Goal: Information Seeking & Learning: Learn about a topic

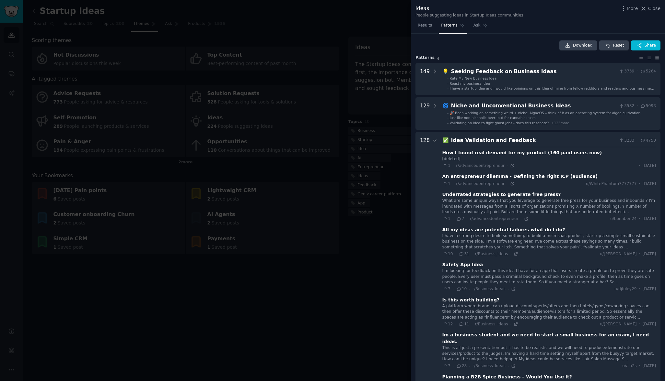
click at [474, 145] on div "Idea Validation and Feedback" at bounding box center [533, 141] width 165 height 8
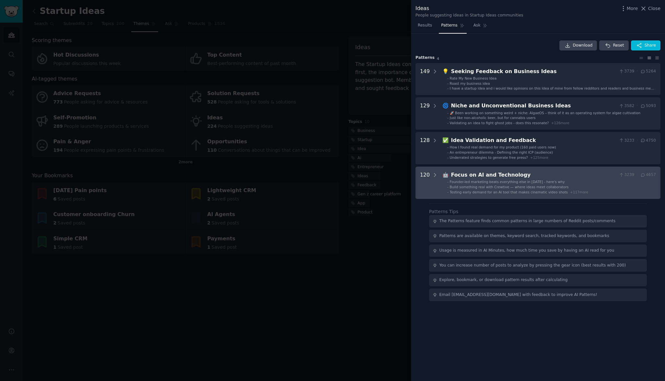
click at [475, 179] on div "Focus on AI and Technology" at bounding box center [533, 175] width 165 height 8
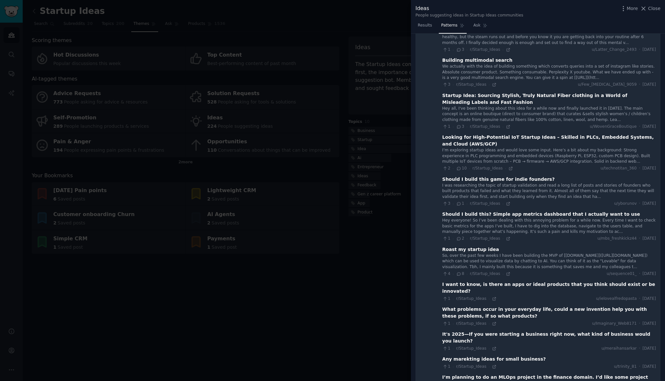
scroll to position [3529, 0]
click at [423, 28] on link "Results" at bounding box center [424, 26] width 19 height 13
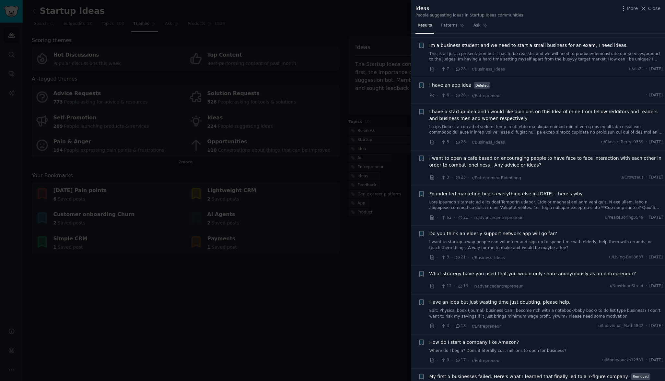
scroll to position [287, 0]
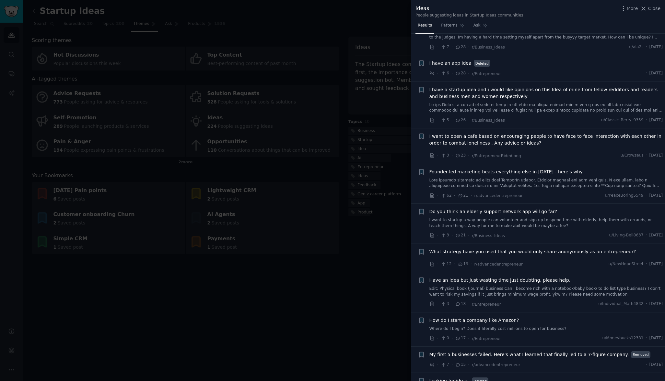
click at [556, 169] on span "Founder-led marketing beats everything else in [DATE] - here's why" at bounding box center [505, 172] width 153 height 7
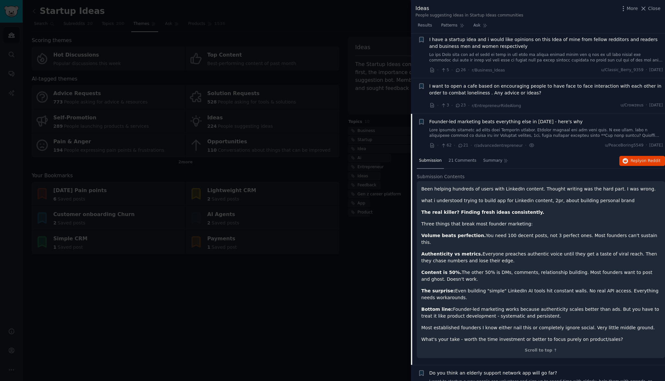
scroll to position [357, 0]
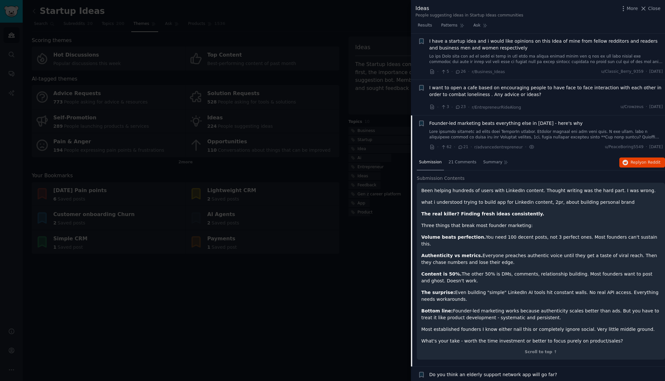
click at [537, 129] on link at bounding box center [545, 134] width 233 height 11
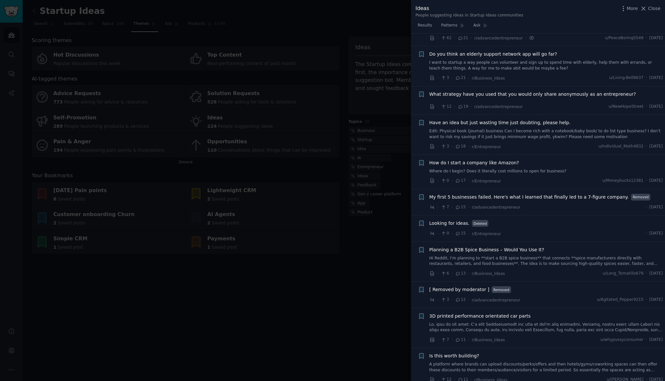
scroll to position [466, 0]
click at [539, 92] on span "What strategy have you used that you would only share anonymously as an entrepr…" at bounding box center [532, 94] width 207 height 7
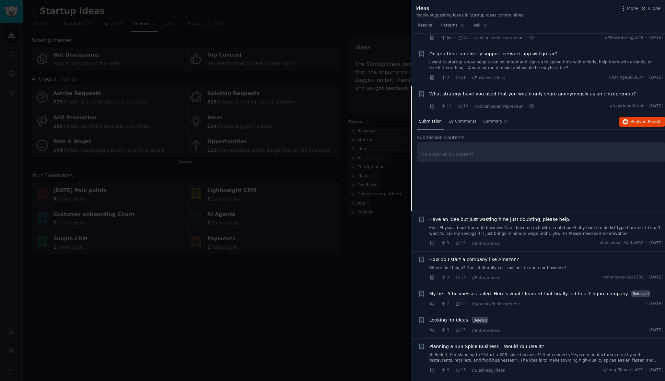
scroll to position [515, 0]
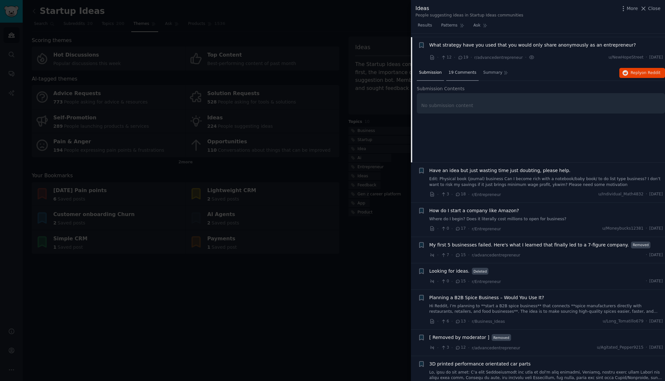
click at [470, 70] on span "19 Comments" at bounding box center [462, 73] width 28 height 6
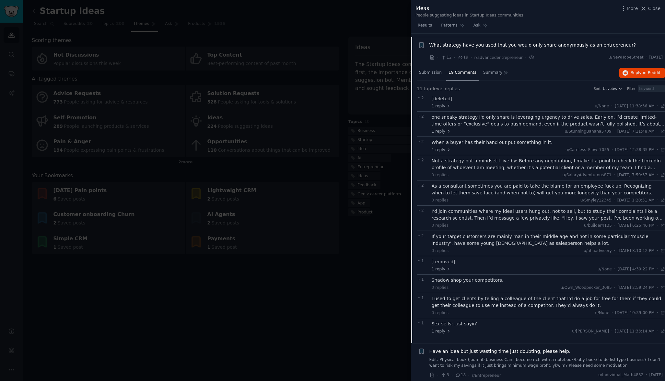
click at [472, 120] on div "one sneaky strategy I'd only share is leveraging urgency to drive sales. Early …" at bounding box center [547, 121] width 233 height 14
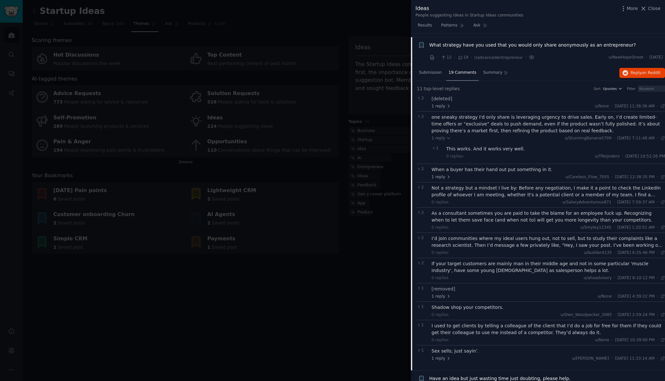
click at [484, 166] on div "When a buyer has their hand out put something in it." at bounding box center [547, 169] width 233 height 7
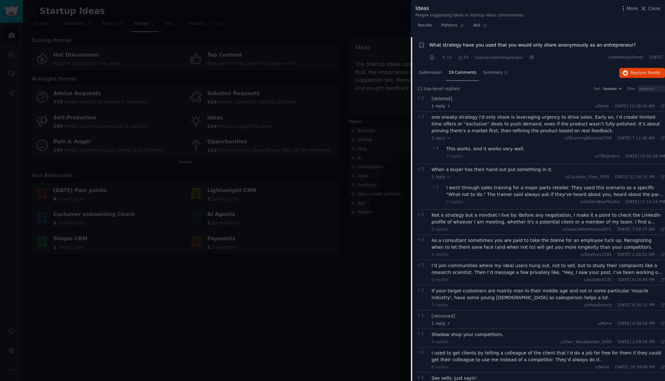
click at [495, 188] on div "I went through sales training for a major parts retailer. They used this scenar…" at bounding box center [555, 192] width 219 height 14
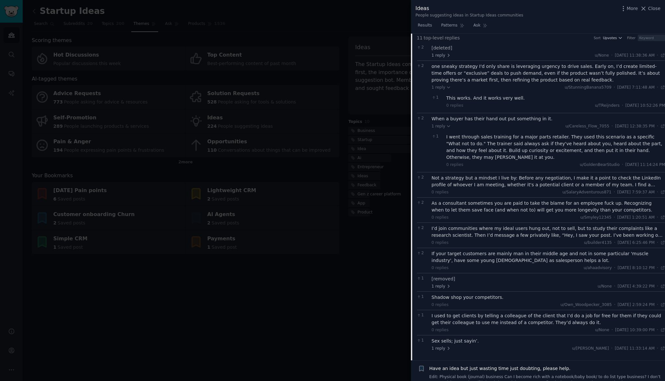
scroll to position [569, 0]
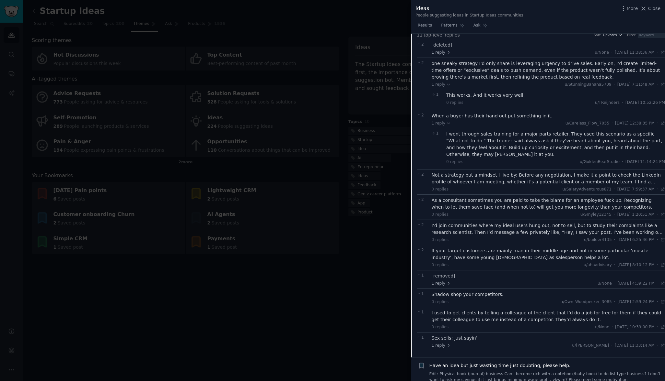
click at [507, 174] on div "Not a strategy but a mindset I live by: Before any negotiation, I make it a poi…" at bounding box center [547, 179] width 233 height 14
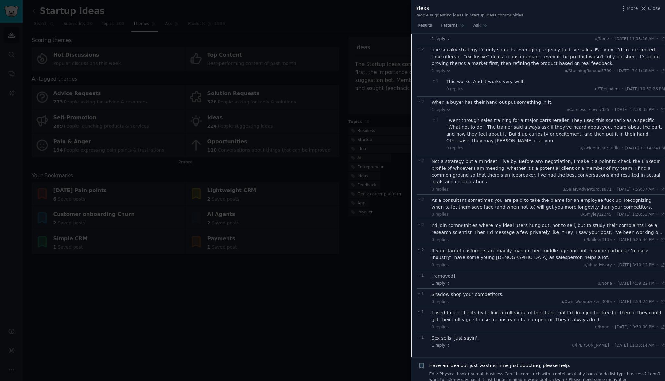
scroll to position [592, 0]
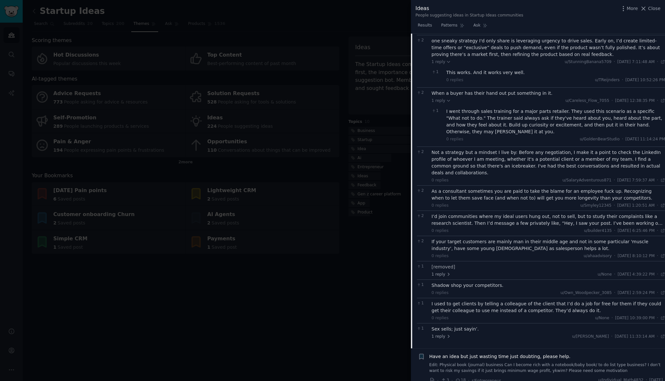
click at [504, 188] on div "As a consultant sometimes you are paid to take the blame for an employee fuck u…" at bounding box center [547, 195] width 233 height 14
click at [503, 188] on div "As a consultant sometimes you are paid to take the blame for an employee fuck u…" at bounding box center [547, 195] width 233 height 14
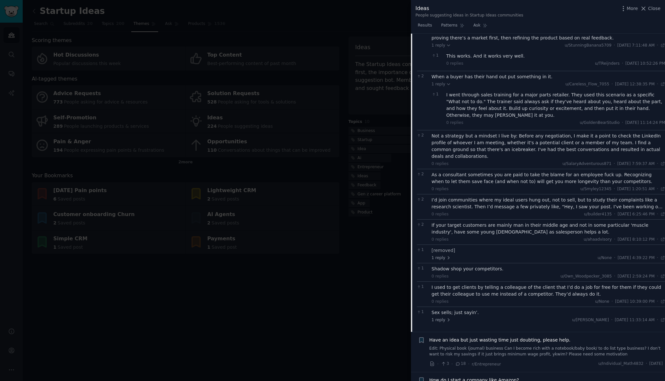
scroll to position [614, 0]
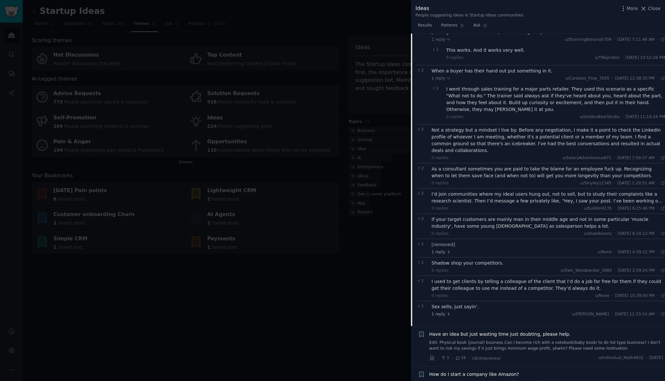
click at [496, 181] on div "0 replies u/Smyley12345 · Wed 7/2/2025, 1:20:51 AM Wed 7/2/2025 ·" at bounding box center [547, 184] width 233 height 6
click at [495, 166] on div "As a consultant sometimes you are paid to take the blame for an employee fuck u…" at bounding box center [547, 173] width 233 height 14
click at [490, 191] on div "I’d join communities where my ideal users hung out, not to sell, but to study t…" at bounding box center [547, 198] width 233 height 14
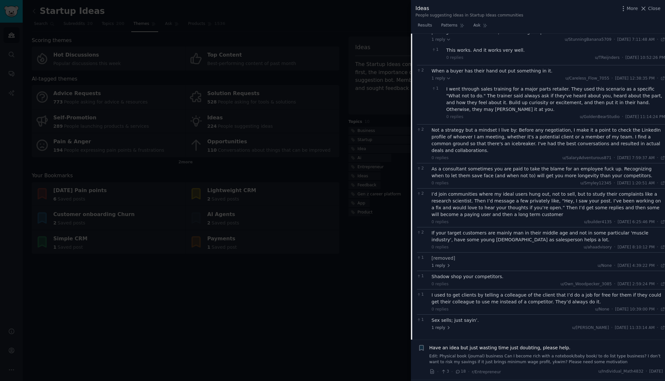
click at [511, 132] on div "Not a strategy but a mindset I live by: Before any negotiation, I make it a poi…" at bounding box center [547, 140] width 233 height 27
click at [500, 166] on div "As a consultant sometimes you are paid to take the blame for an employee fuck u…" at bounding box center [547, 173] width 233 height 14
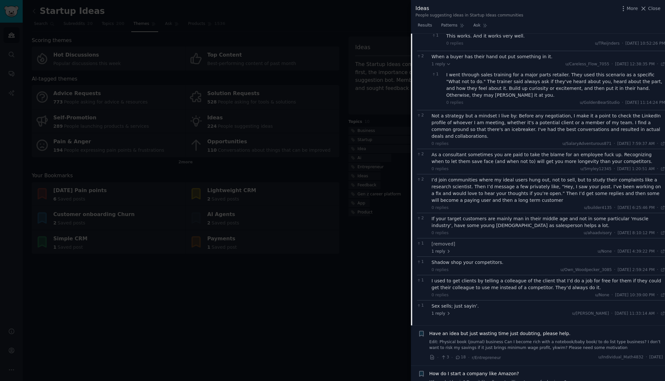
scroll to position [630, 0]
click at [502, 176] on div "I’d join communities where my ideal users hung out, not to sell, but to study t…" at bounding box center [547, 189] width 233 height 27
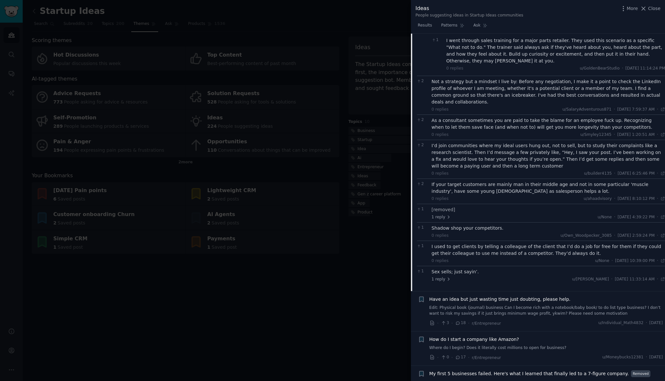
scroll to position [669, 0]
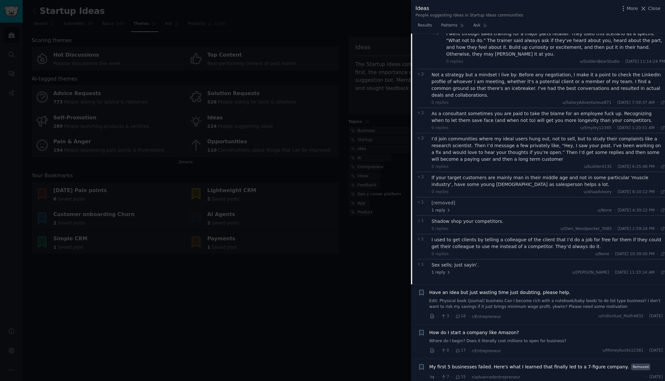
click at [502, 175] on div "If your target customers are mainly man in their middle age and not in some par…" at bounding box center [547, 182] width 233 height 14
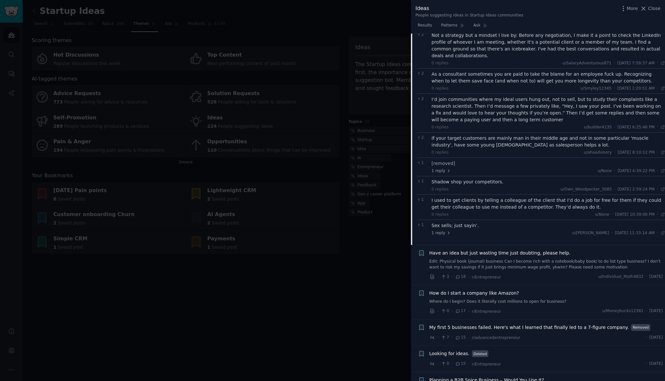
scroll to position [710, 0]
click at [498, 134] on div "If your target customers are mainly man in their middle age and not in some par…" at bounding box center [547, 141] width 233 height 14
click at [453, 178] on div "Shadow shop your competitors." at bounding box center [547, 181] width 233 height 7
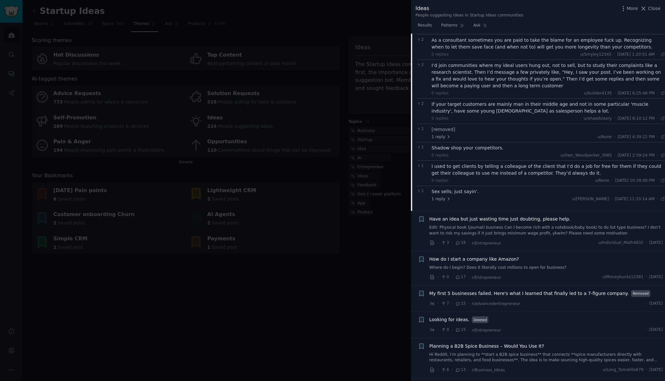
scroll to position [748, 0]
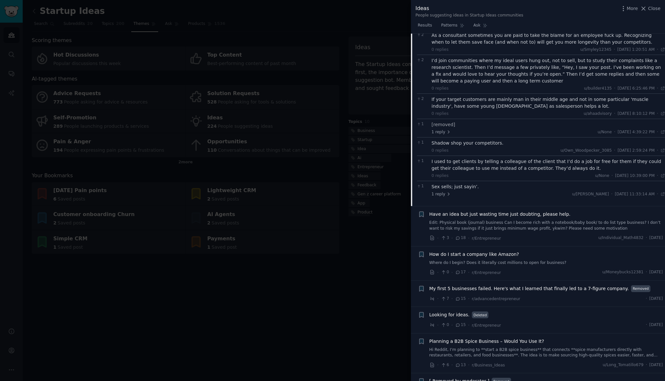
click at [453, 158] on div "I used to get clients by telling a colleague of the client that I’d do a job fo…" at bounding box center [547, 165] width 233 height 14
click at [448, 184] on div "Sex sells; just sayin’." at bounding box center [547, 187] width 233 height 7
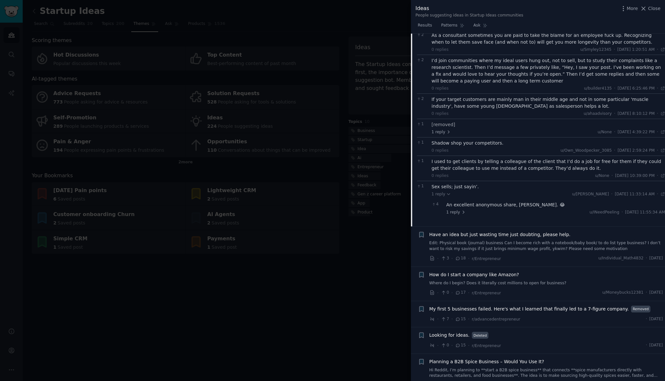
click at [466, 202] on div "An excellent anonymous share, Steven. 😂" at bounding box center [555, 205] width 219 height 7
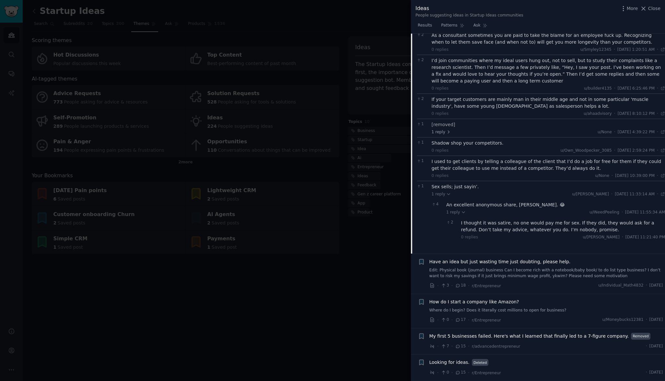
click at [473, 220] on div "I thought it was satire, no one would pay me for sex. If they did, they would a…" at bounding box center [563, 227] width 204 height 14
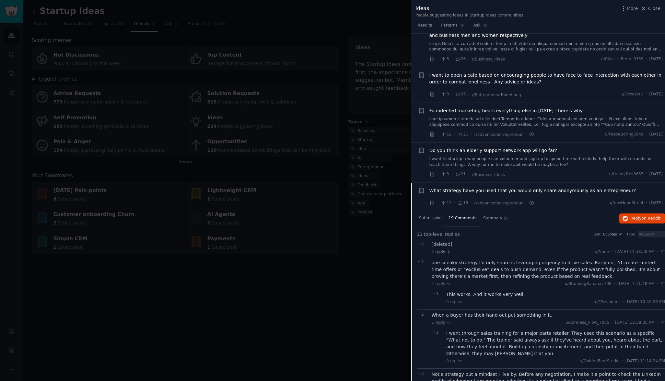
scroll to position [386, 0]
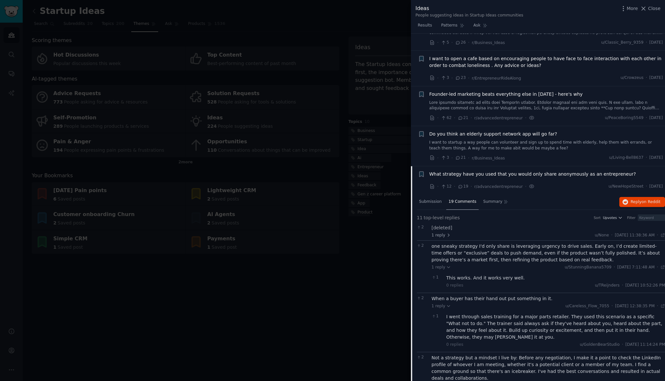
click at [436, 235] on div "2 [deleted] 1 reply u/None · Sat 6/28/2025, 11:38:36 AM Sat 6/28/2025 ·" at bounding box center [540, 231] width 248 height 18
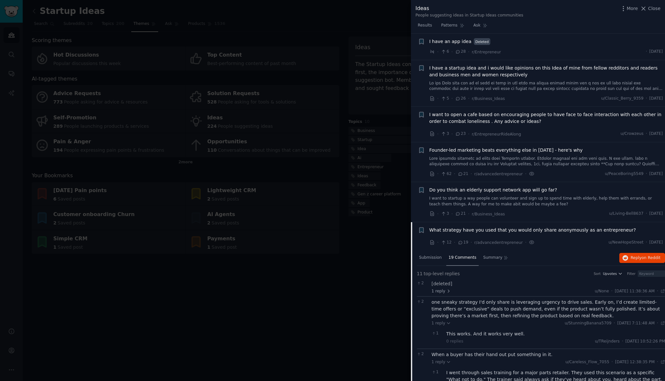
scroll to position [332, 0]
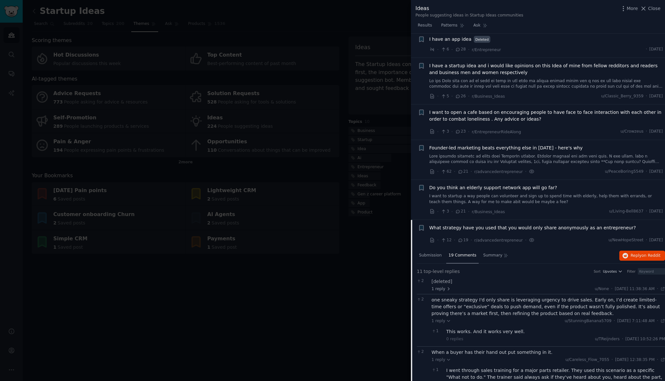
click at [454, 37] on span "I have an app idea" at bounding box center [450, 39] width 42 height 7
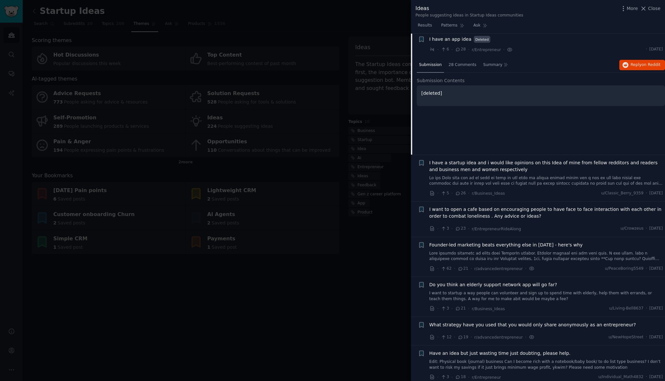
scroll to position [327, 0]
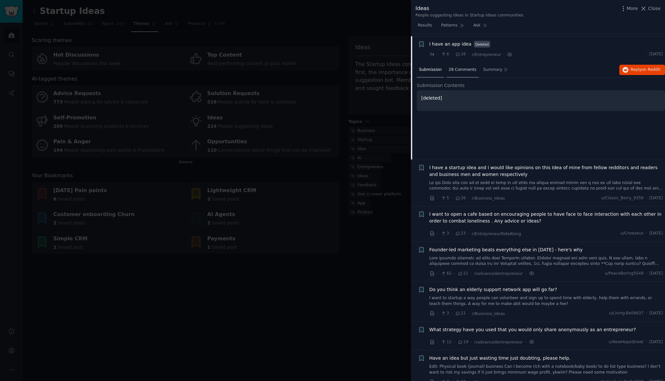
click at [462, 67] on span "28 Comments" at bounding box center [462, 70] width 28 height 6
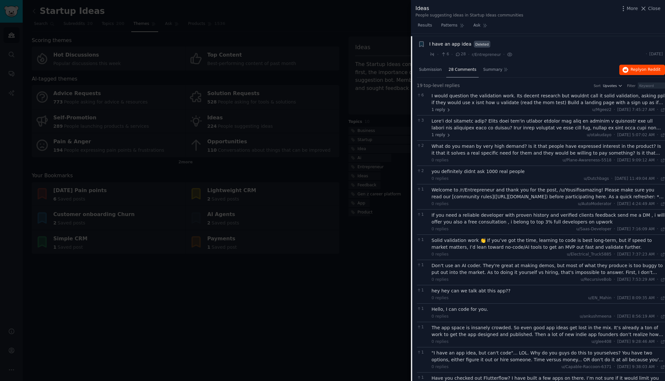
click at [646, 65] on button "Reply on Reddit" at bounding box center [642, 70] width 46 height 10
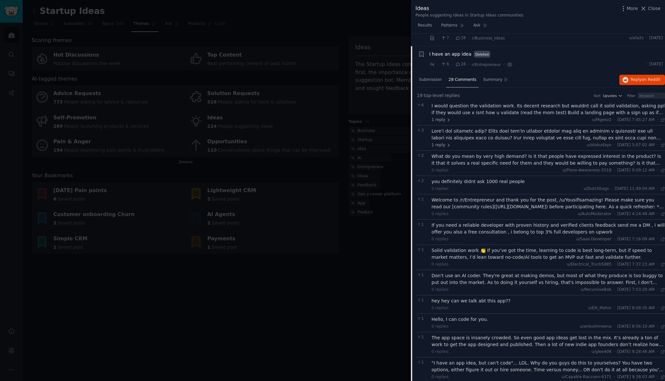
scroll to position [313, 0]
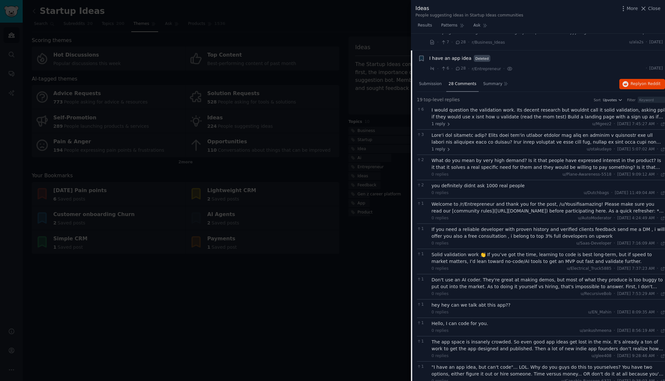
click at [432, 58] on span "I have an app idea" at bounding box center [450, 58] width 42 height 7
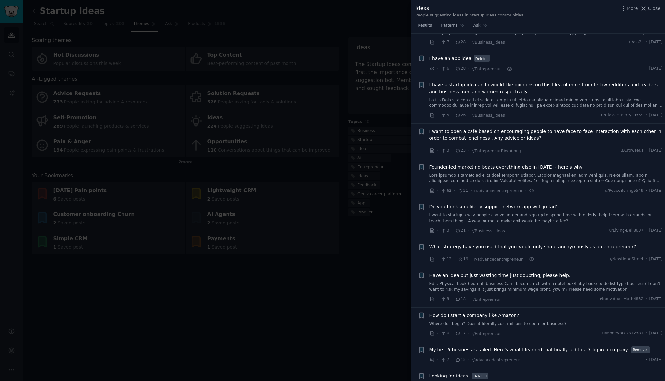
scroll to position [327, 0]
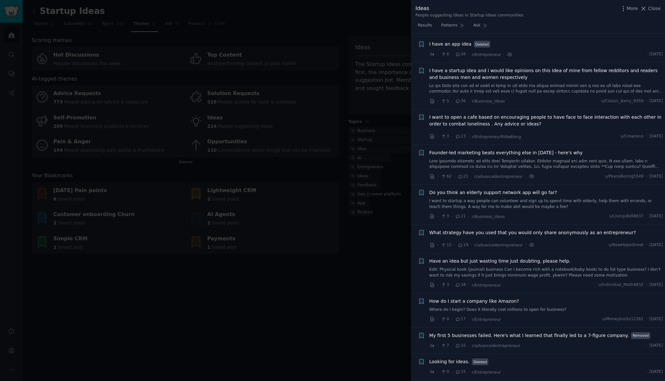
click at [442, 69] on span "I have a startup idea and i would like opinions on this Idea of mine from fello…" at bounding box center [545, 74] width 233 height 14
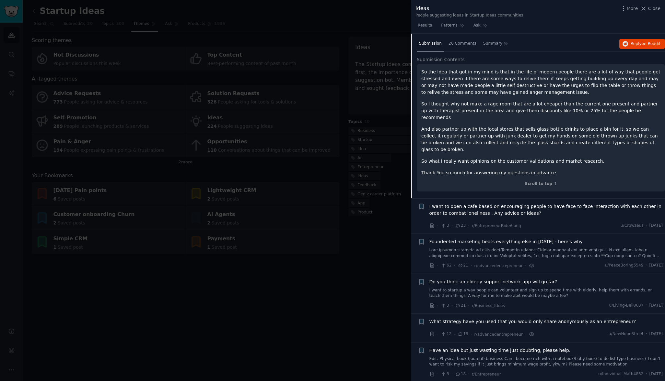
scroll to position [402, 0]
click at [434, 40] on span "Submission" at bounding box center [430, 43] width 23 height 6
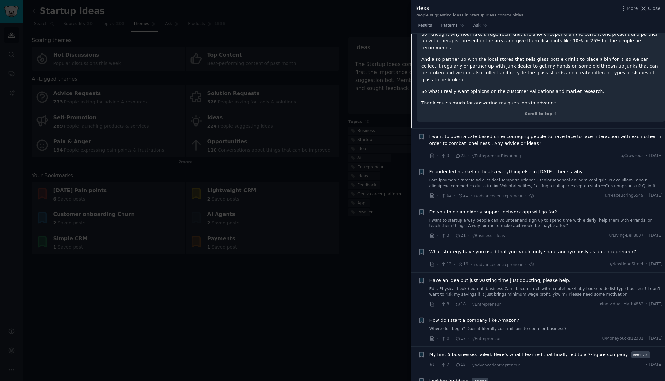
scroll to position [481, 0]
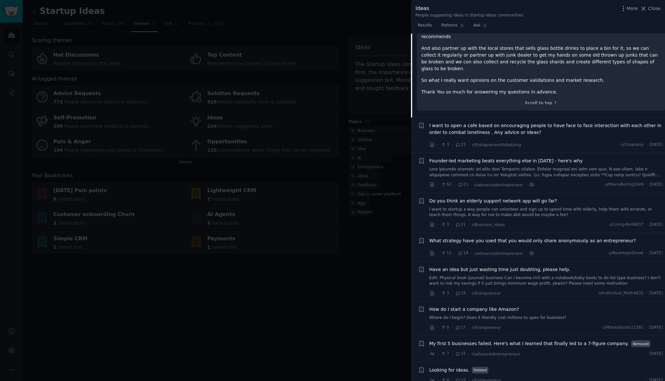
click at [454, 122] on span "I want to open a cafe based on encouraging people to have face to face interact…" at bounding box center [545, 129] width 233 height 14
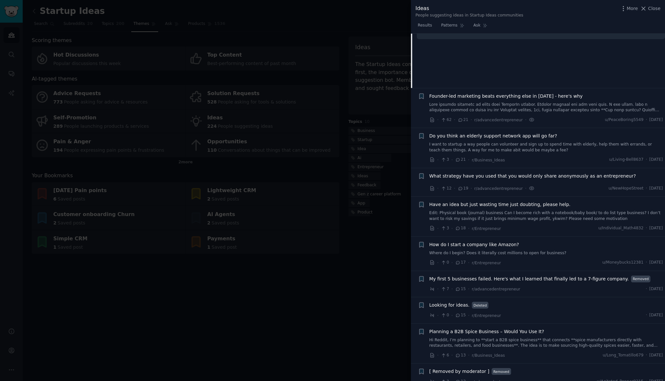
scroll to position [400, 0]
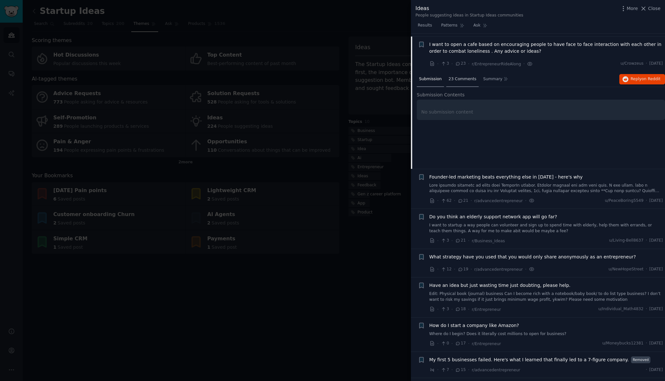
click at [457, 79] on div "23 Comments" at bounding box center [462, 80] width 32 height 16
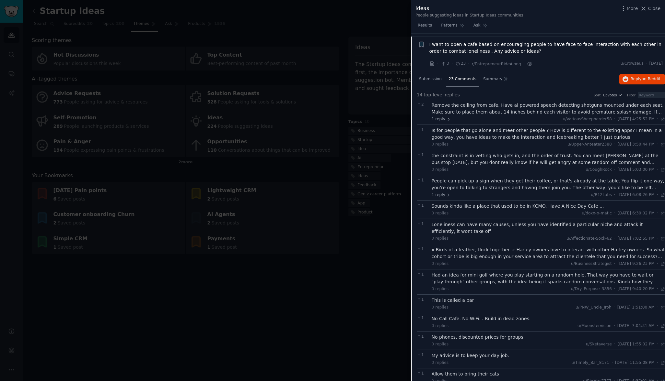
click at [457, 104] on div "Remove the ceiling from cafe. Have ai powered speech detecting shotguns mounted…" at bounding box center [547, 109] width 233 height 14
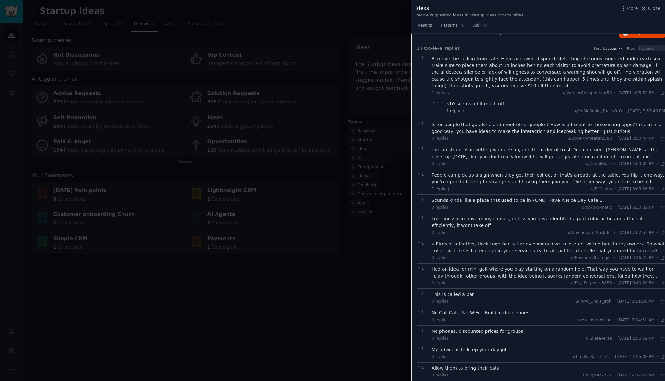
scroll to position [446, 0]
click at [436, 92] on span "1 reply" at bounding box center [440, 95] width 19 height 6
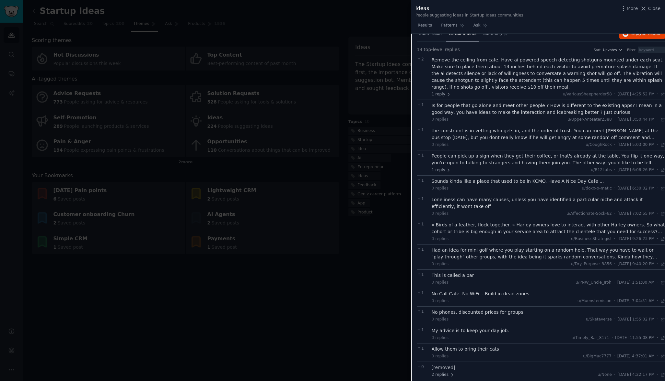
click at [446, 106] on div "Is for people that go alone and meet other people ? How is different to the exi…" at bounding box center [547, 109] width 233 height 14
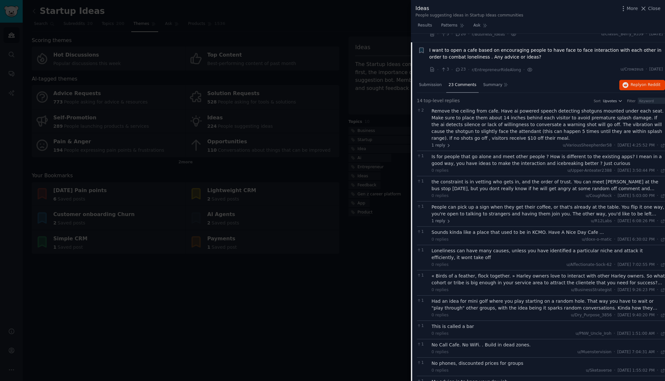
scroll to position [387, 0]
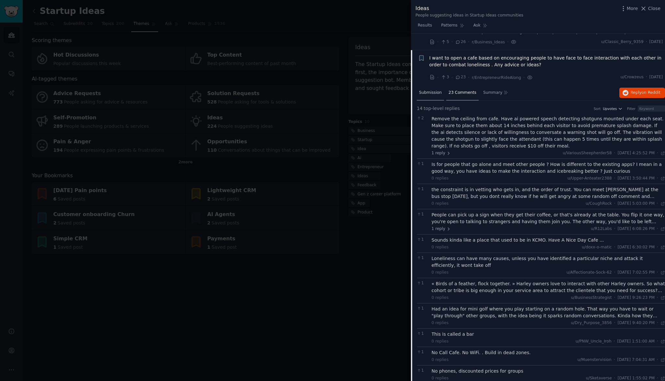
click at [432, 90] on span "Submission" at bounding box center [430, 93] width 23 height 6
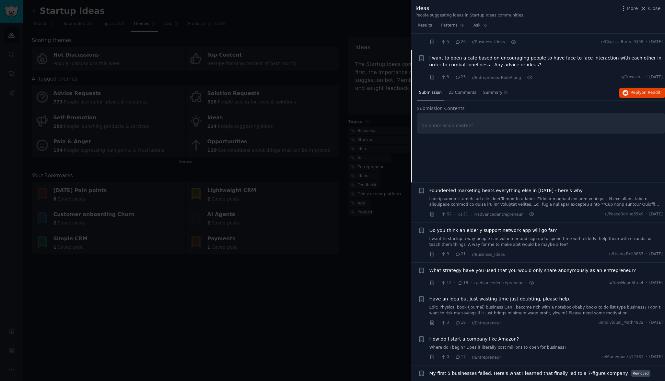
click at [435, 61] on span "I want to open a cafe based on encouraging people to have face to face interact…" at bounding box center [545, 62] width 233 height 14
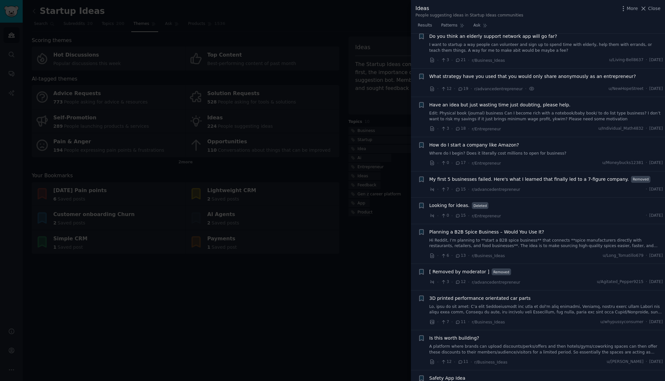
scroll to position [487, 0]
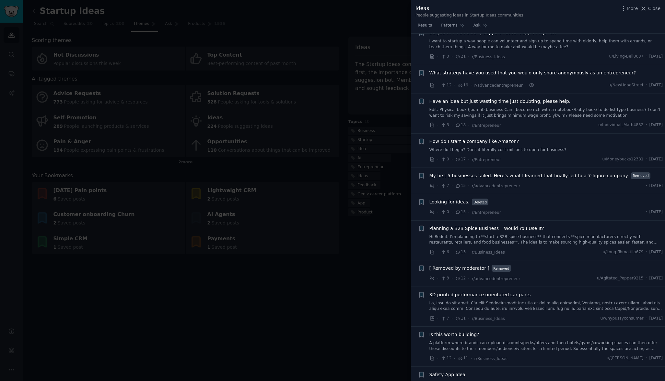
click at [519, 71] on span "What strategy have you used that you would only share anonymously as an entrepr…" at bounding box center [532, 73] width 207 height 7
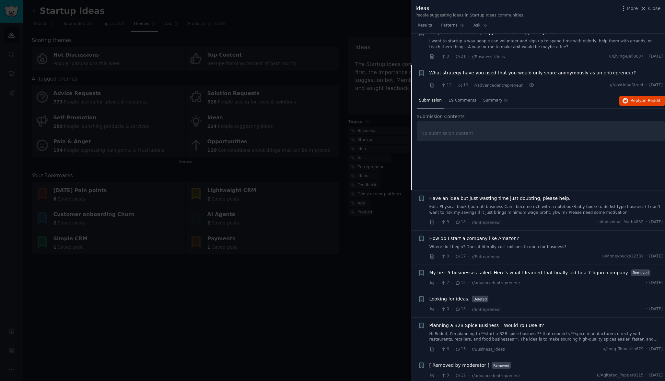
scroll to position [515, 0]
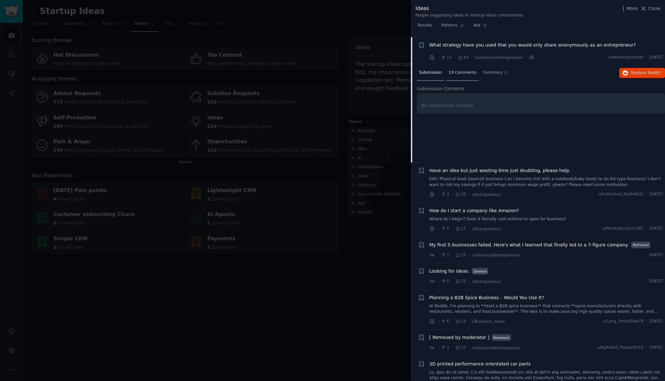
click at [465, 70] on span "19 Comments" at bounding box center [462, 73] width 28 height 6
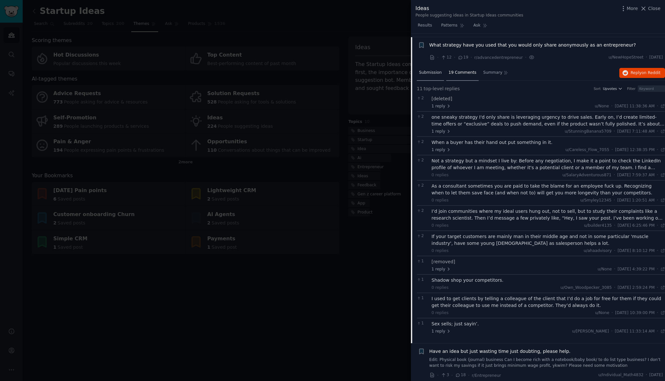
click at [435, 70] on span "Submission" at bounding box center [430, 73] width 23 height 6
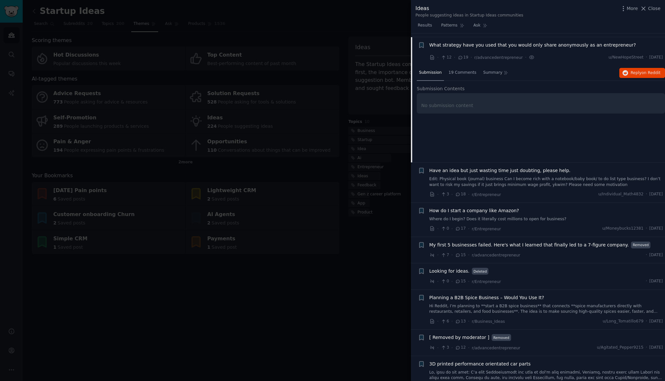
click at [442, 43] on span "What strategy have you used that you would only share anonymously as an entrepr…" at bounding box center [532, 45] width 207 height 7
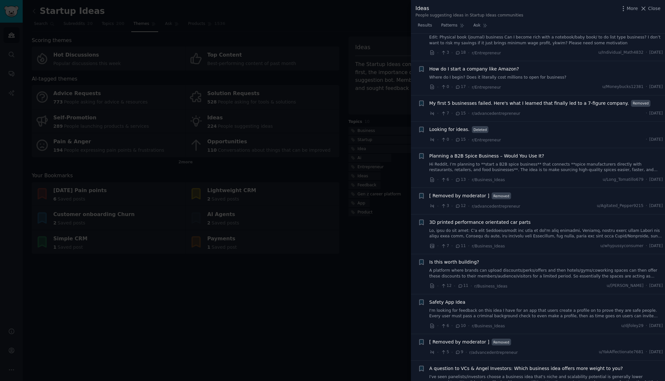
scroll to position [567, 0]
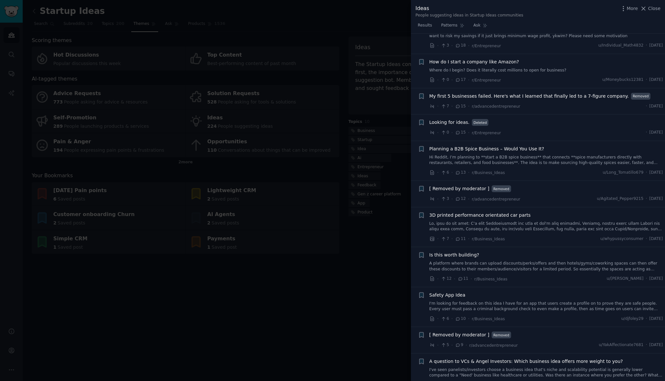
click at [458, 59] on span "How do I start a company like Amazon?" at bounding box center [474, 62] width 90 height 7
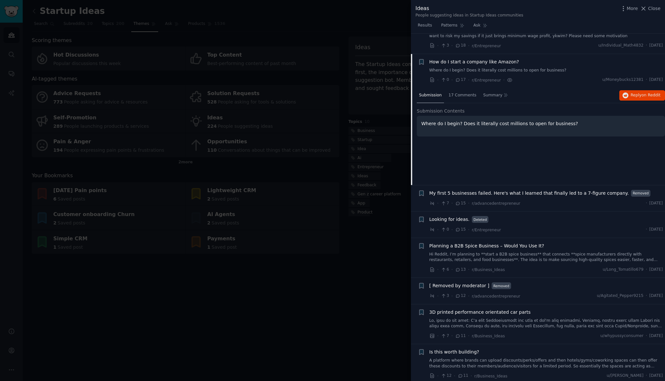
scroll to position [584, 0]
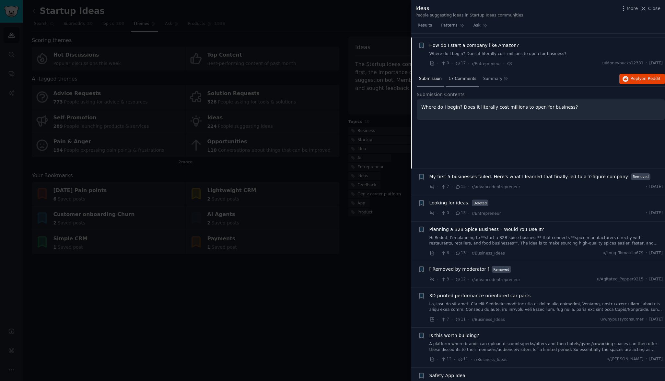
click at [461, 76] on span "17 Comments" at bounding box center [462, 79] width 28 height 6
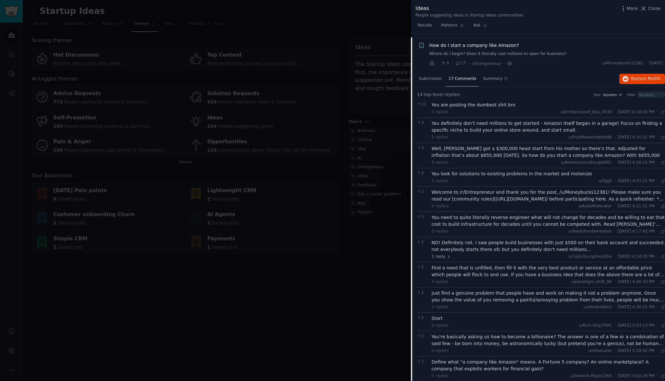
click at [471, 102] on div "You are posting the dumbest shit bro" at bounding box center [547, 105] width 233 height 7
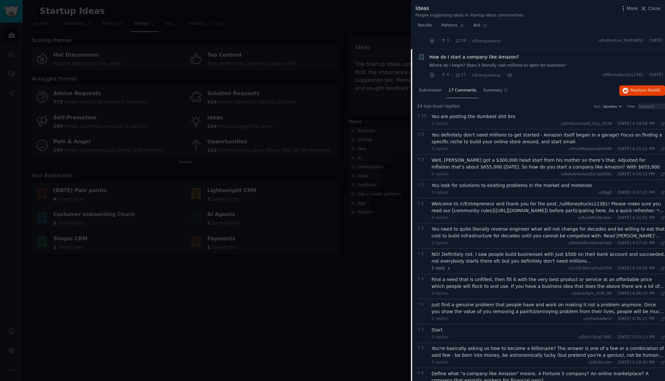
scroll to position [568, 0]
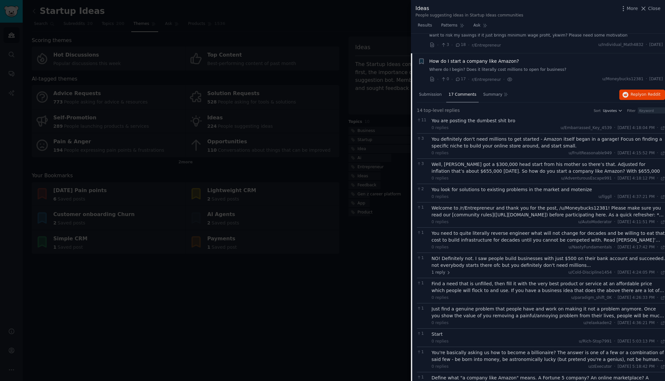
click at [450, 59] on span "How do I start a company like Amazon?" at bounding box center [474, 61] width 90 height 7
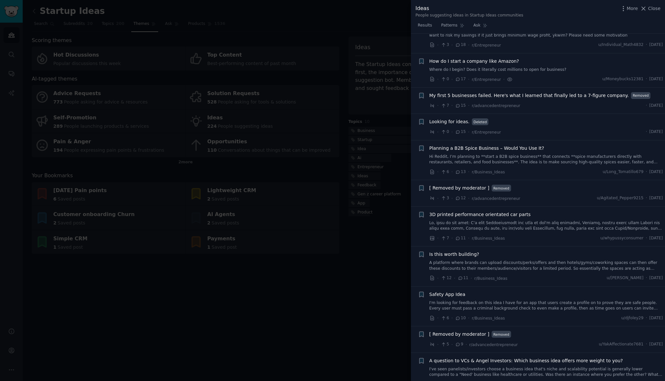
scroll to position [584, 0]
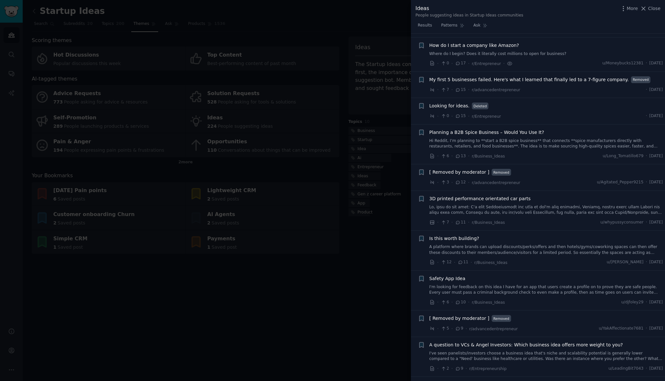
click at [454, 77] on span "My first 5 businesses failed. Here's what I learned that finally led to a 7-fig…" at bounding box center [528, 79] width 199 height 7
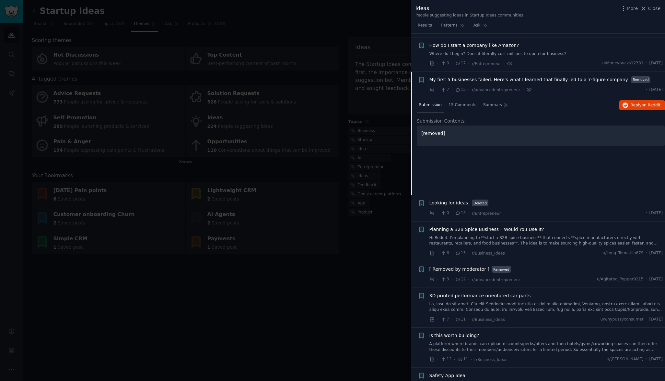
scroll to position [618, 0]
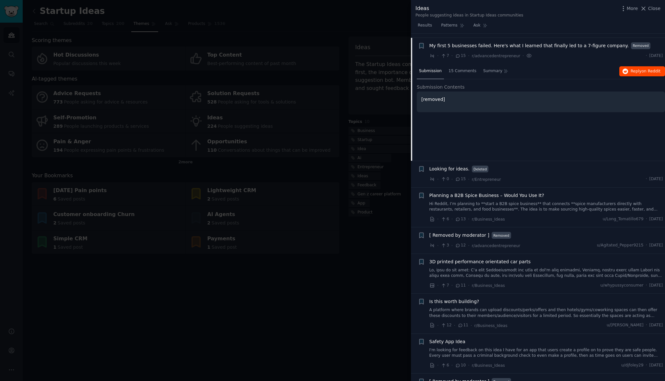
click at [630, 69] on span "Reply on Reddit" at bounding box center [645, 72] width 30 height 6
click at [437, 42] on span "My first 5 businesses failed. Here's what I learned that finally led to a 7-fig…" at bounding box center [528, 45] width 199 height 7
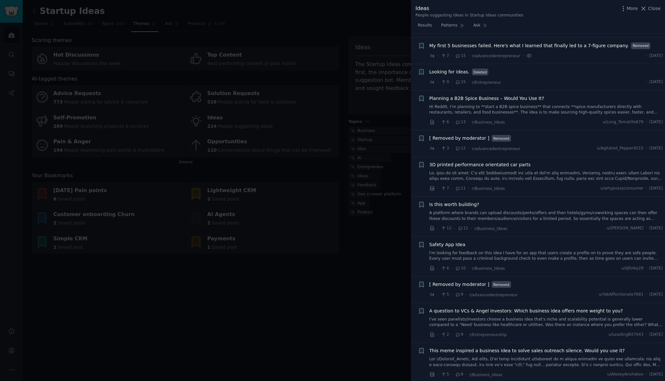
click at [443, 70] on span "Looking for ideas." at bounding box center [449, 72] width 40 height 7
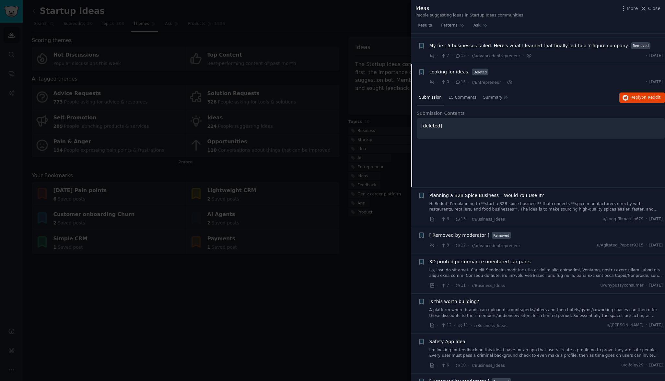
scroll to position [644, 0]
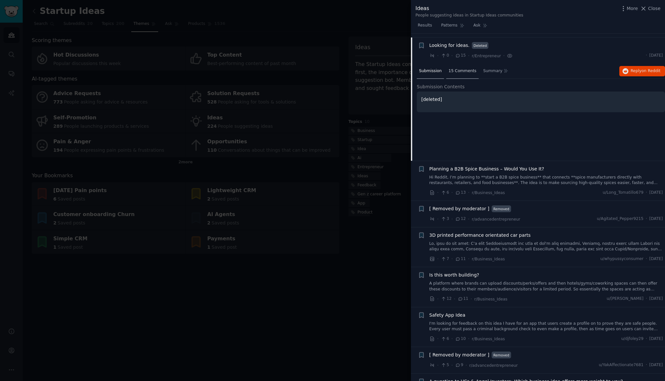
click at [463, 68] on span "15 Comments" at bounding box center [462, 71] width 28 height 6
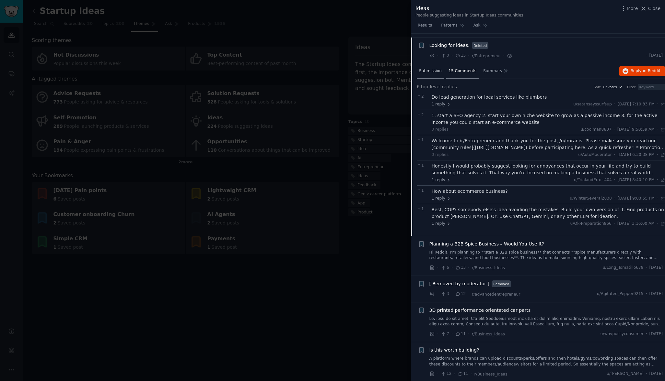
click at [435, 68] on span "Submission" at bounding box center [430, 71] width 23 height 6
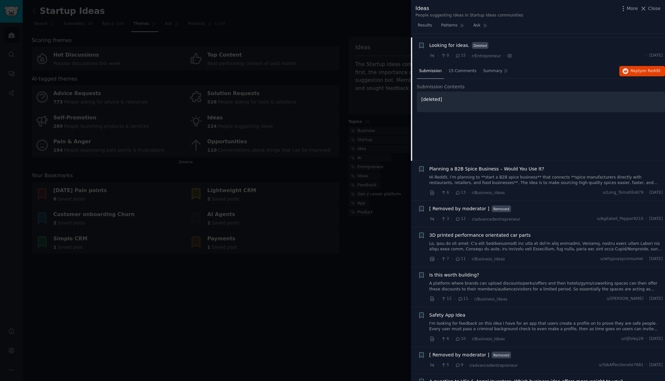
click at [436, 42] on span "Looking for ideas." at bounding box center [449, 45] width 40 height 7
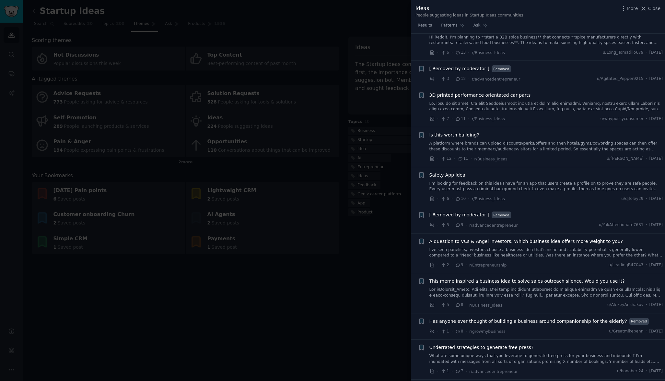
scroll to position [693, 0]
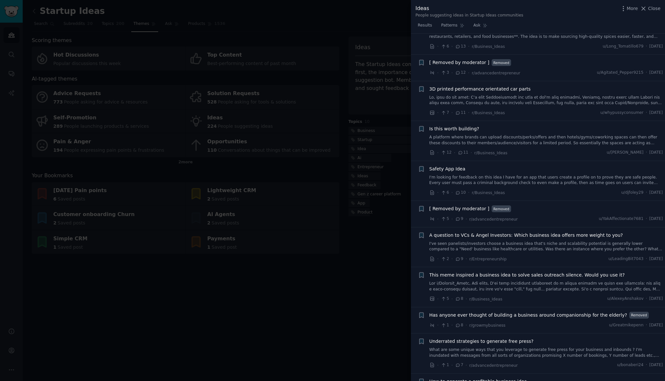
click at [444, 126] on span "Is this worth building?" at bounding box center [454, 129] width 50 height 7
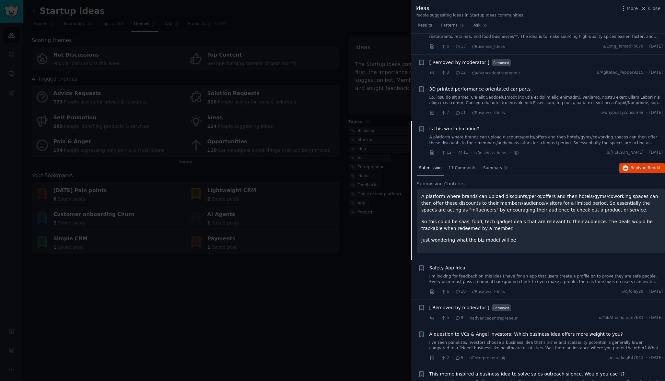
scroll to position [776, 0]
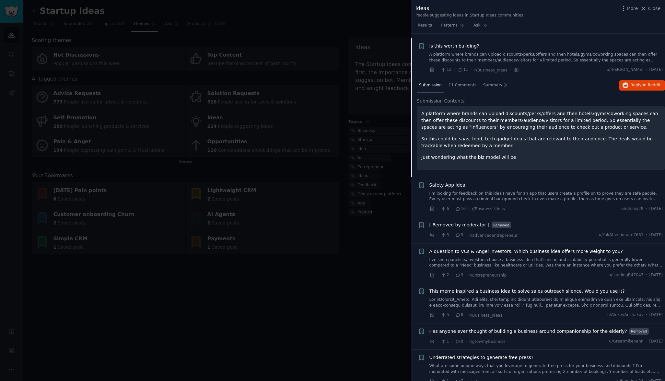
click at [462, 43] on span "Is this worth building?" at bounding box center [454, 46] width 50 height 7
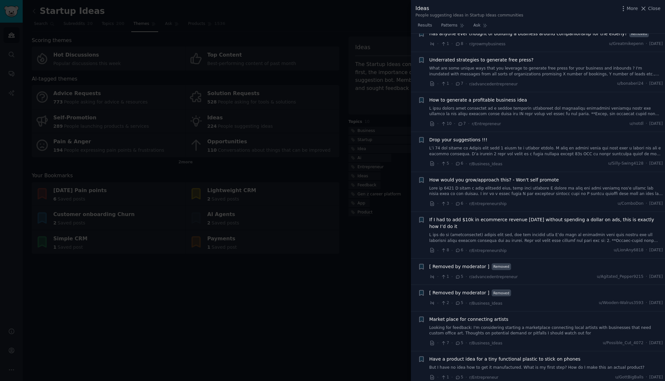
scroll to position [974, 0]
click at [503, 107] on link at bounding box center [545, 112] width 233 height 11
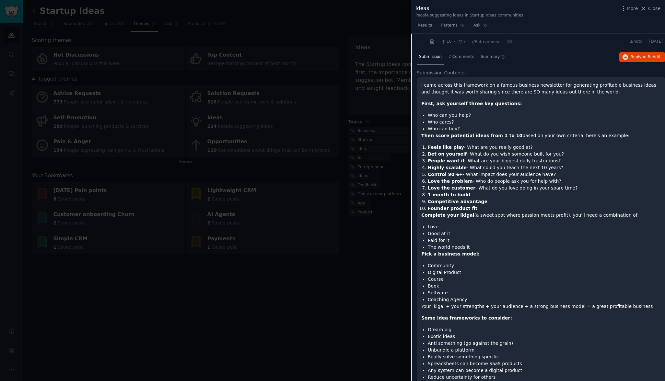
scroll to position [1053, 0]
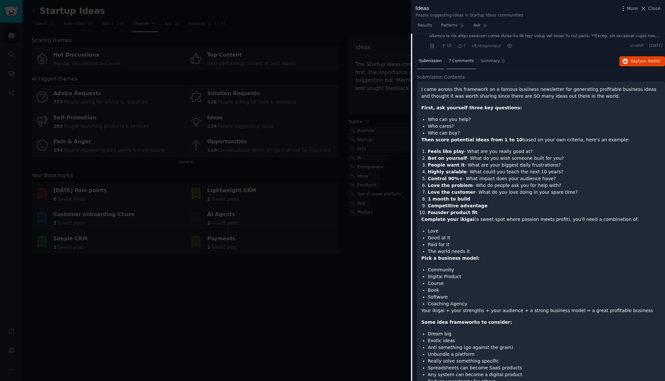
click at [467, 58] on span "7 Comments" at bounding box center [460, 61] width 25 height 6
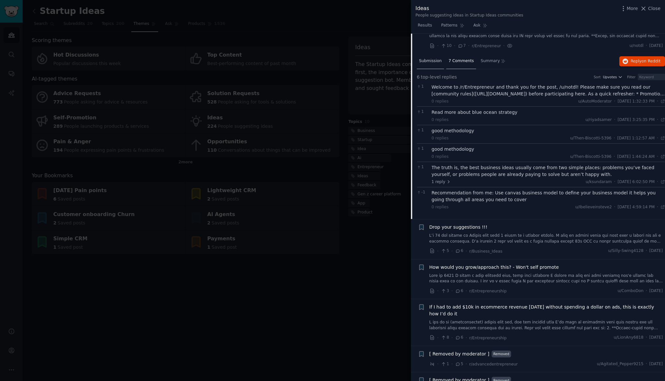
click at [439, 58] on span "Submission" at bounding box center [430, 61] width 23 height 6
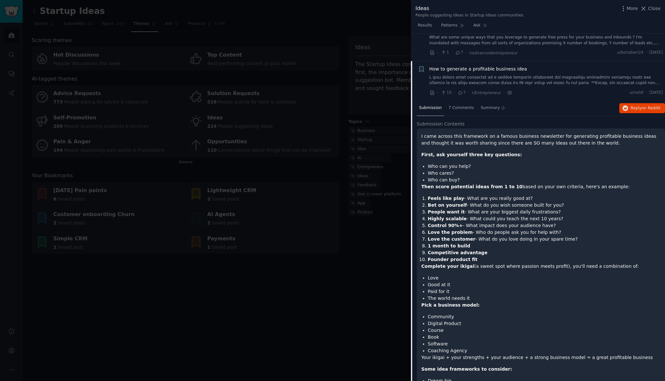
scroll to position [1004, 0]
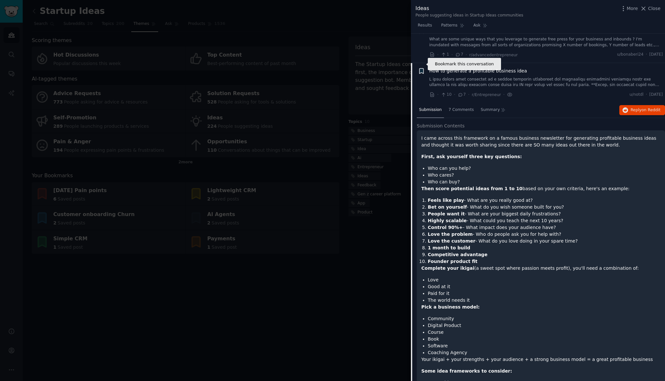
click at [420, 68] on icon "button" at bounding box center [421, 70] width 4 height 5
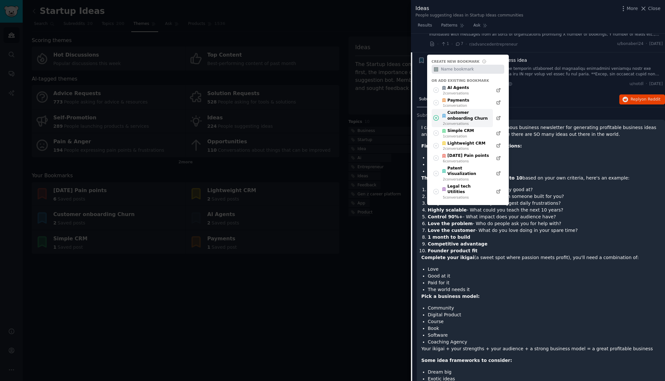
scroll to position [1015, 0]
click at [523, 81] on div "· 10 · 7 · r/Entrepreneur · u/notdl · Sat 9/20/2025" at bounding box center [545, 84] width 233 height 7
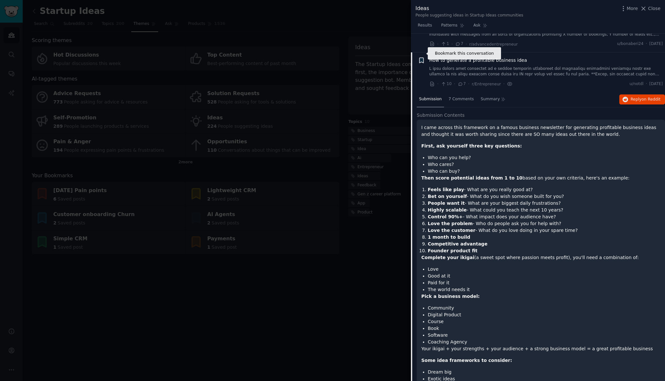
click at [420, 58] on icon "button" at bounding box center [421, 60] width 4 height 5
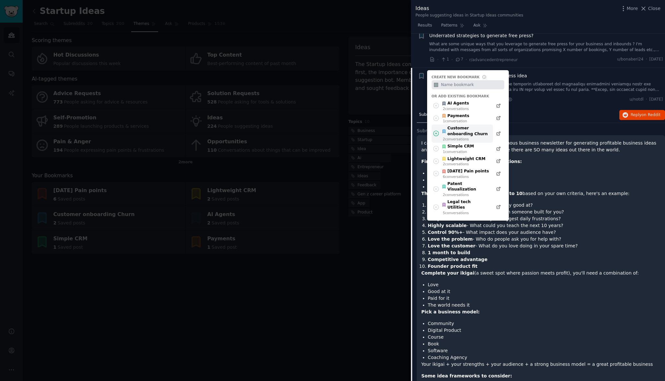
scroll to position [996, 0]
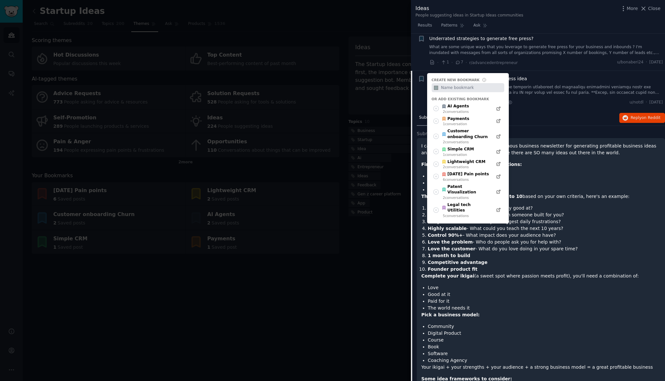
click at [566, 75] on div "How to generate a profitable business idea" at bounding box center [545, 78] width 233 height 7
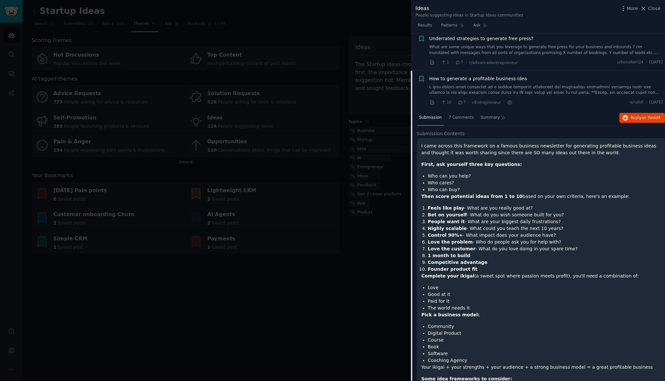
click at [453, 85] on link at bounding box center [545, 90] width 233 height 11
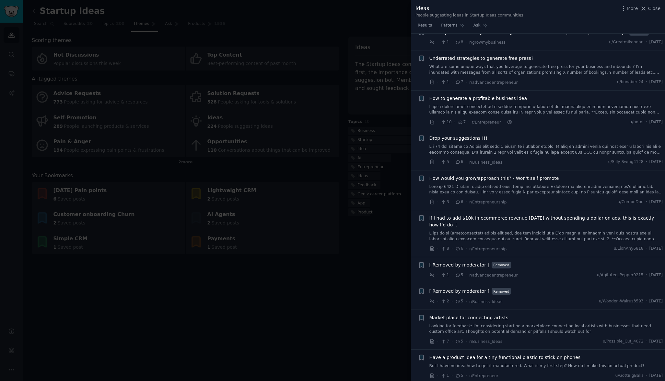
scroll to position [975, 0]
click at [495, 106] on link at bounding box center [545, 111] width 233 height 11
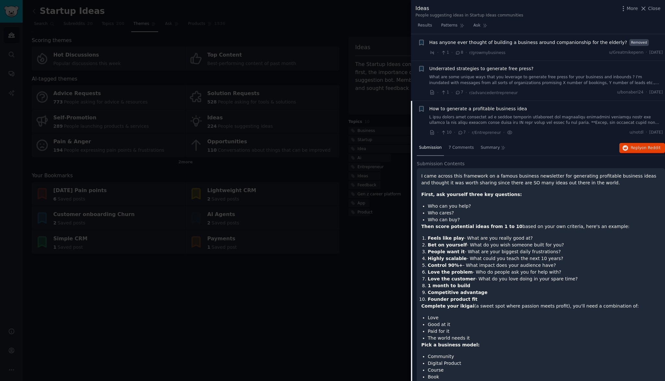
scroll to position [964, 0]
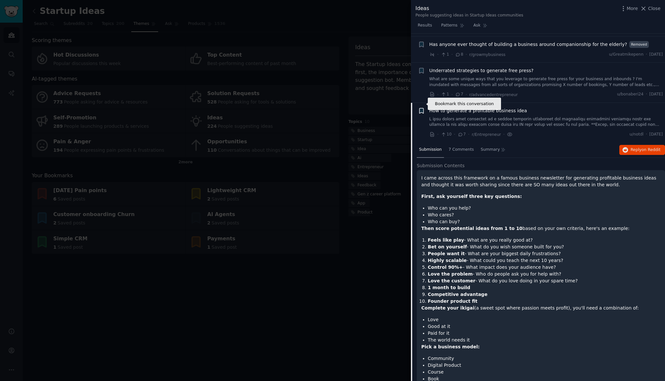
click at [422, 108] on icon "button" at bounding box center [421, 110] width 4 height 5
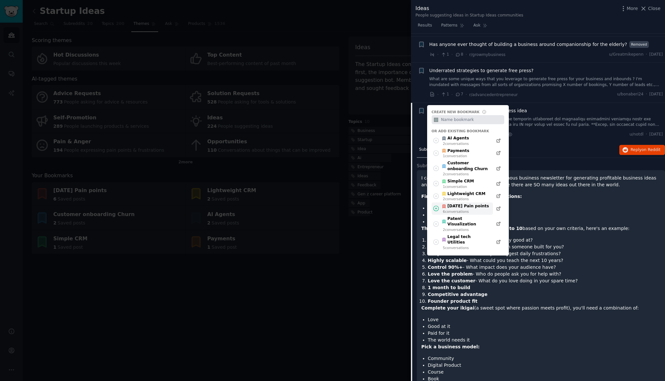
scroll to position [956, 0]
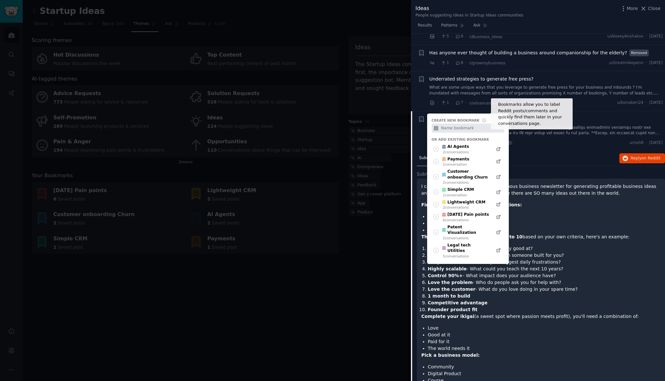
click at [485, 118] on icon at bounding box center [484, 120] width 5 height 5
click at [530, 153] on div "Submission 7 Comments Summary Reply on Reddit" at bounding box center [540, 159] width 248 height 16
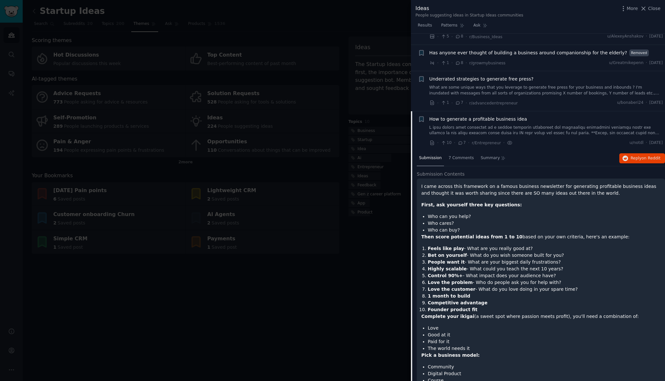
click at [431, 116] on span "How to generate a profitable business idea" at bounding box center [477, 119] width 97 height 7
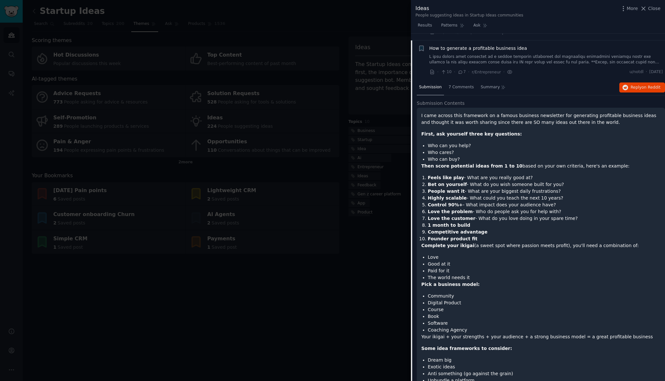
scroll to position [1027, 0]
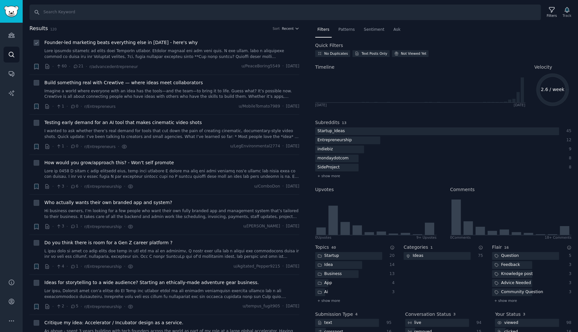
click at [151, 42] on span "Founder-led marketing beats everything else in [DATE] - here's why" at bounding box center [120, 42] width 153 height 7
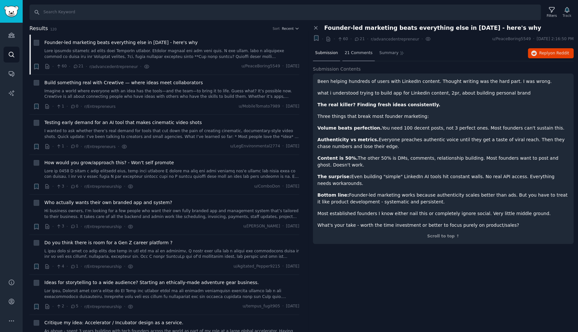
click at [354, 52] on span "21 Comments" at bounding box center [359, 53] width 28 height 6
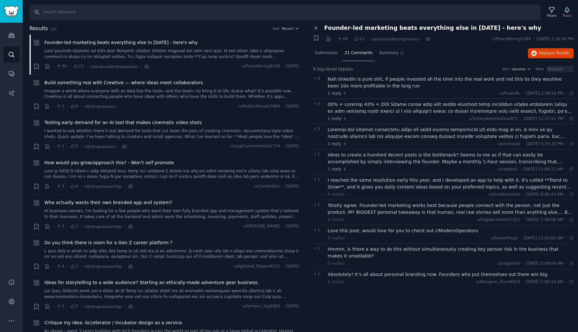
click at [428, 77] on div "Nah linkedin is pure shit, if people invested all the time into the real work a…" at bounding box center [451, 83] width 246 height 14
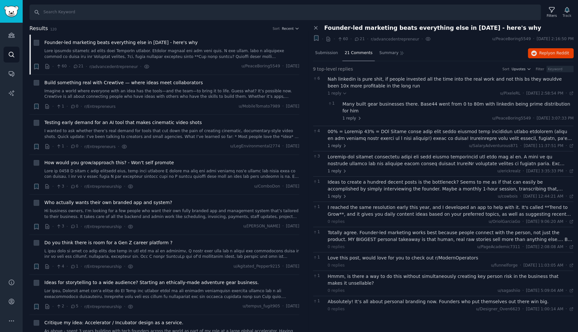
click at [419, 103] on div "Many built gear businesses there. Base44 went from 0 to 80m with linkedin being…" at bounding box center [457, 108] width 231 height 14
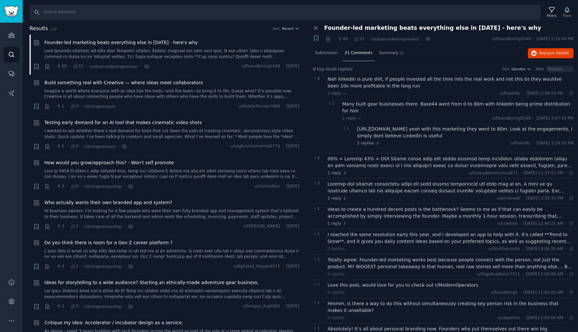
click at [367, 79] on div "Nah linkedin is pure shit, if people invested all the time into the real work a…" at bounding box center [451, 83] width 246 height 14
click at [368, 155] on div at bounding box center [451, 162] width 246 height 14
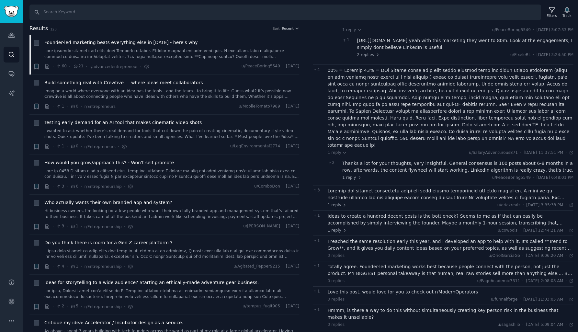
click at [373, 160] on div "Thanks a lot for your thoughts, very insightful. General consensus is 100 posts…" at bounding box center [457, 167] width 231 height 14
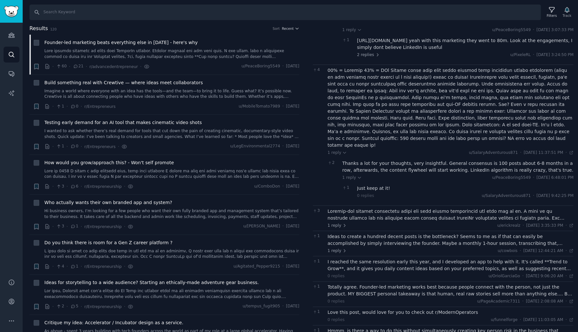
click at [373, 160] on div "Thanks a lot for your thoughts, very insightful. General consensus is 100 posts…" at bounding box center [457, 167] width 231 height 14
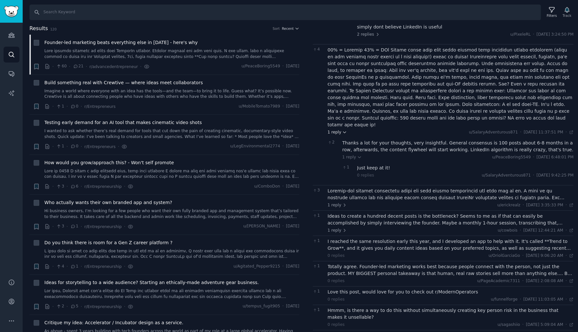
click at [337, 130] on span "1 reply" at bounding box center [337, 133] width 19 height 6
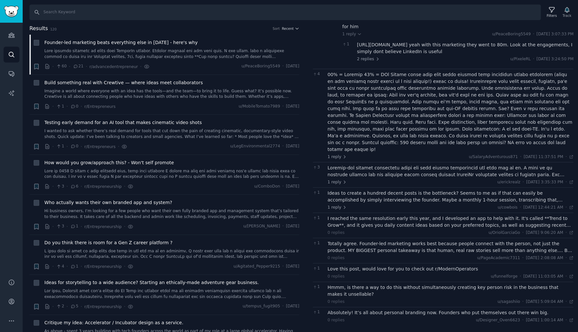
click at [353, 165] on div at bounding box center [451, 172] width 246 height 14
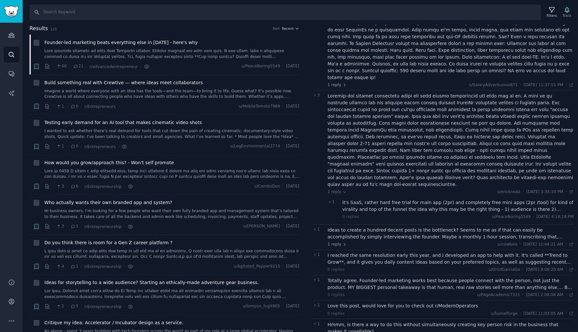
click at [358, 199] on div "it's SaaS, rather hard free trial for main app (2pr) and completely free mini a…" at bounding box center [457, 206] width 231 height 14
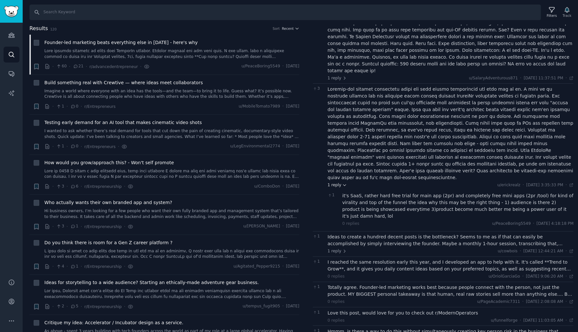
click at [334, 182] on span "1 reply" at bounding box center [337, 185] width 19 height 6
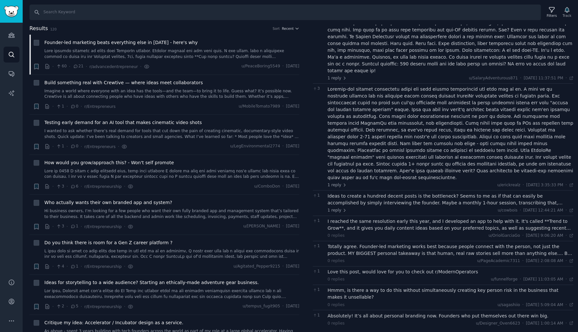
click at [336, 193] on div "Ideas to create a hundred decent posts is the bottleneck? Seems to me as if tha…" at bounding box center [451, 200] width 246 height 14
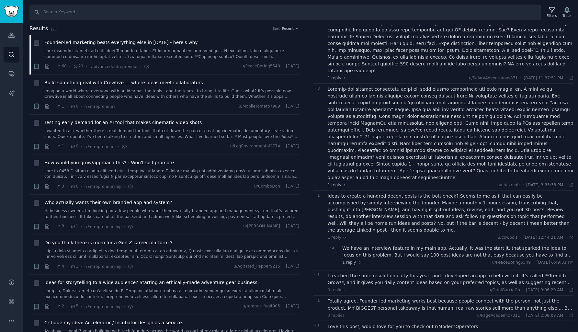
click at [367, 245] on div "We have an interview feature in my main app. Actually, it was the start it, tha…" at bounding box center [457, 252] width 231 height 14
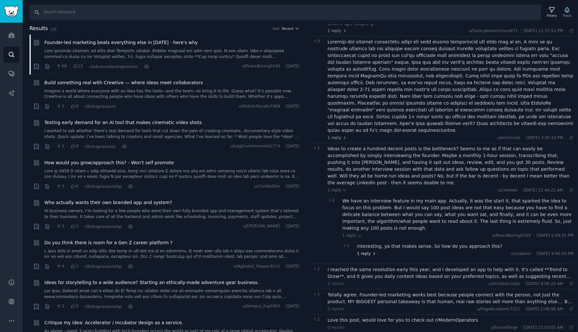
click at [369, 251] on span "1 reply" at bounding box center [366, 254] width 19 height 6
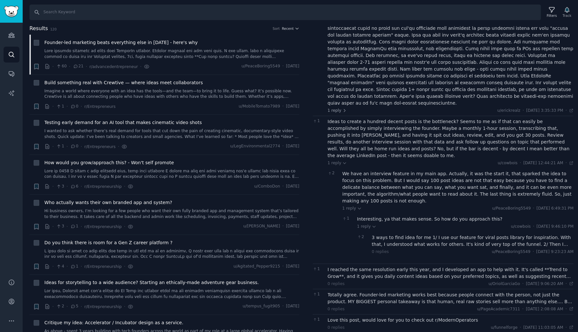
scroll to position [237, 0]
click at [387, 234] on div "3 ways to find idea for me 1/ I use our feature for viral posts library for ins…" at bounding box center [473, 241] width 202 height 14
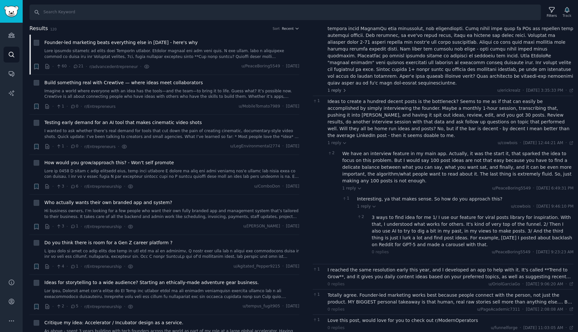
scroll to position [0, 0]
click at [390, 266] on div "I reached the same resolution early this year, and I developed an app to help w…" at bounding box center [451, 273] width 246 height 14
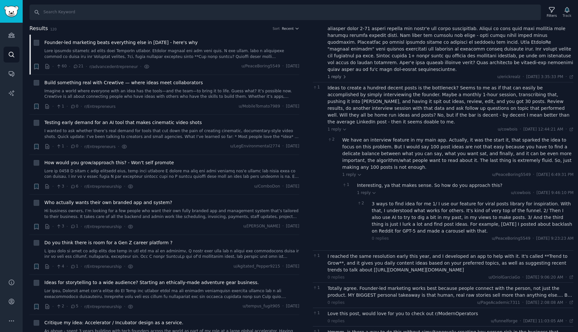
click at [381, 285] on div "Totally agree. Founder-led marketing works best because people connect with the…" at bounding box center [451, 292] width 246 height 14
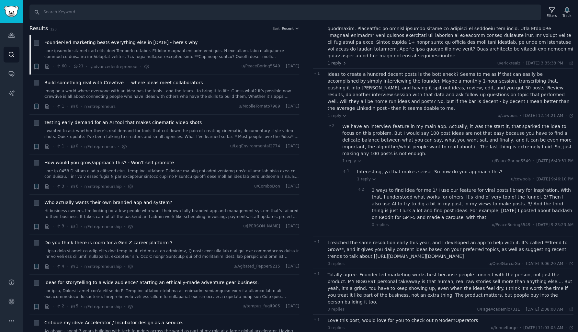
click at [378, 317] on div "Love this post, would love for you to check out r/ModernOperators" at bounding box center [451, 320] width 246 height 7
click at [101, 89] on link "Imagine a world where everyone with an idea has the tools—and the team—to bring…" at bounding box center [171, 93] width 255 height 11
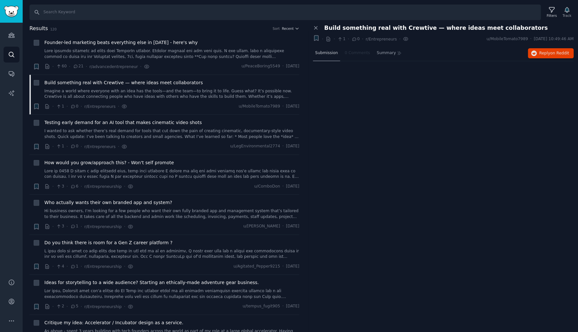
click at [325, 51] on span "Submission" at bounding box center [326, 53] width 23 height 6
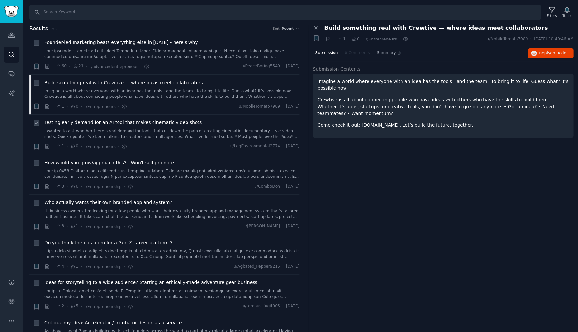
click at [112, 126] on div "Testing early demand for an AI tool that makes cinematic video shots I wanted t…" at bounding box center [171, 129] width 255 height 20
click at [110, 124] on span "Testing early demand for an AI tool that makes cinematic video shots" at bounding box center [122, 122] width 157 height 7
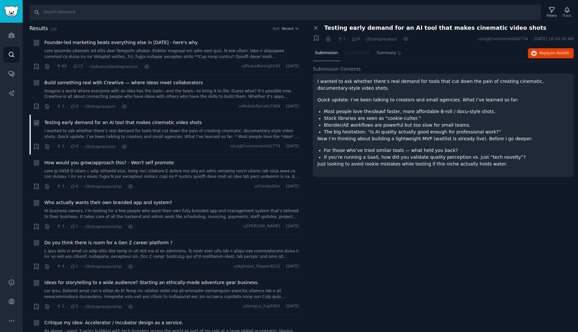
click at [123, 137] on link "I wanted to ask whether there’s real demand for tools that cut down the pain of…" at bounding box center [171, 133] width 255 height 11
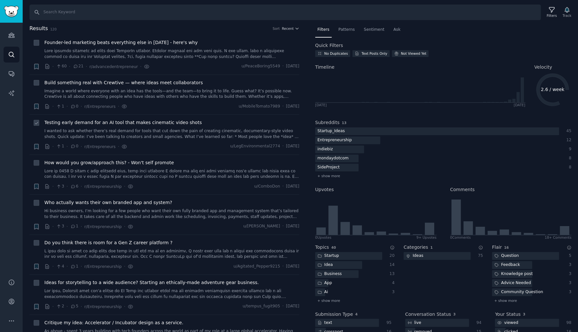
click at [123, 137] on link "I wanted to ask whether there’s real demand for tools that cut down the pain of…" at bounding box center [171, 133] width 255 height 11
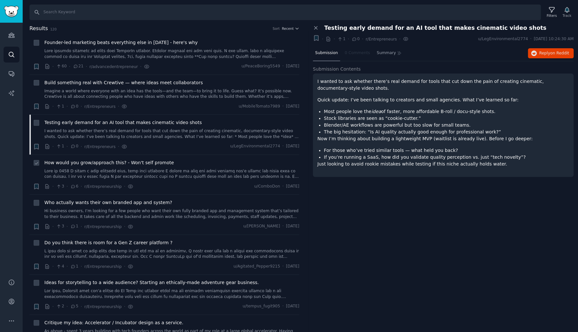
click at [124, 177] on link at bounding box center [171, 173] width 255 height 11
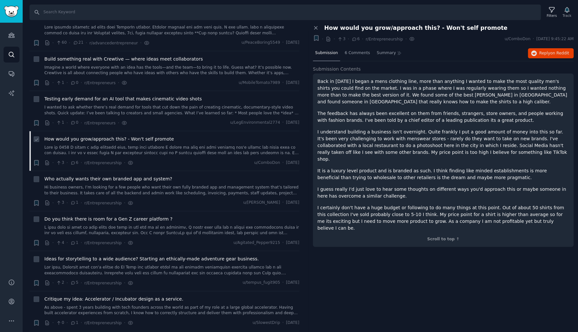
scroll to position [32, 0]
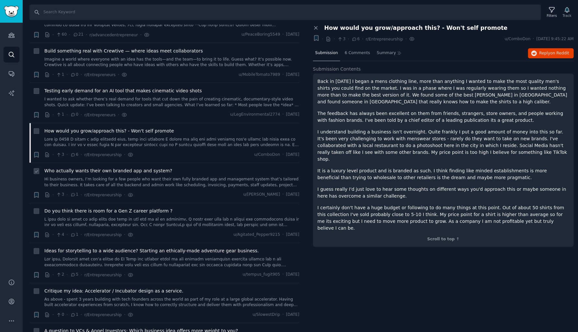
click at [124, 177] on link "Hi business owners, I’m looking for a few people who want their own fully brand…" at bounding box center [171, 181] width 255 height 11
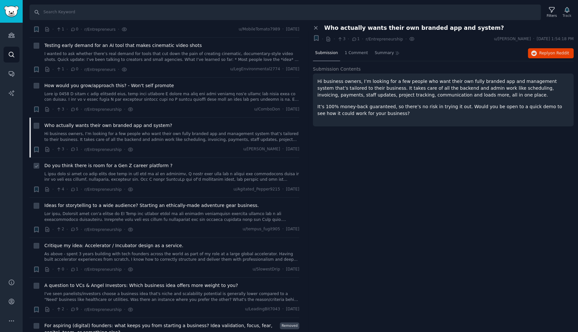
scroll to position [78, 0]
click at [124, 177] on link at bounding box center [171, 176] width 255 height 11
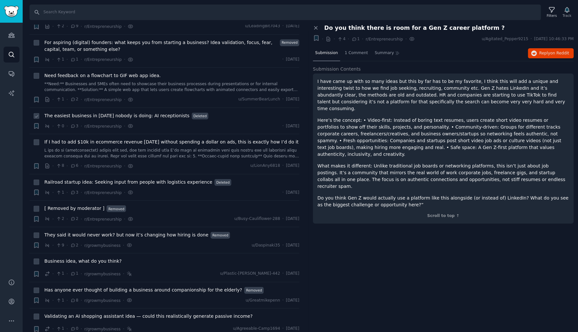
scroll to position [360, 0]
click at [178, 83] on link "**Need:** Businesses and SMEs often need to showcase their business processes d…" at bounding box center [171, 86] width 255 height 11
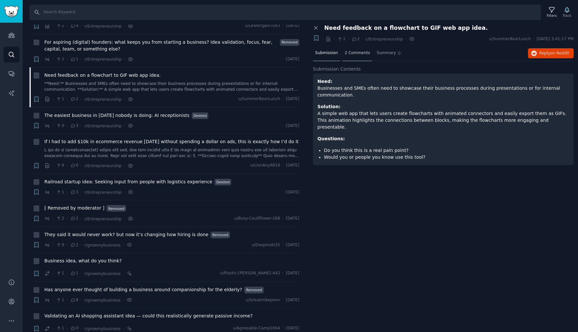
click at [366, 53] on span "2 Comments" at bounding box center [357, 53] width 25 height 6
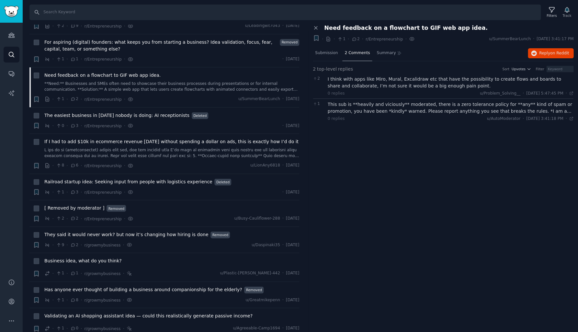
click at [380, 87] on div "I think with apps like Miro, Mural, Excalidraw etc that have the possibility to…" at bounding box center [451, 83] width 246 height 14
click at [380, 110] on div "This sub is **heavily and viciously** moderated, there is a zero tolerance poli…" at bounding box center [451, 108] width 246 height 14
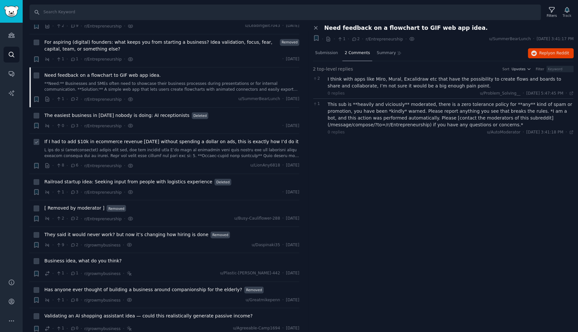
click at [129, 154] on link at bounding box center [171, 152] width 255 height 11
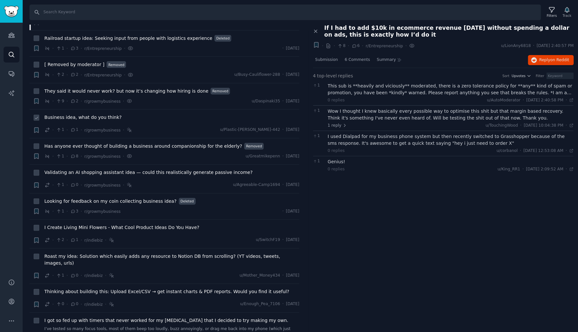
scroll to position [506, 0]
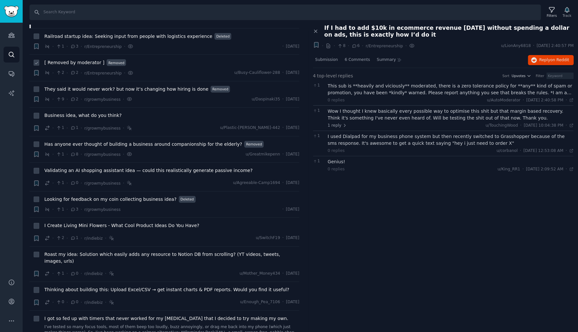
click at [147, 59] on div "[ Removed by moderator ] Removed" at bounding box center [171, 62] width 255 height 7
click at [63, 64] on link "[ Removed by moderator ]" at bounding box center [74, 62] width 60 height 7
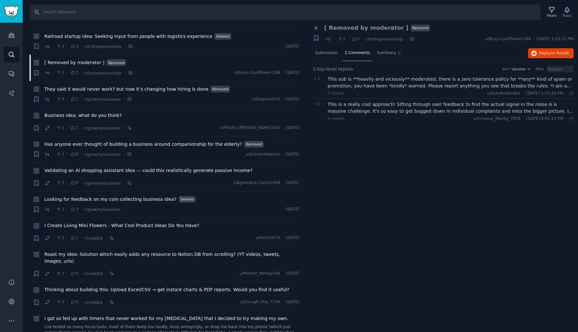
click at [337, 108] on div "This is a really cool approach! Sifting through user feedback to find the actua…" at bounding box center [451, 108] width 246 height 14
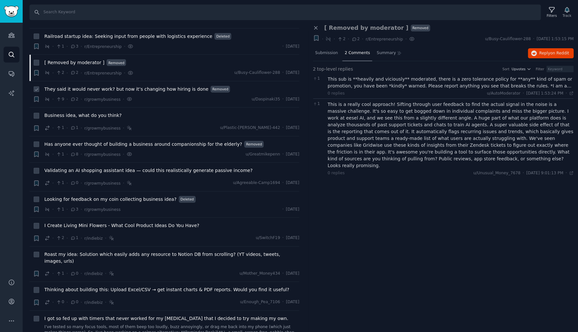
click at [131, 86] on span "They said it would never work? but now it’s changing how hiring is done" at bounding box center [126, 89] width 164 height 7
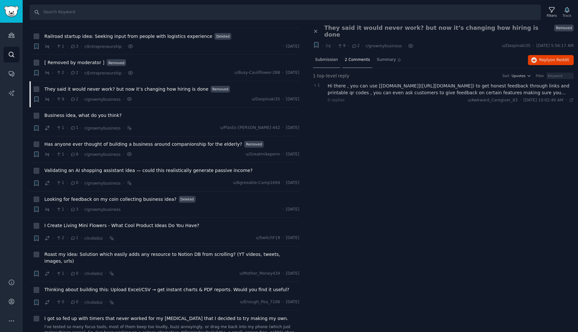
click at [332, 57] on span "Submission" at bounding box center [326, 60] width 23 height 6
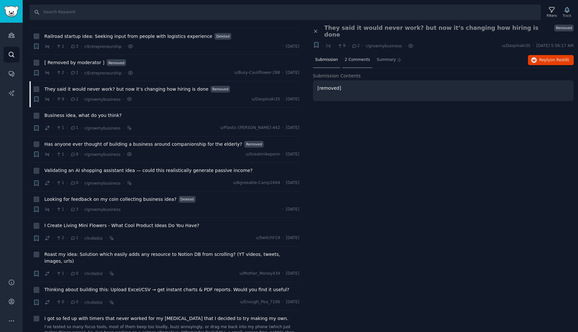
click at [356, 57] on span "2 Comments" at bounding box center [357, 60] width 25 height 6
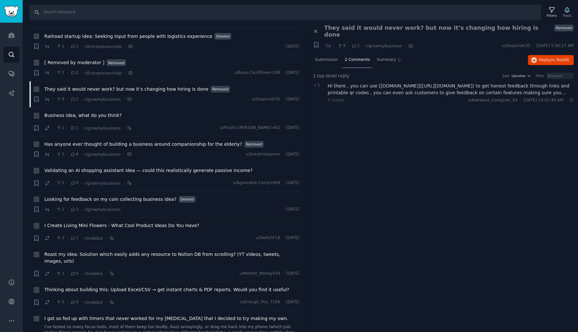
click at [364, 83] on div "Hi there , you can use [rateafterservice.com](http://rateafterservice.com) to g…" at bounding box center [451, 90] width 246 height 14
click at [101, 116] on span "Business idea, what do you think?" at bounding box center [82, 115] width 77 height 7
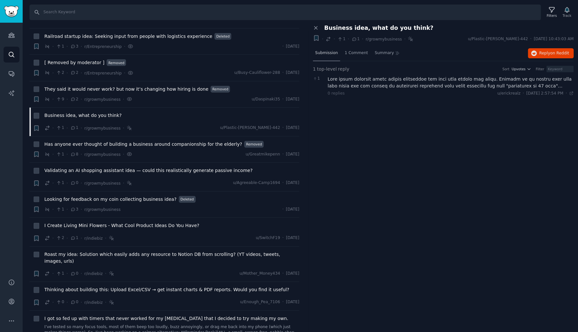
click at [327, 52] on span "Submission" at bounding box center [326, 53] width 23 height 6
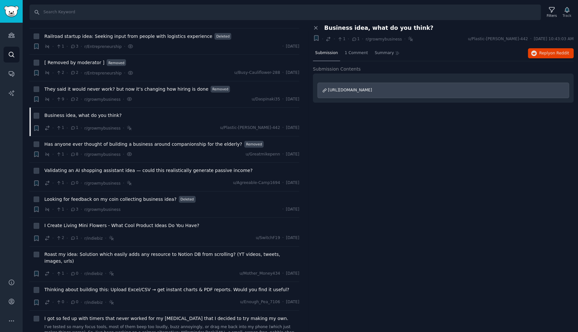
click at [372, 88] on span "[URL][DOMAIN_NAME]" at bounding box center [350, 90] width 44 height 5
click at [193, 141] on span "Has anyone ever thought of building a business around companionship for the eld…" at bounding box center [143, 144] width 198 height 7
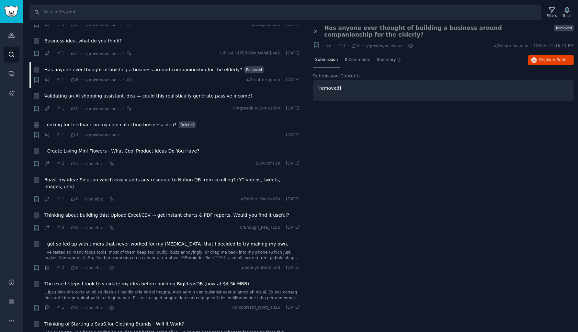
scroll to position [579, 0]
click at [149, 122] on span "Looking for feedback on my coin collecting business idea?" at bounding box center [110, 125] width 132 height 7
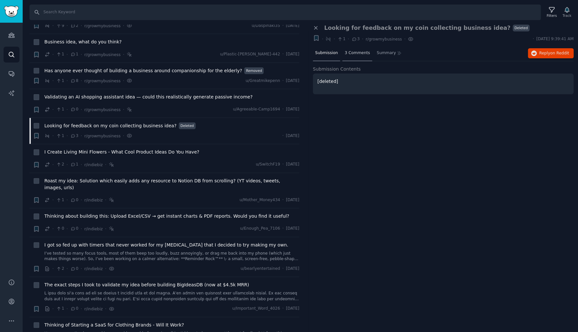
click at [348, 56] on div "3 Comments" at bounding box center [357, 54] width 30 height 16
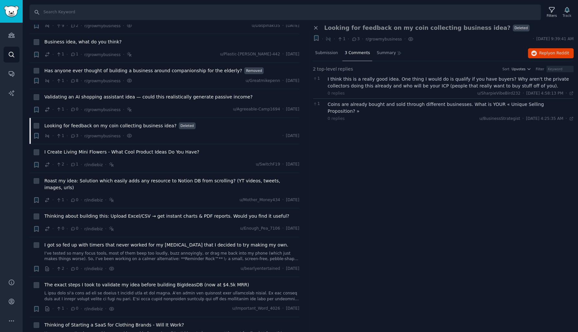
click at [351, 79] on div "I think this is a really good idea. One thing I would do is qualify if you have…" at bounding box center [451, 83] width 246 height 14
click at [388, 87] on div "I think this is a really good idea. One thing I would do is qualify if you have…" at bounding box center [451, 83] width 246 height 14
click at [382, 101] on div "Coins are already bought and sold through different businesses. What is YOUR « …" at bounding box center [451, 108] width 246 height 14
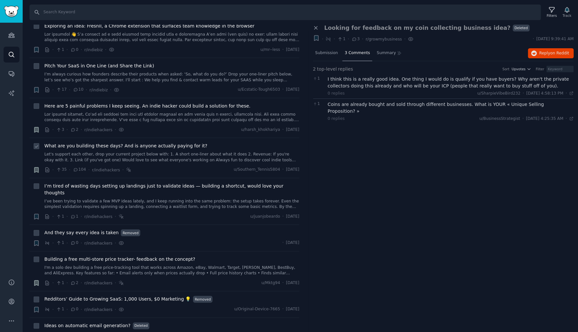
scroll to position [970, 0]
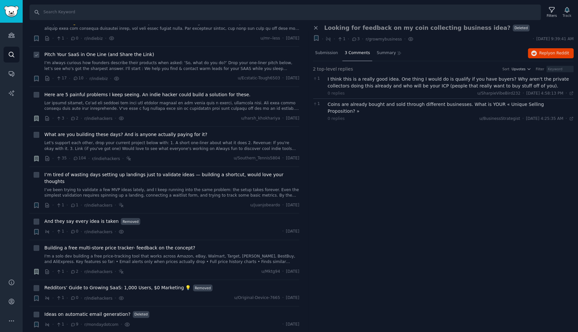
click at [157, 60] on link "I’m always curious how founders describe their products when asked: ‘So, what d…" at bounding box center [171, 65] width 255 height 11
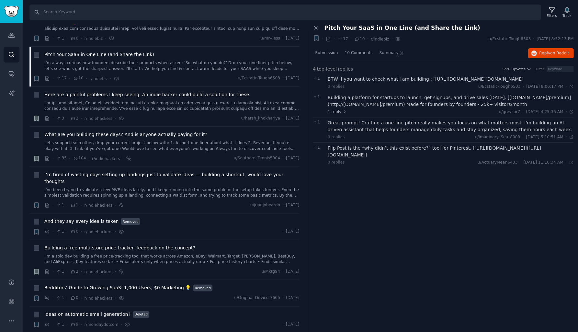
click at [389, 104] on div "Building a platform for startups to launch, get signups, and drive sales in 30 …" at bounding box center [451, 101] width 246 height 14
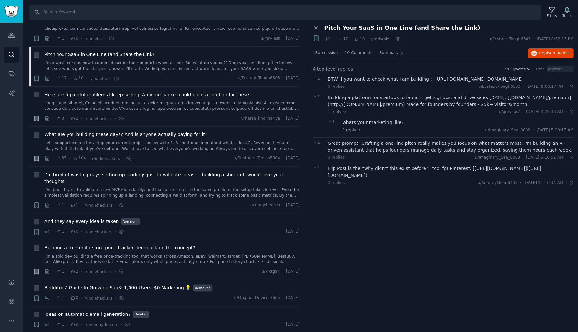
click at [368, 154] on div "Great prompt! Crafting a one-line pitch really makes you focus on what matters …" at bounding box center [451, 147] width 246 height 14
click at [369, 151] on div "Great prompt! Crafting a one-line pitch really makes you focus on what matters …" at bounding box center [451, 147] width 246 height 14
click at [371, 175] on div "Flip Post is the “why didn’t this exist before?” tool for Pinterest. [https://w…" at bounding box center [451, 172] width 246 height 14
drag, startPoint x: 425, startPoint y: 79, endPoint x: 498, endPoint y: 80, distance: 73.8
click at [498, 80] on div "BTW if you want to check what I am building : [https://www.youtube.com/watch?v=…" at bounding box center [451, 79] width 246 height 7
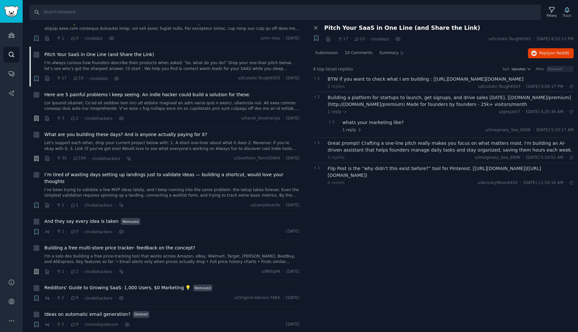
drag, startPoint x: 424, startPoint y: 80, endPoint x: 513, endPoint y: 82, distance: 89.1
click at [513, 82] on div "BTW if you want to check what I am building : [https://www.youtube.com/watch?v=…" at bounding box center [451, 79] width 246 height 7
click at [525, 78] on div "BTW if you want to check what I am building : [https://www.youtube.com/watch?v=…" at bounding box center [451, 79] width 246 height 7
click at [522, 79] on div "BTW if you want to check what I am building : [https://www.youtube.com/watch?v=…" at bounding box center [451, 79] width 246 height 7
drag, startPoint x: 423, startPoint y: 80, endPoint x: 522, endPoint y: 78, distance: 99.1
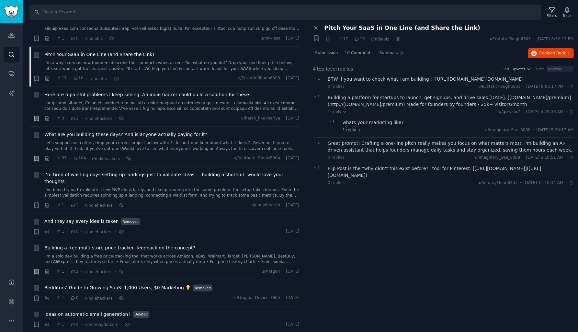
click at [522, 78] on div "BTW if you want to check what I am building : [https://www.youtube.com/watch?v=…" at bounding box center [451, 79] width 246 height 7
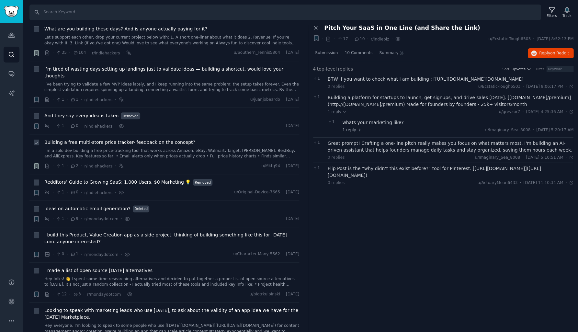
scroll to position [1086, 0]
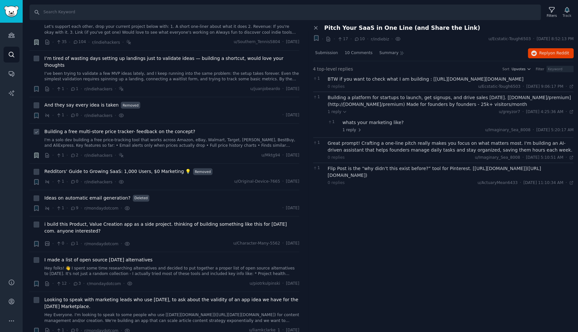
click at [151, 128] on div "Building a free multi-store price tracker- feedback on the concept? I'm a solo …" at bounding box center [171, 138] width 255 height 20
click at [188, 137] on link "I'm a solo dev building a free price-tracking tool that works across Amazon, eB…" at bounding box center [171, 142] width 255 height 11
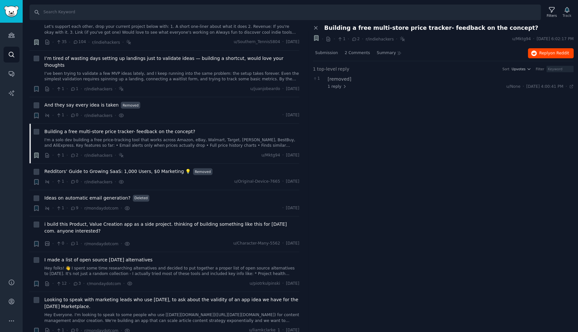
click at [541, 52] on span "Reply on Reddit" at bounding box center [554, 54] width 30 height 6
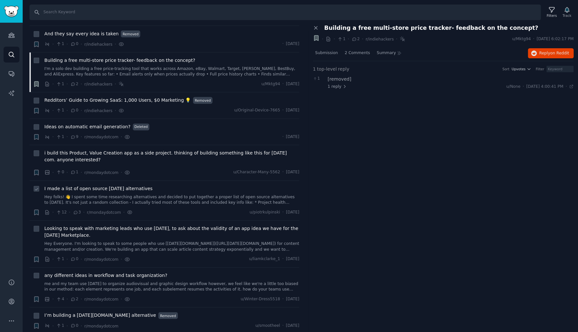
scroll to position [1161, 0]
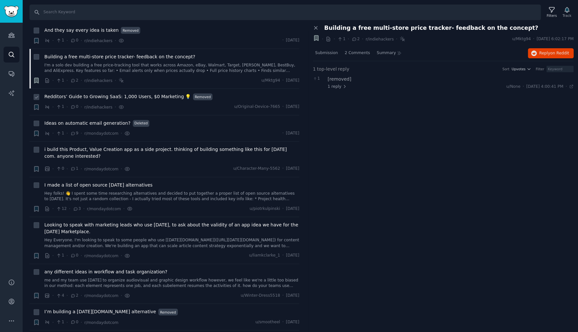
click at [167, 93] on span "Redditors’ Guide to Growing SaaS: 1,000 Users, $0 Marketing 💡" at bounding box center [117, 96] width 146 height 7
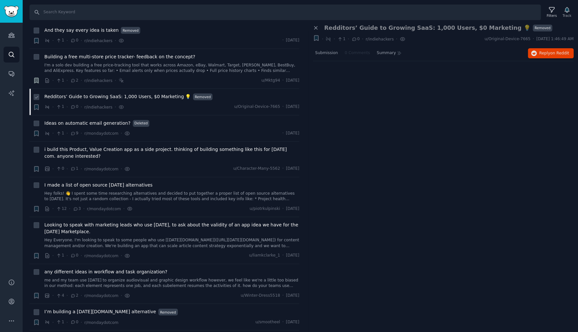
click at [167, 93] on span "Redditors’ Guide to Growing SaaS: 1,000 Users, $0 Marketing 💡" at bounding box center [117, 96] width 146 height 7
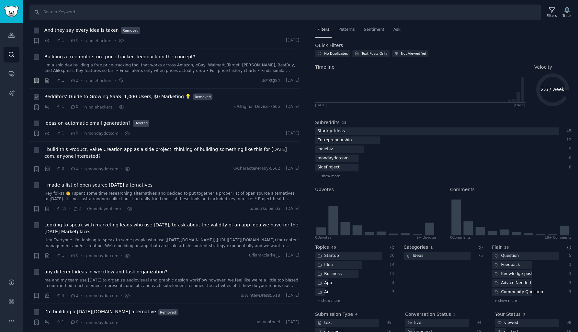
click at [163, 93] on span "Redditors’ Guide to Growing SaaS: 1,000 Users, $0 Marketing 💡" at bounding box center [117, 96] width 146 height 7
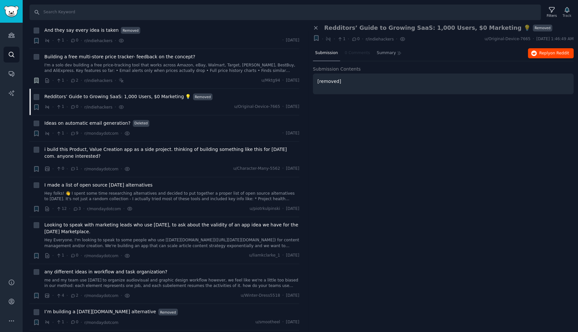
click at [553, 53] on span "on Reddit" at bounding box center [559, 53] width 19 height 5
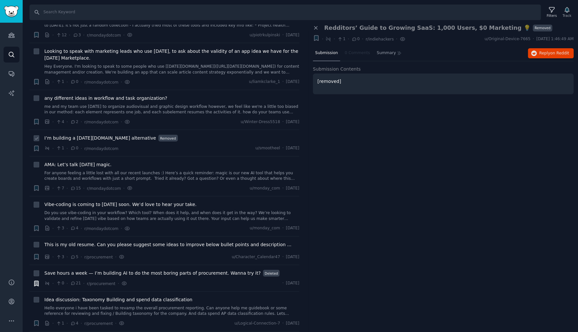
scroll to position [1335, 0]
click at [173, 103] on link "me and my team use monday to organize audiovisual and graphic design workflow h…" at bounding box center [171, 108] width 255 height 11
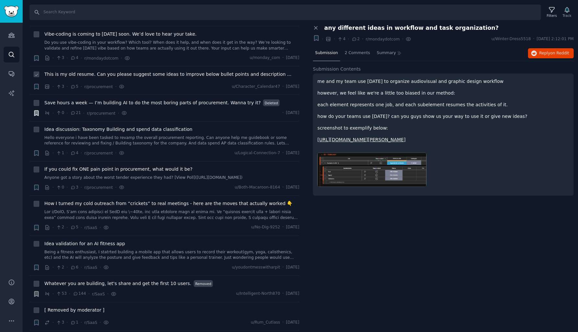
scroll to position [1505, 0]
click at [171, 99] on span "Save hours a week — I’m building AI to do the most boring parts of procurement.…" at bounding box center [152, 102] width 216 height 7
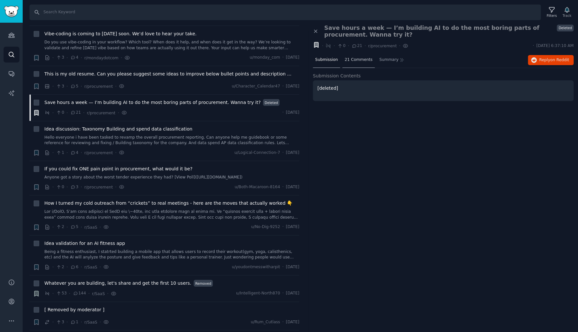
click at [354, 62] on div "21 Comments" at bounding box center [358, 60] width 32 height 16
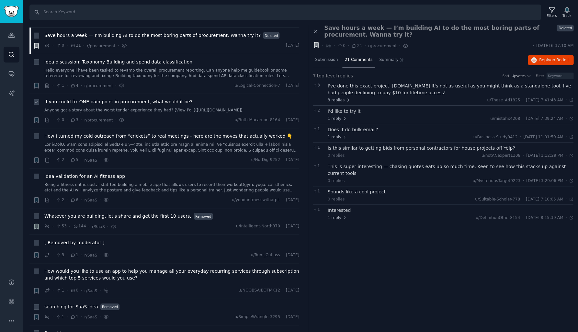
scroll to position [1574, 0]
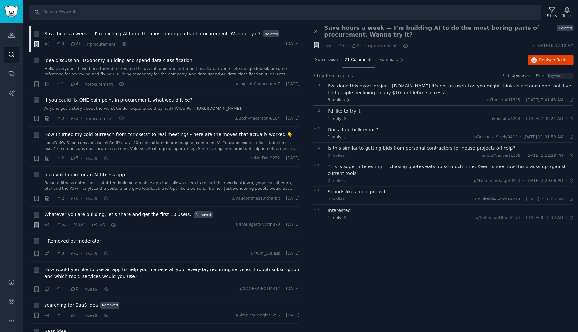
click at [195, 97] on div "If you could fix ONE pain point in procurement, what would it be?" at bounding box center [171, 100] width 255 height 7
click at [185, 106] on link "Anyone got a story about the worst tender experience they had? [View Poll](http…" at bounding box center [171, 109] width 255 height 6
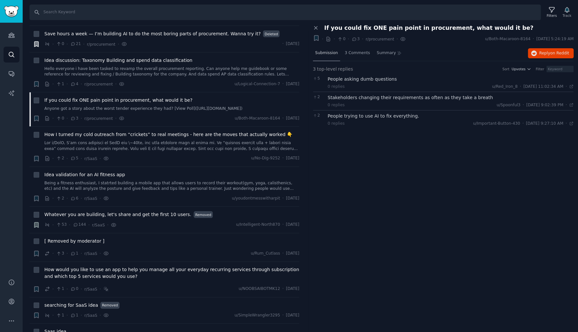
click at [326, 53] on span "Submission" at bounding box center [326, 53] width 23 height 6
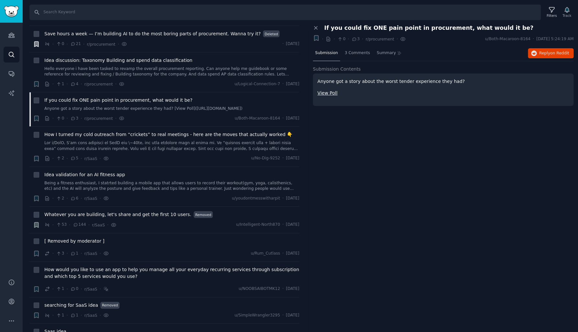
click at [330, 93] on link "View Poll" at bounding box center [327, 92] width 20 height 5
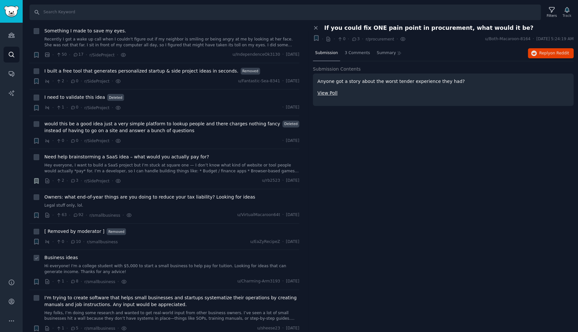
scroll to position [2027, 0]
click at [170, 68] on span "I built a free tool that generates personalized startup & side project ideas in…" at bounding box center [141, 71] width 194 height 7
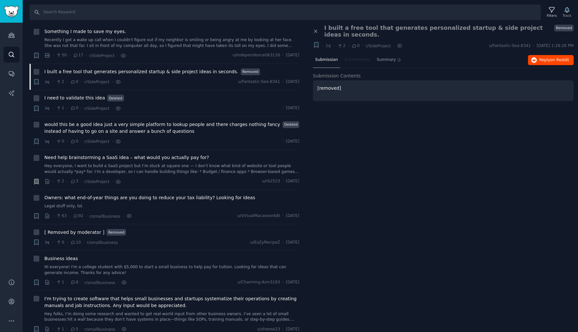
click at [544, 57] on span "Reply on Reddit" at bounding box center [554, 60] width 30 height 6
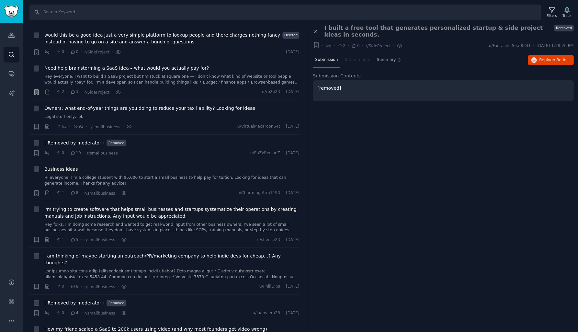
scroll to position [2117, 0]
click at [182, 104] on span "Owners: what end-of-year things are you doing to reduce your tax liability? Loo…" at bounding box center [149, 107] width 211 height 7
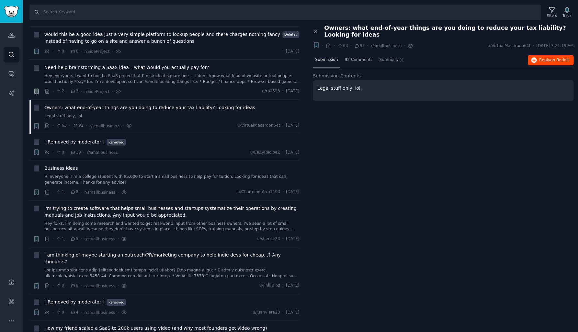
click at [540, 57] on span "Reply on Reddit" at bounding box center [554, 60] width 30 height 6
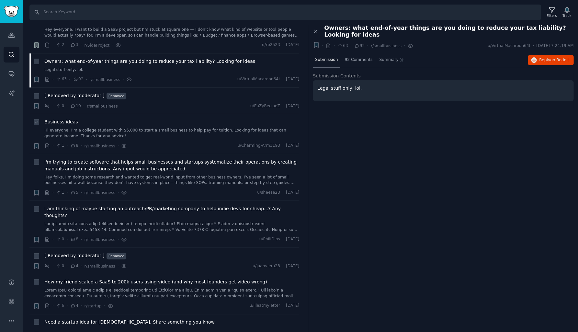
scroll to position [2166, 0]
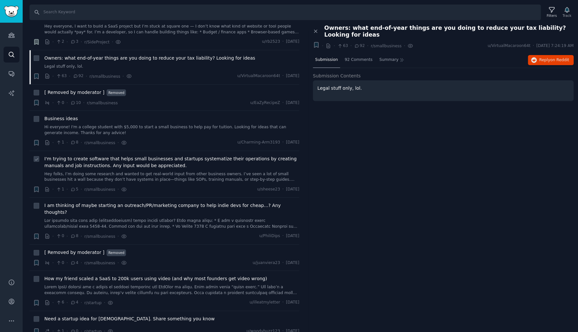
click at [195, 155] on span "I'm trying to create software that helps small businesses and startups systemat…" at bounding box center [171, 162] width 255 height 14
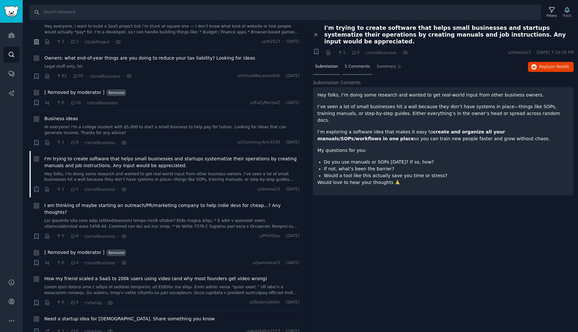
click at [351, 64] on span "5 Comments" at bounding box center [357, 67] width 25 height 6
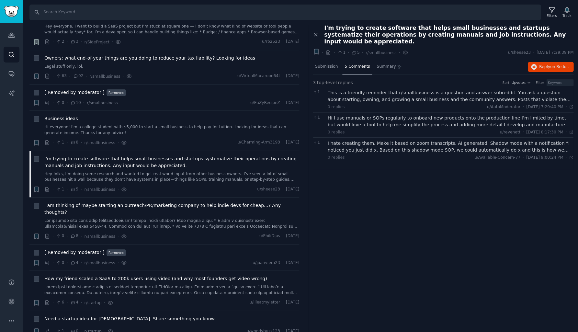
click at [365, 115] on div "Hi I use manuals or SOPs regularly to onboard new products onto the production …" at bounding box center [451, 122] width 246 height 14
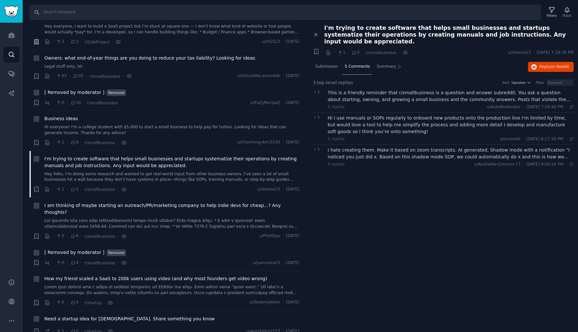
click at [368, 93] on div "This is a friendly reminder that r/smallbusiness is a question and answer subre…" at bounding box center [451, 96] width 246 height 14
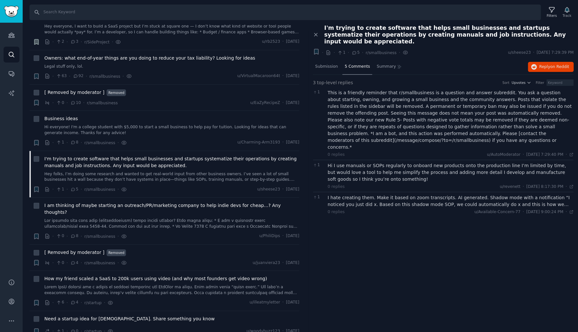
click at [369, 162] on div "Hi I use manuals or SOPs regularly to onboard new products onto the production …" at bounding box center [451, 172] width 246 height 20
click at [372, 194] on div "I hate creating them. Make it based on zoom transcripts. AI generated. Shadow m…" at bounding box center [451, 201] width 246 height 14
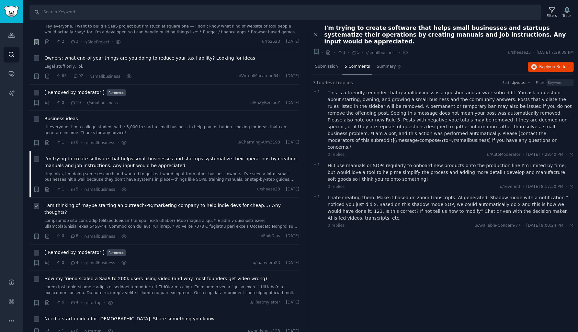
click at [181, 218] on link at bounding box center [171, 223] width 255 height 11
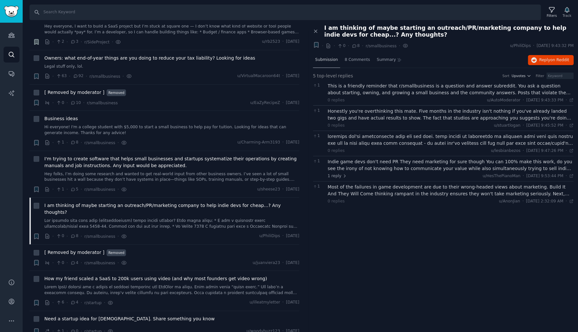
click at [330, 59] on span "Submission" at bounding box center [326, 60] width 23 height 6
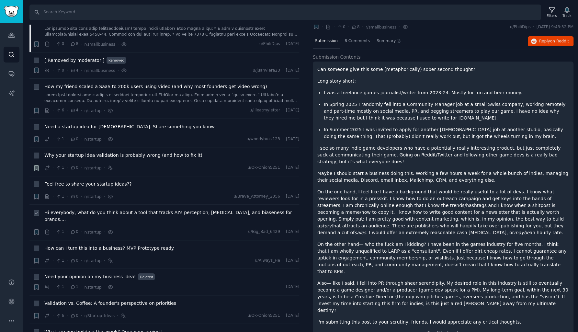
scroll to position [2359, 0]
click at [37, 108] on icon "button" at bounding box center [36, 110] width 4 height 5
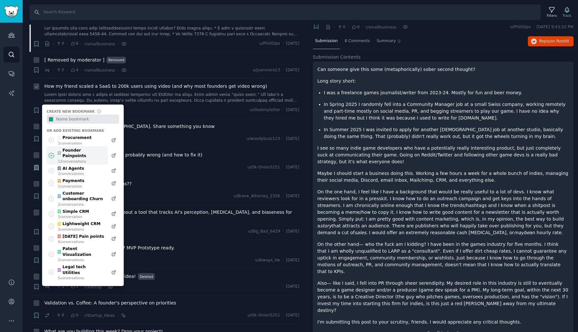
click at [71, 148] on div "Founder Painpoints" at bounding box center [81, 153] width 48 height 11
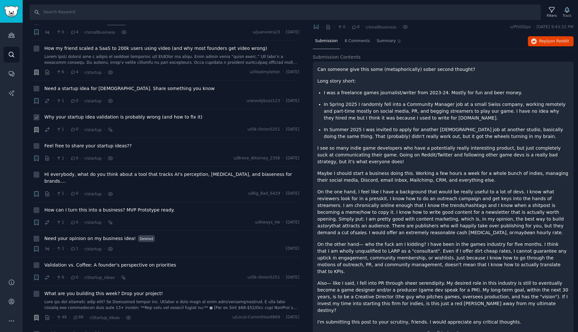
scroll to position [2397, 0]
click at [200, 113] on div "Why your startup idea validation is probably wrong (and how to fix it)" at bounding box center [171, 116] width 255 height 7
click at [189, 113] on div "Why your startup idea validation is probably wrong (and how to fix it)" at bounding box center [171, 116] width 255 height 7
click at [179, 113] on span "Why your startup idea validation is probably wrong (and how to fix it)" at bounding box center [123, 116] width 158 height 7
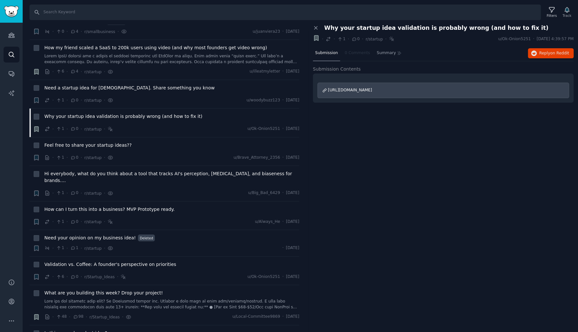
click at [372, 88] on span "https://www.reddit.com/r/startups_promotion/comments/1nldxt4/why_your_startup_i…" at bounding box center [350, 90] width 44 height 5
click at [177, 142] on div "Feel free to share your startup ideas?? · 1 · 0 · r/startup · u/Brave_Attorney_…" at bounding box center [171, 151] width 255 height 19
click at [140, 142] on div "Feel free to share your startup ideas??" at bounding box center [171, 146] width 255 height 9
click at [114, 142] on span "Feel free to share your startup ideas??" at bounding box center [87, 145] width 87 height 7
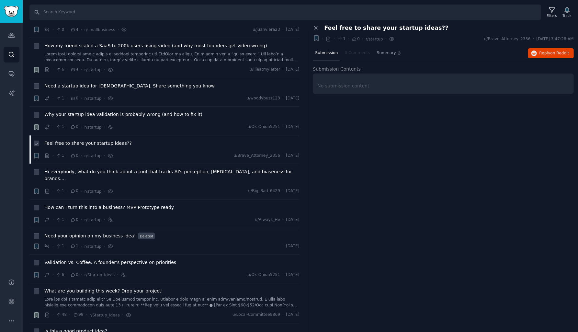
scroll to position [2399, 0]
click at [546, 52] on span "Reply on Reddit" at bounding box center [554, 54] width 30 height 6
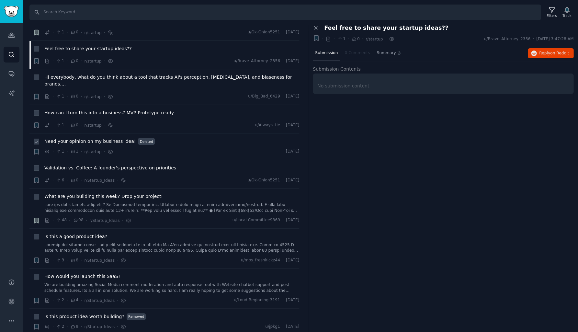
scroll to position [2496, 0]
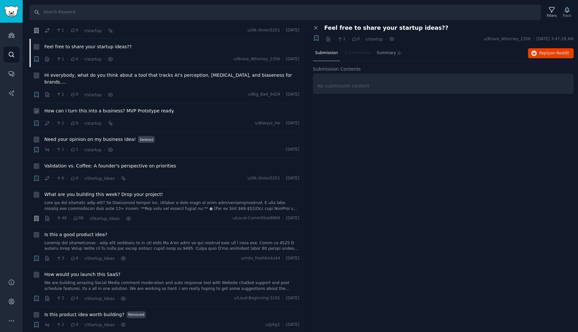
click at [158, 108] on span "How can I turn this into a business? MVP Prototype ready." at bounding box center [109, 111] width 130 height 7
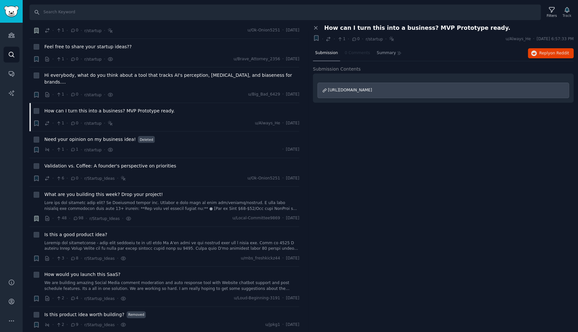
click at [372, 89] on span "https://www.reddit.com/r/Advice/comments/1nmbx6q/how_can_i_turn_this_into_a_bus…" at bounding box center [350, 90] width 44 height 5
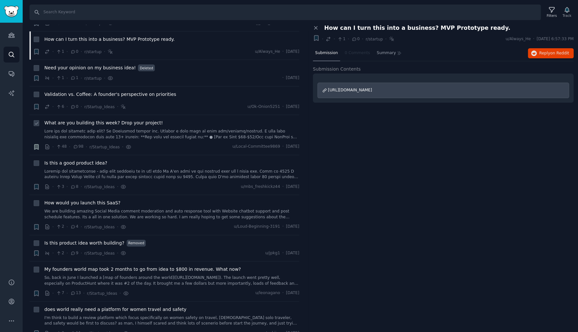
scroll to position [2576, 0]
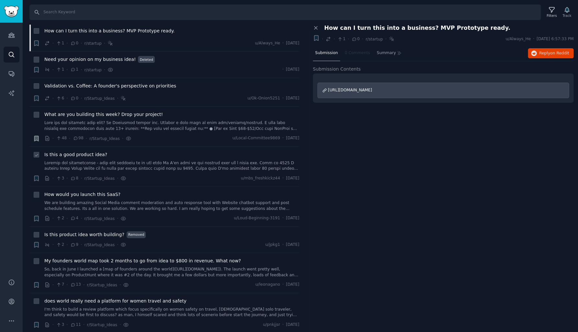
click at [181, 160] on link at bounding box center [171, 165] width 255 height 11
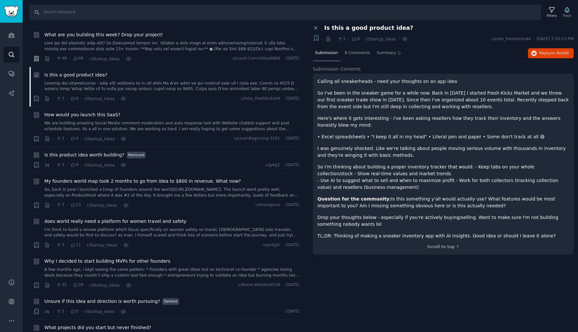
scroll to position [2657, 0]
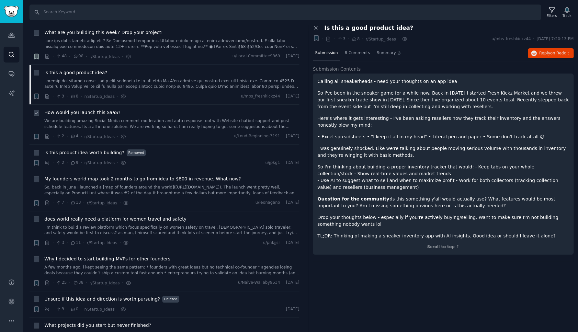
click at [175, 118] on link "We are building amazing Social Media comment moderation and auto response tool …" at bounding box center [171, 123] width 255 height 11
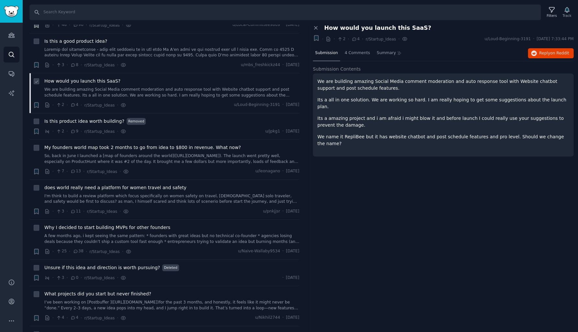
scroll to position [2692, 0]
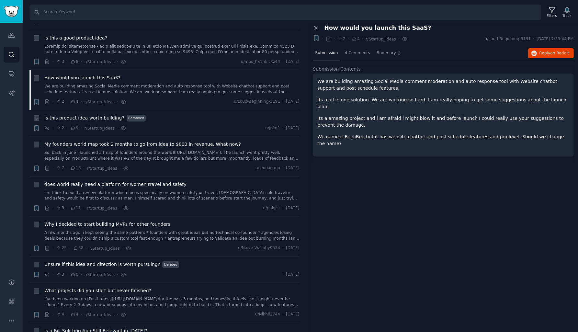
click at [115, 115] on span "Is this product idea worth building?" at bounding box center [84, 118] width 80 height 7
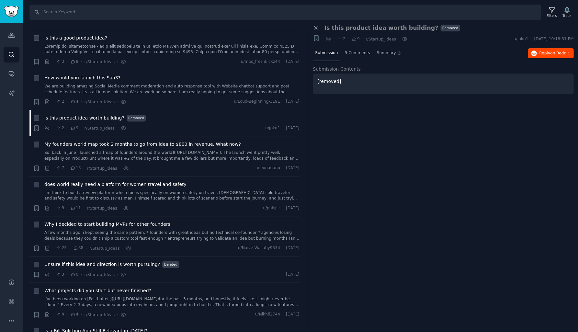
click at [544, 56] on button "Reply on Reddit" at bounding box center [551, 53] width 46 height 10
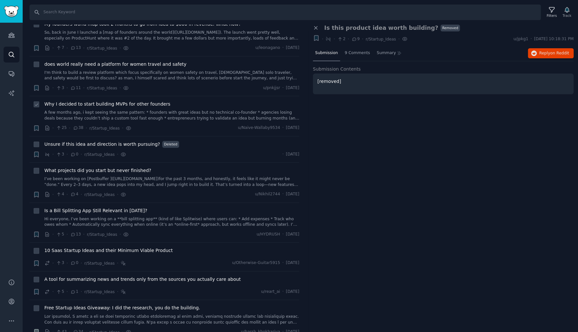
scroll to position [2813, 0]
click at [134, 140] on span "Unsure if this idea and direction is worth pursuing?" at bounding box center [102, 143] width 116 height 7
click at [123, 176] on link "I’ve been working on [Postbuffer ](http://postbuffer.com)for the past 3 months,…" at bounding box center [171, 181] width 255 height 11
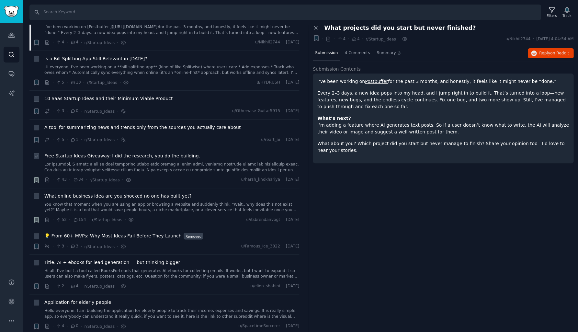
scroll to position [2968, 0]
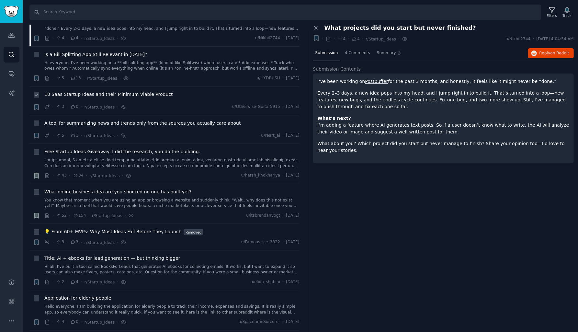
click at [147, 91] on span "10 Saas Startup Ideas and their Minimum Viable Product" at bounding box center [108, 94] width 128 height 7
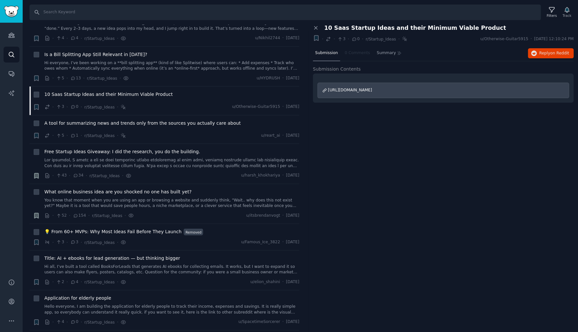
click at [372, 90] on span "https://www.reddit.com/r/small_business_ideas/comments/1ngv5vj/10_saas_startup_…" at bounding box center [350, 90] width 44 height 5
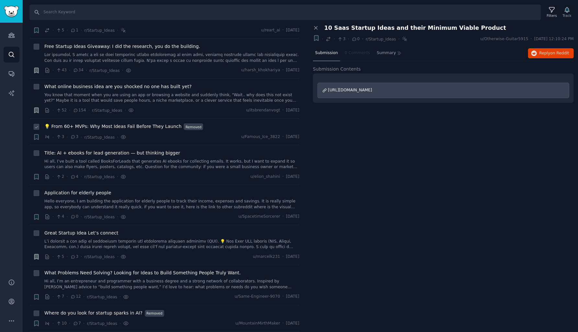
scroll to position [3074, 0]
click at [162, 123] on span "💡 From 60+ MVPs: Why Most Ideas Fail Before They Launch" at bounding box center [112, 126] width 137 height 7
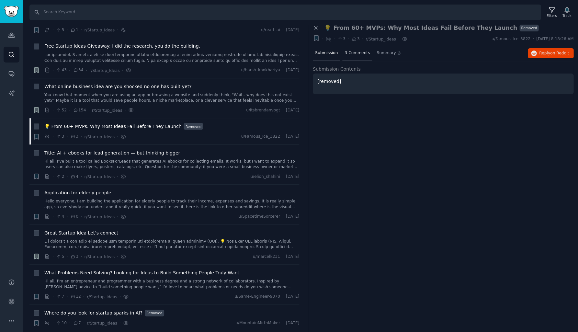
click at [353, 54] on span "3 Comments" at bounding box center [357, 53] width 25 height 6
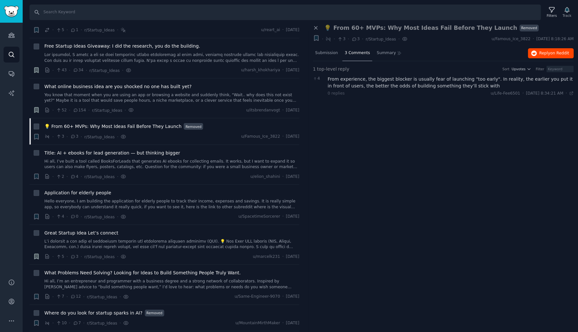
click at [547, 54] on span "Reply on Reddit" at bounding box center [554, 54] width 30 height 6
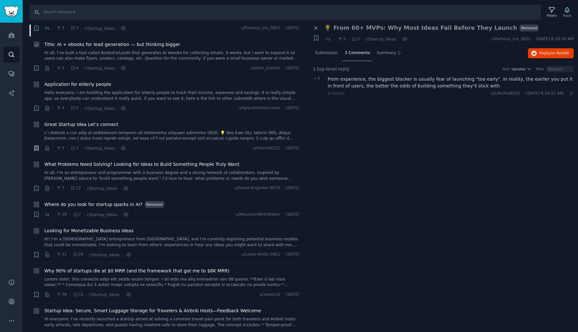
scroll to position [3189, 0]
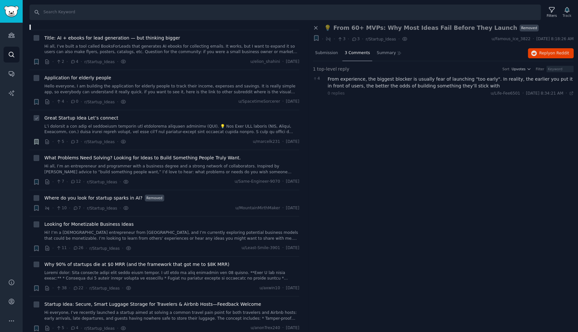
click at [167, 124] on link at bounding box center [171, 129] width 255 height 11
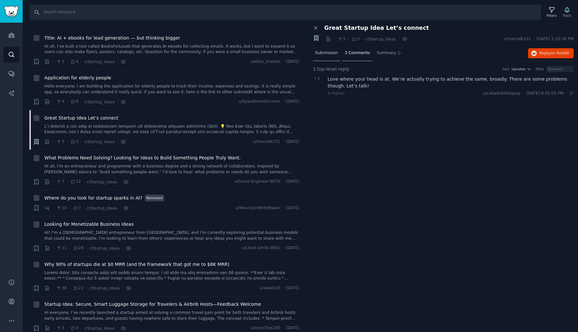
click at [336, 51] on span "Submission" at bounding box center [326, 53] width 23 height 6
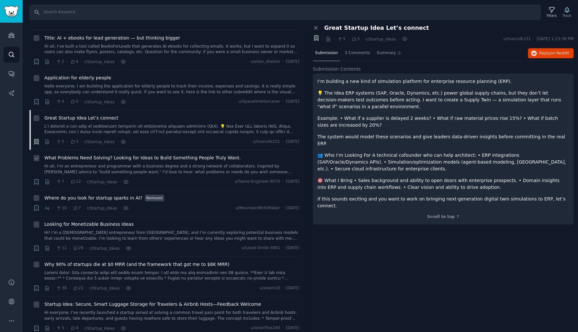
click at [69, 164] on link "Hi all, I’m an entrepreneur and programmer with a business degree and a strong …" at bounding box center [171, 169] width 255 height 11
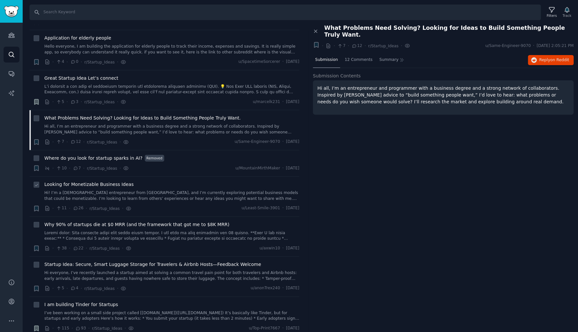
scroll to position [3244, 0]
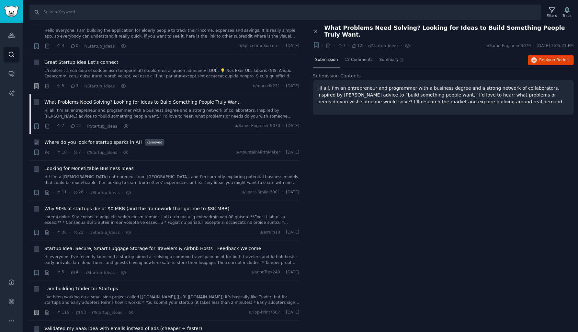
click at [71, 139] on span "Where do you look for startup sparks in AI?" at bounding box center [93, 142] width 98 height 7
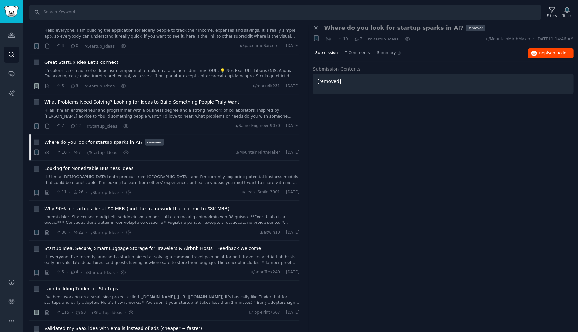
click at [566, 53] on span "on Reddit" at bounding box center [559, 53] width 19 height 5
click at [8, 13] on img "Sidebar" at bounding box center [11, 11] width 15 height 11
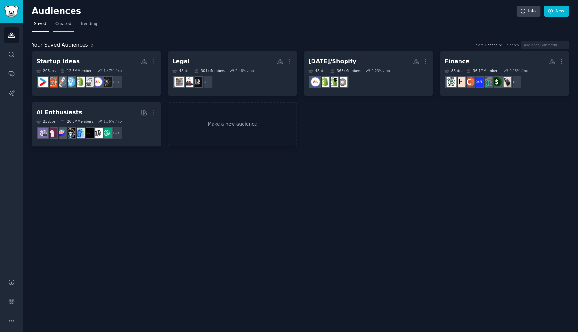
click at [53, 27] on link "Curated" at bounding box center [63, 25] width 20 height 13
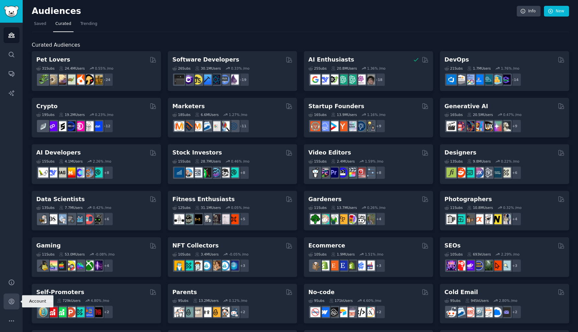
click at [12, 301] on icon "Sidebar" at bounding box center [11, 301] width 7 height 7
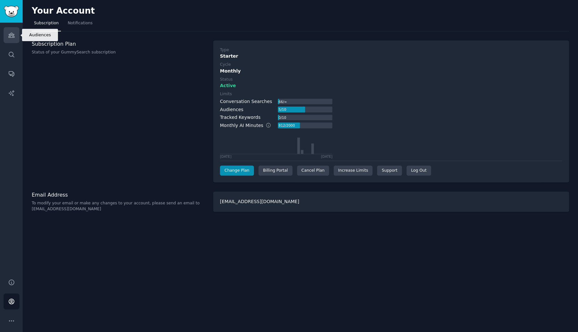
click at [9, 35] on icon "Sidebar" at bounding box center [11, 35] width 7 height 7
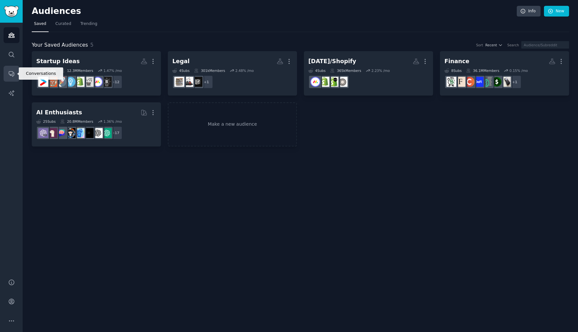
click at [13, 70] on icon "Sidebar" at bounding box center [11, 73] width 7 height 7
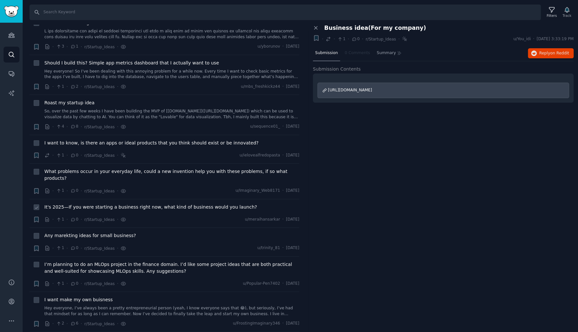
click at [194, 204] on span "It's 2025—If you were starting a business right now, what kind of business woul…" at bounding box center [150, 207] width 212 height 7
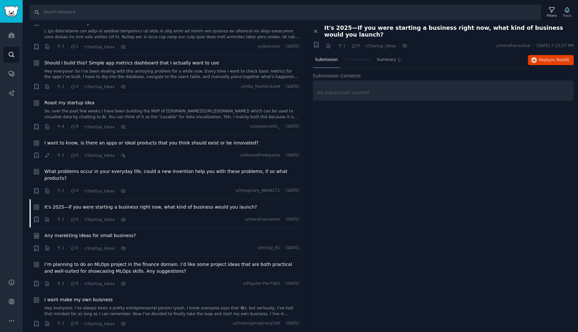
click at [118, 232] on span "Any marekting ideas for small business?" at bounding box center [90, 235] width 92 height 7
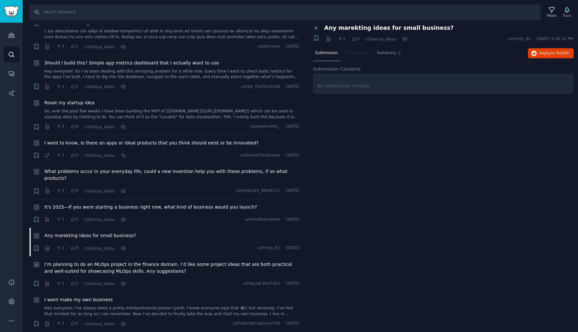
click at [116, 261] on span "I’m planning to do an MLOps project in the finance domain. I’d like some projec…" at bounding box center [171, 268] width 255 height 14
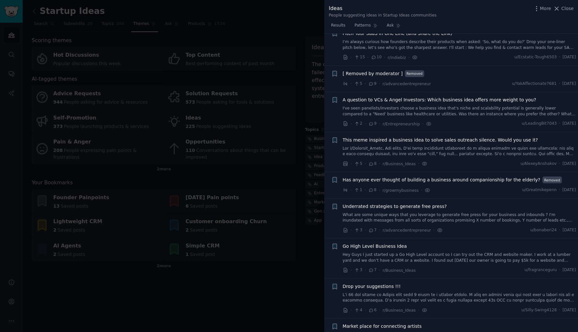
scroll to position [625, 0]
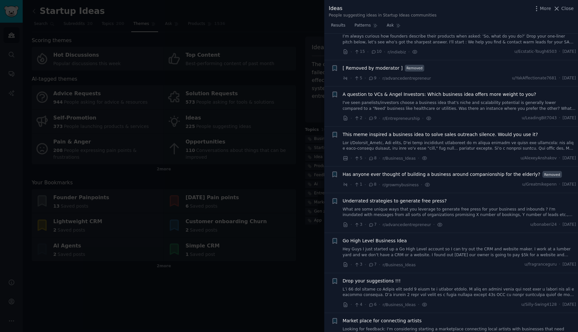
click at [369, 101] on link "I've seen panelists/investors choose a business idea that's niche and scalabili…" at bounding box center [459, 105] width 233 height 11
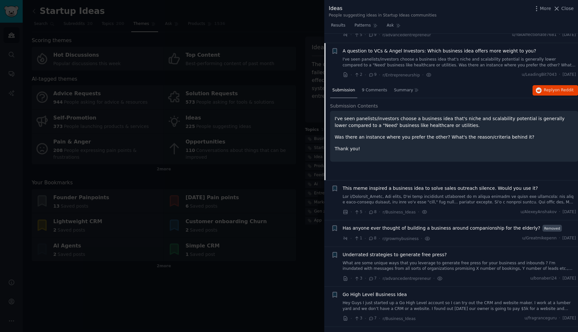
scroll to position [676, 0]
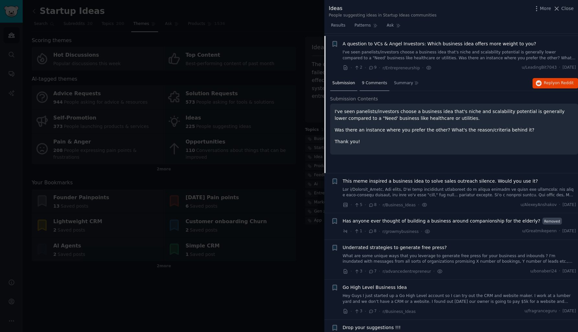
click at [370, 83] on div "9 Comments" at bounding box center [374, 84] width 30 height 16
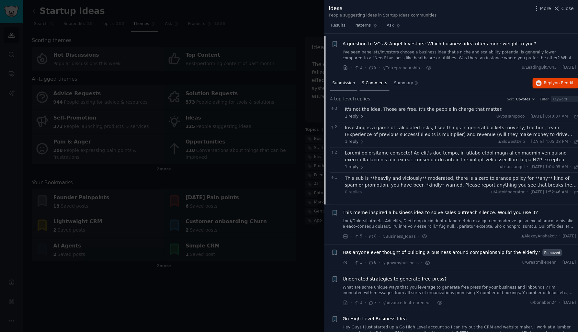
click at [347, 82] on span "Submission" at bounding box center [343, 83] width 23 height 6
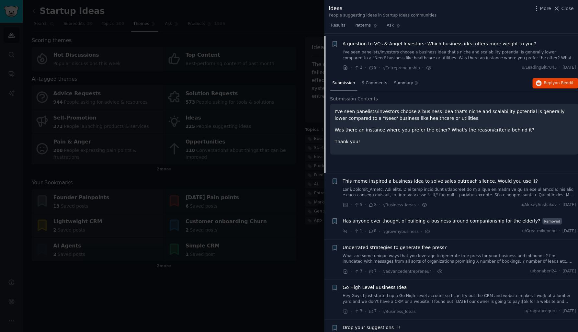
click at [351, 45] on div "A question to VCs & Angel Investors: Which business idea offers more weight to …" at bounding box center [459, 50] width 233 height 20
click at [352, 42] on span "A question to VCs & Angel Investors: Which business idea offers more weight to …" at bounding box center [440, 43] width 194 height 7
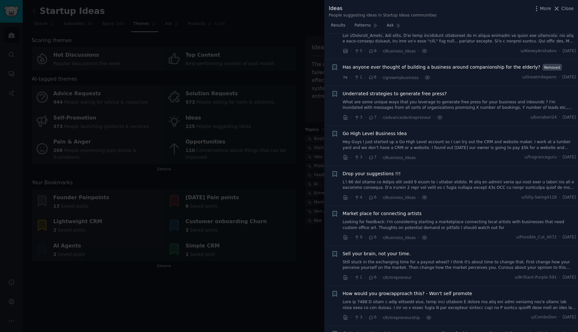
scroll to position [734, 0]
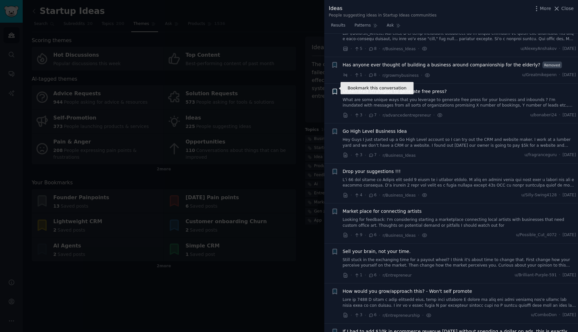
click at [335, 90] on icon "button" at bounding box center [335, 91] width 4 height 5
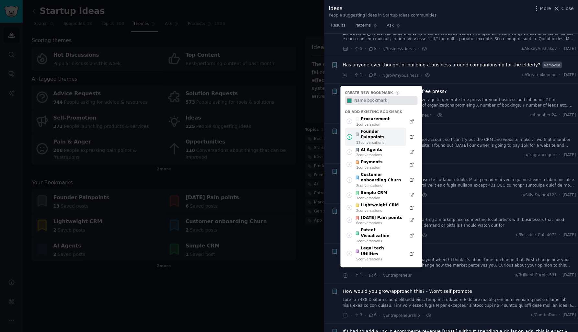
click at [360, 129] on div "Founder Painpoints" at bounding box center [379, 134] width 48 height 11
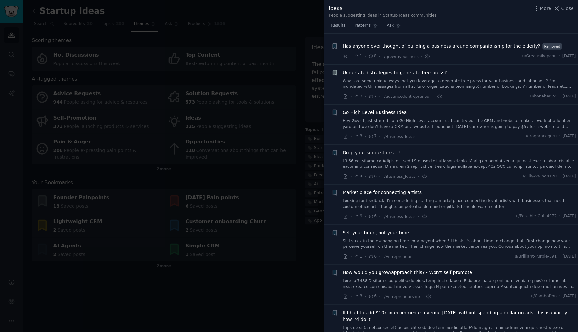
scroll to position [766, 0]
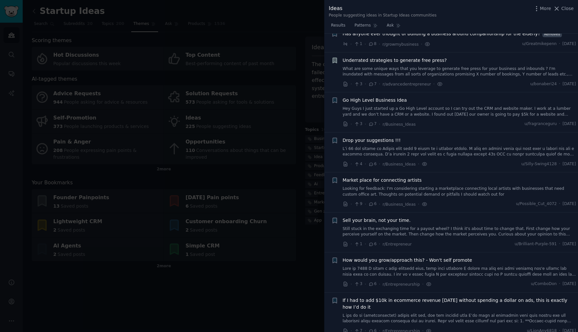
click at [361, 97] on span "Go High Level Business Idea" at bounding box center [375, 100] width 64 height 7
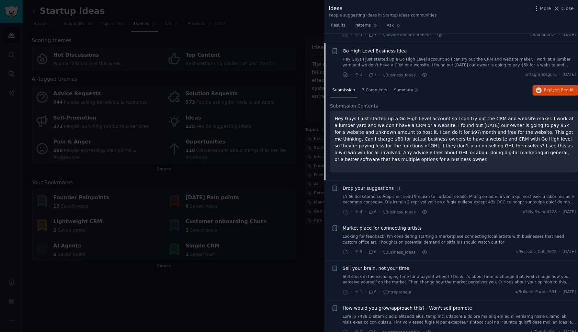
scroll to position [810, 0]
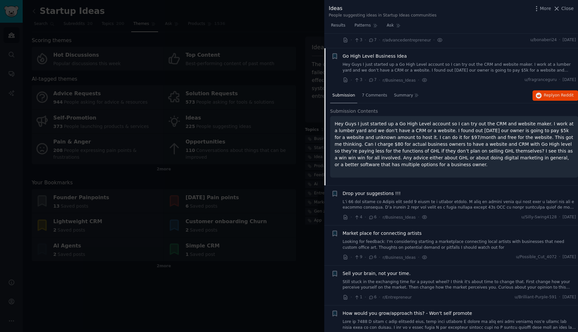
click at [366, 62] on link "Hey Guys I just started up a Go High Level account so I can try out the CRM and…" at bounding box center [459, 67] width 233 height 11
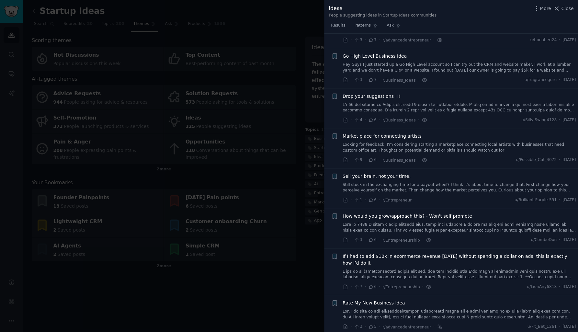
scroll to position [821, 0]
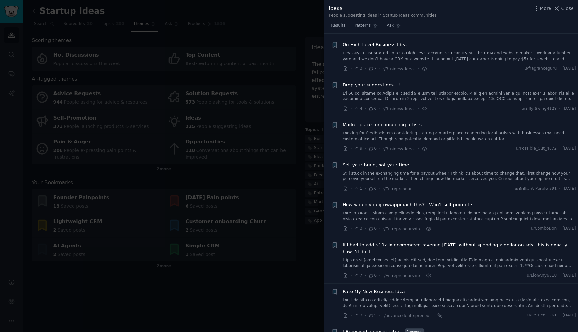
click at [367, 52] on link "Hey Guys I just started up a Go High Level account so I can try out the CRM and…" at bounding box center [459, 56] width 233 height 11
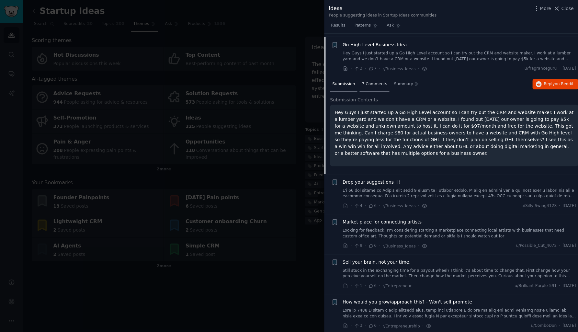
click at [378, 83] on span "7 Comments" at bounding box center [374, 84] width 25 height 6
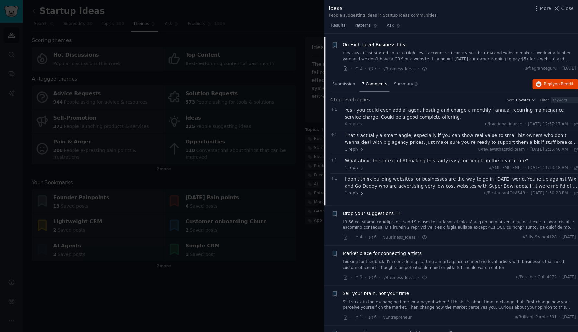
click at [374, 112] on div "Yes - you could even add ai agent hosting and charge a monthly / annual recurri…" at bounding box center [461, 114] width 233 height 14
click at [378, 140] on div "That’s actually a smart angle, especially if you can show real value to small b…" at bounding box center [461, 139] width 233 height 14
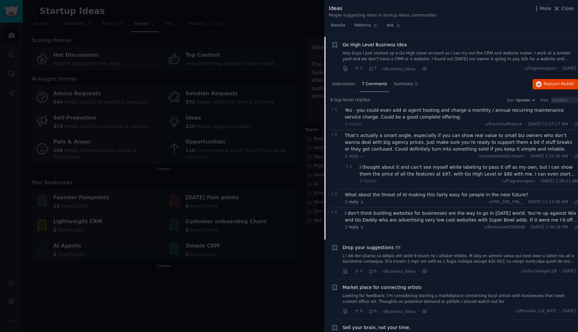
click at [380, 167] on div "I thought about it and can’t see myself white labeling to pass it off as my own…" at bounding box center [468, 171] width 219 height 14
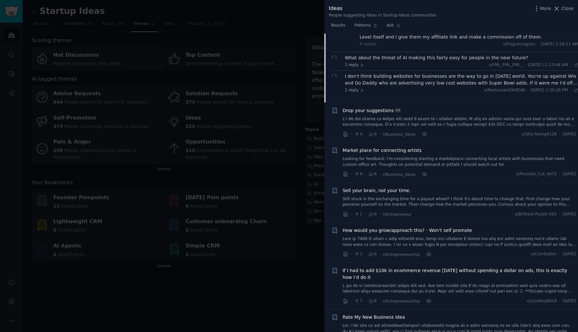
scroll to position [975, 0]
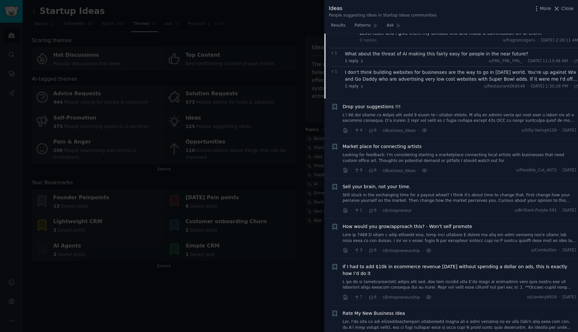
click at [380, 51] on div "What about the threat of AI making this fairly easy for people in the near futu…" at bounding box center [461, 54] width 233 height 7
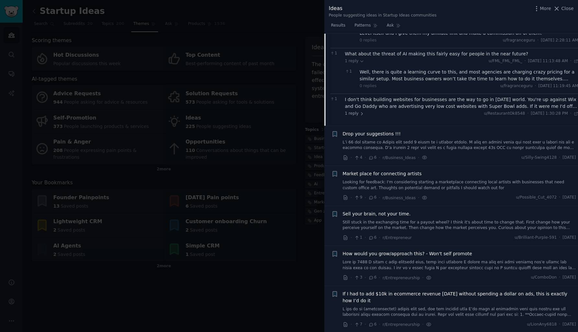
click at [383, 69] on div "Well, there is quite a learning curve to this, and most agencies are charging c…" at bounding box center [468, 76] width 219 height 14
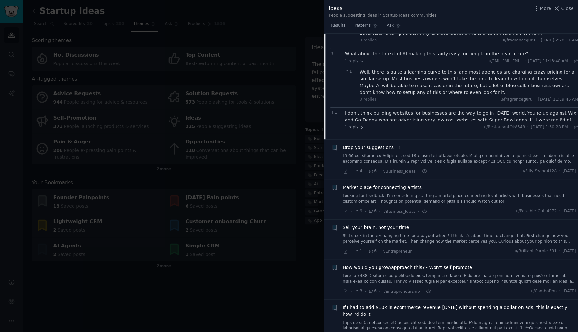
click at [377, 111] on div "I don't think building websites for businesses are the way to go in [DATE] worl…" at bounding box center [461, 117] width 233 height 14
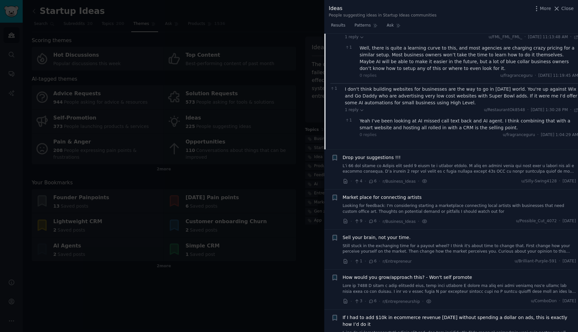
scroll to position [1003, 0]
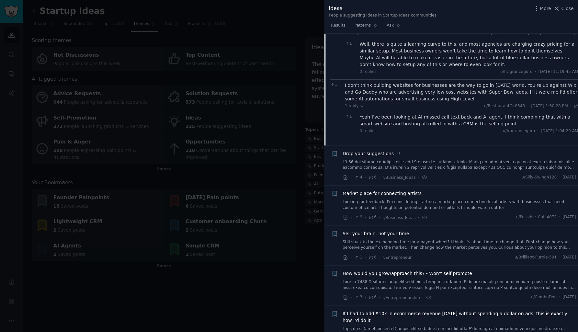
click at [377, 114] on div "Yeah I’ve been looking at AI missed call text back and AI agent. I think combin…" at bounding box center [468, 121] width 219 height 14
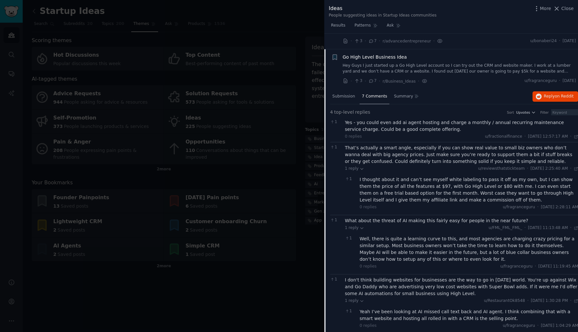
scroll to position [795, 0]
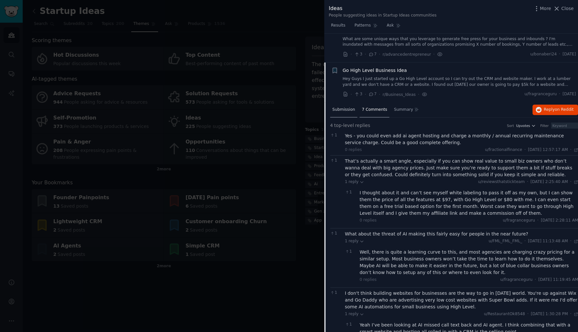
click at [347, 108] on span "Submission" at bounding box center [343, 110] width 23 height 6
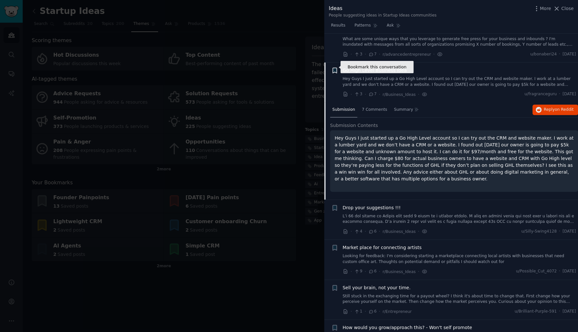
click at [334, 68] on icon "button" at bounding box center [335, 70] width 4 height 5
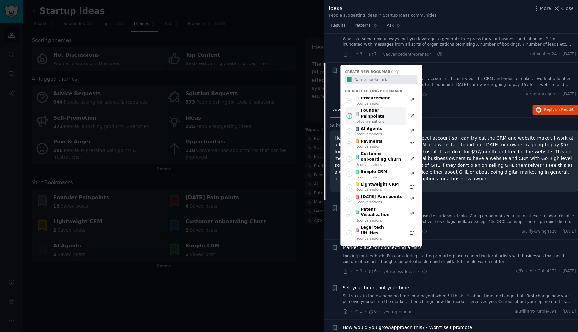
click at [358, 119] on div "14 conversation s" at bounding box center [379, 121] width 47 height 5
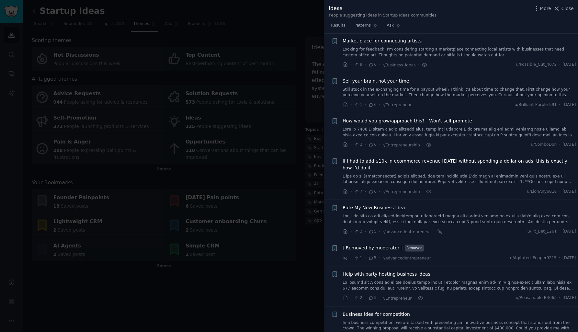
scroll to position [1005, 0]
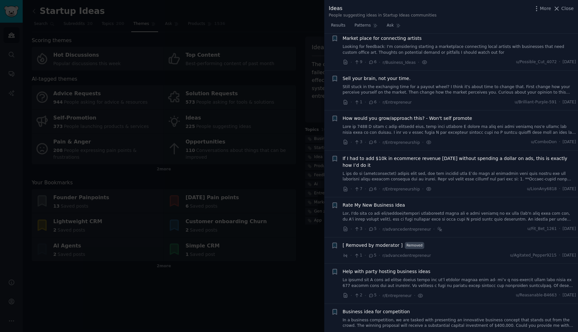
click at [392, 85] on link "Still stuck in the exchanging time for a payout wheel? I think it's about time …" at bounding box center [459, 89] width 233 height 11
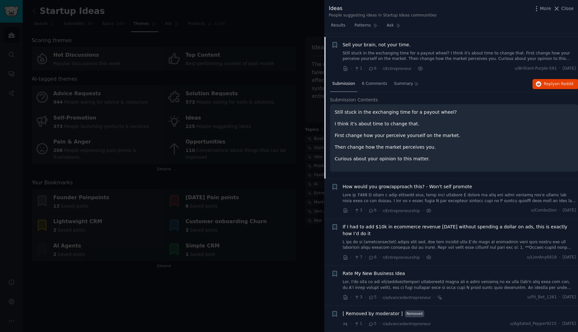
scroll to position [941, 0]
click at [382, 82] on span "6 Comments" at bounding box center [374, 84] width 25 height 6
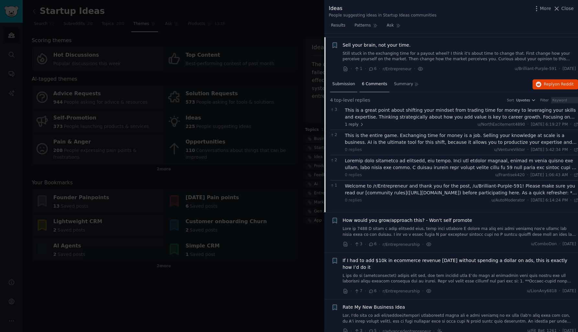
click at [347, 82] on span "Submission" at bounding box center [343, 84] width 23 height 6
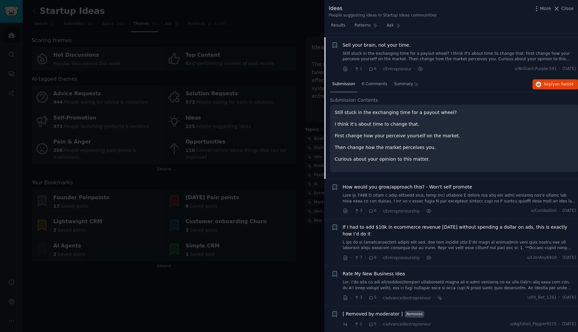
click at [354, 42] on span "Sell your brain, not your time." at bounding box center [377, 45] width 68 height 7
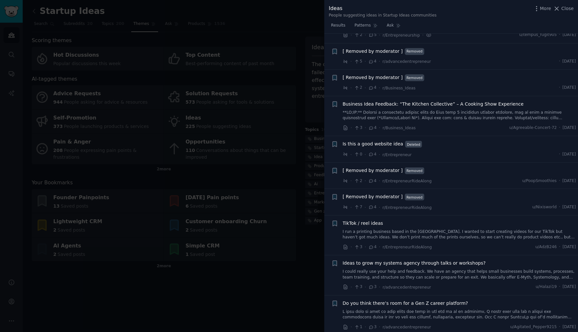
scroll to position [1247, 0]
click at [386, 50] on span "[ Removed by moderator ]" at bounding box center [373, 52] width 60 height 7
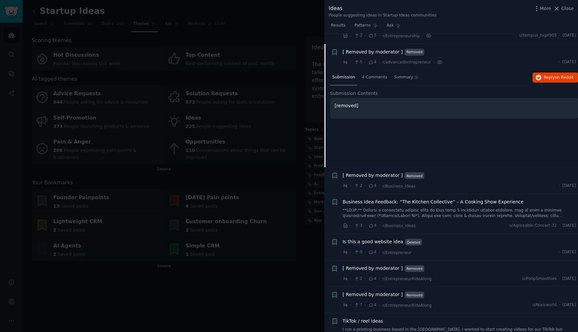
scroll to position [1252, 0]
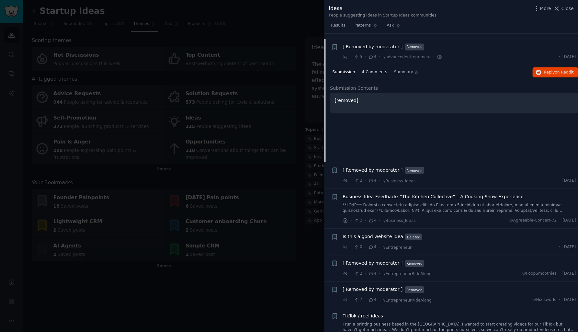
click at [382, 69] on span "4 Comments" at bounding box center [374, 72] width 25 height 6
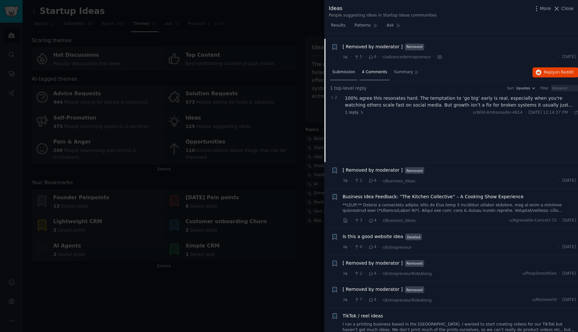
click at [346, 69] on span "Submission" at bounding box center [343, 72] width 23 height 6
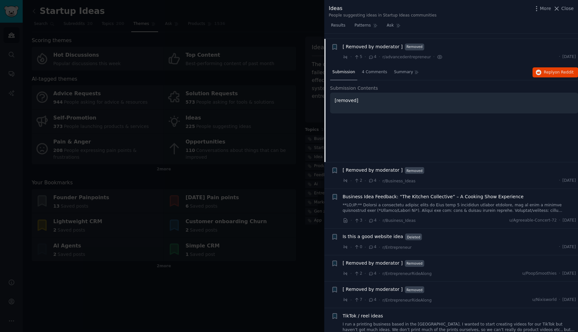
click at [370, 43] on span "[ Removed by moderator ]" at bounding box center [373, 46] width 60 height 7
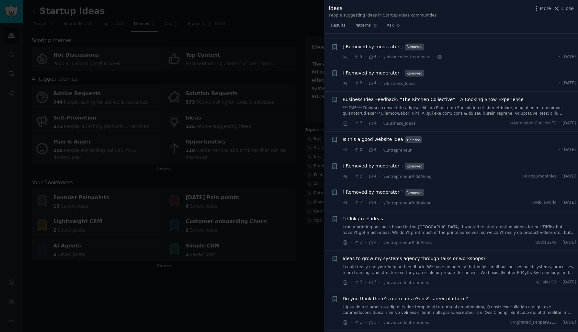
click at [370, 70] on span "[ Removed by moderator ]" at bounding box center [373, 73] width 60 height 7
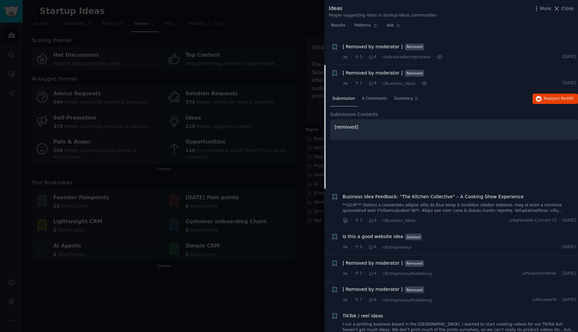
scroll to position [1279, 0]
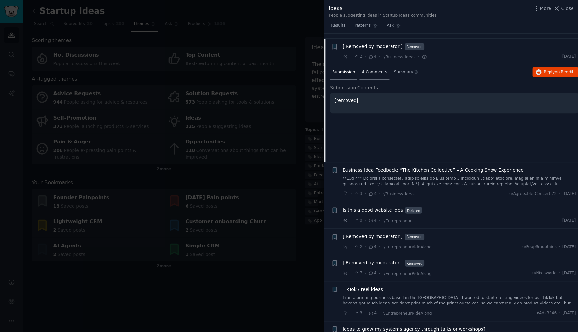
click at [372, 69] on span "4 Comments" at bounding box center [374, 72] width 25 height 6
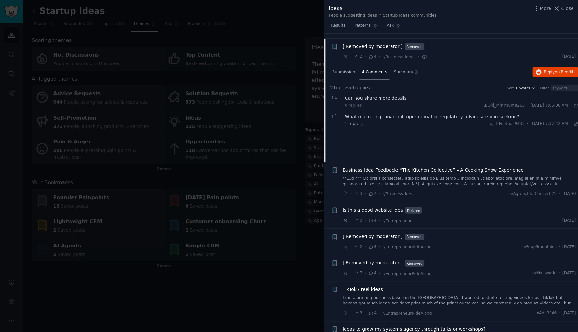
click at [372, 113] on div "What marketing, financial, operational or regulatory advice are you seeking?" at bounding box center [461, 116] width 233 height 7
click at [376, 131] on div "I’m not seeking. I’m offering marketing /research help" at bounding box center [468, 134] width 219 height 7
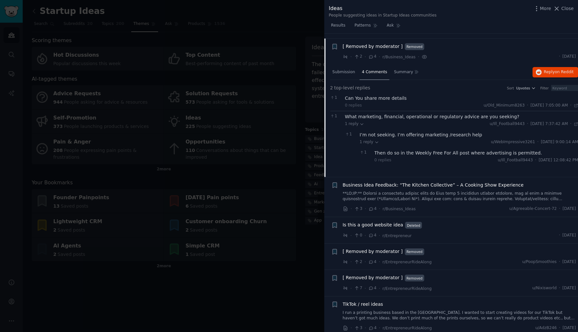
click at [352, 43] on span "[ Removed by moderator ]" at bounding box center [373, 46] width 60 height 7
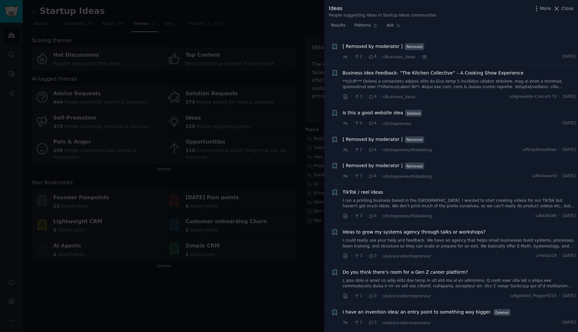
click at [354, 70] on span "Business Idea Feedback: “The Kitchen Collective” – A Cooking Show Experience" at bounding box center [433, 73] width 181 height 7
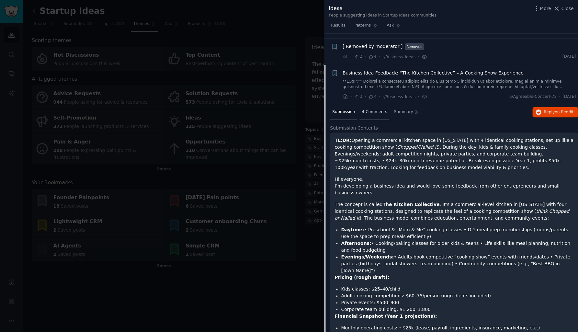
scroll to position [1305, 0]
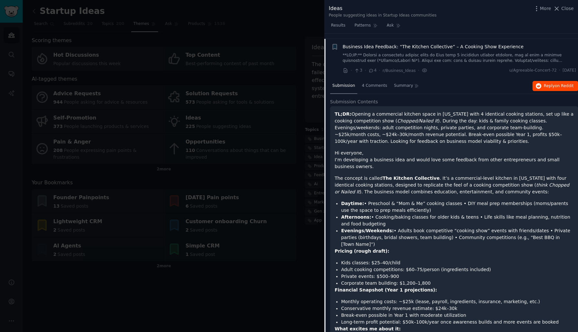
click at [543, 84] on button "Reply on Reddit" at bounding box center [555, 86] width 46 height 10
click at [356, 43] on span "Business Idea Feedback: “The Kitchen Collective” – A Cooking Show Experience" at bounding box center [433, 46] width 181 height 7
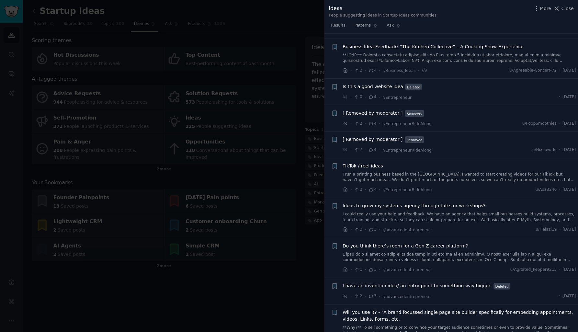
click at [356, 83] on span "Is this a good website idea" at bounding box center [373, 86] width 61 height 7
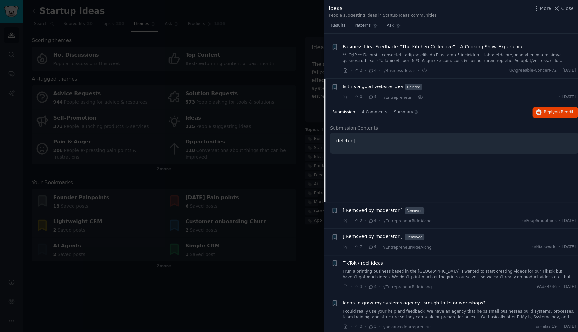
scroll to position [1345, 0]
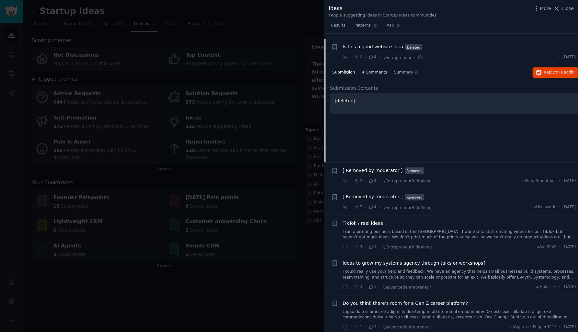
click at [369, 70] on span "4 Comments" at bounding box center [374, 73] width 25 height 6
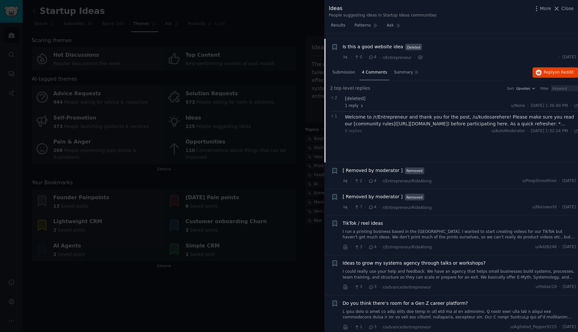
click at [357, 95] on div "[deleted] 1 reply u/None · [DATE] 1:36:40 PM Thu 9/25/2025 ·" at bounding box center [461, 102] width 233 height 14
click at [354, 103] on div "2 [deleted] 1 reply u/None · [DATE] 1:36:40 PM Thu 9/25/2025 ·" at bounding box center [454, 102] width 248 height 18
click at [354, 103] on span "1 reply" at bounding box center [354, 106] width 19 height 6
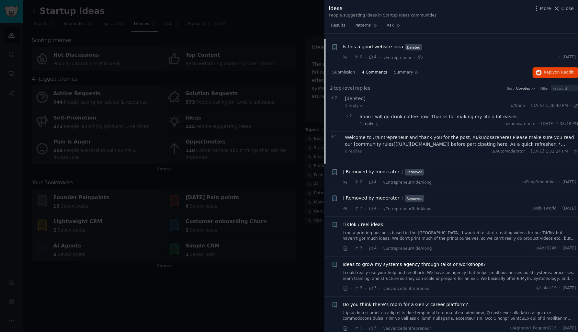
click at [349, 43] on span "Is this a good website idea" at bounding box center [373, 46] width 61 height 7
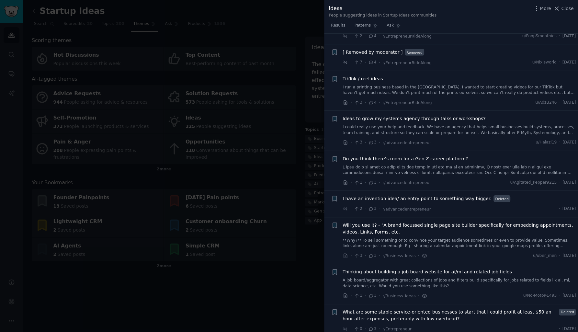
scroll to position [1396, 0]
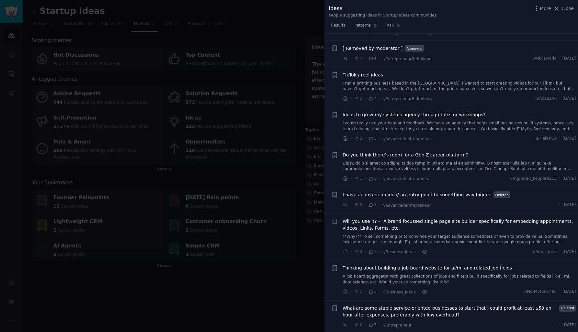
click at [370, 81] on link "I run a printing business based in the [GEOGRAPHIC_DATA]. I wanted to start cre…" at bounding box center [459, 86] width 233 height 11
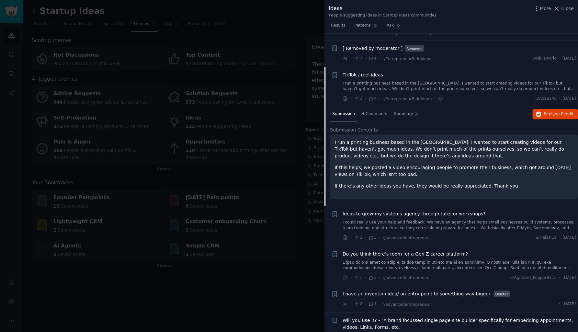
scroll to position [1424, 0]
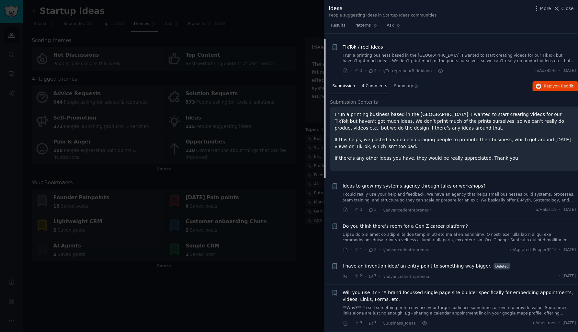
click at [376, 79] on div "4 Comments" at bounding box center [374, 87] width 30 height 16
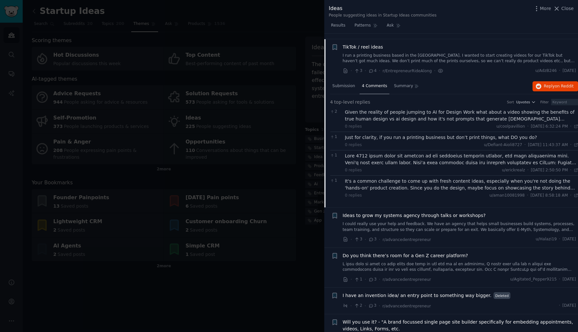
click at [377, 109] on div "Given the reality of people jumping to AI for Design Work what about a video sh…" at bounding box center [461, 116] width 233 height 14
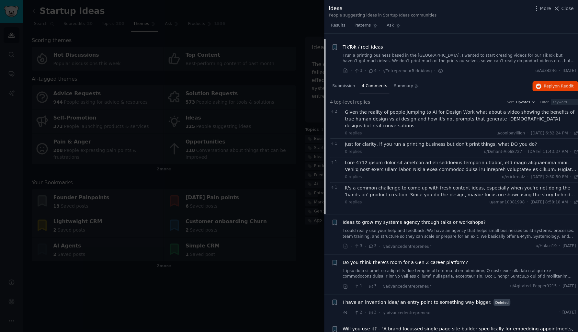
click at [377, 109] on div "Given the reality of people jumping to AI for Design Work what about a video sh…" at bounding box center [461, 119] width 233 height 20
click at [379, 141] on div "Just for clarity, if you run a printing business but don’t print things, what D…" at bounding box center [461, 144] width 233 height 7
click at [380, 159] on div at bounding box center [461, 166] width 233 height 14
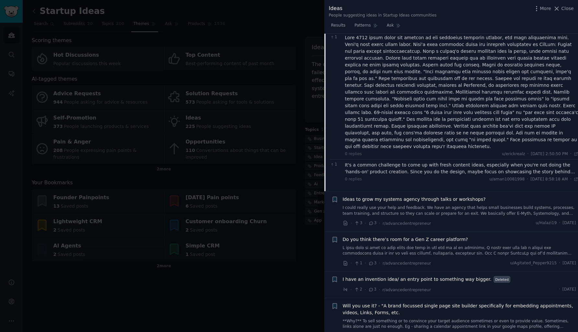
scroll to position [1551, 0]
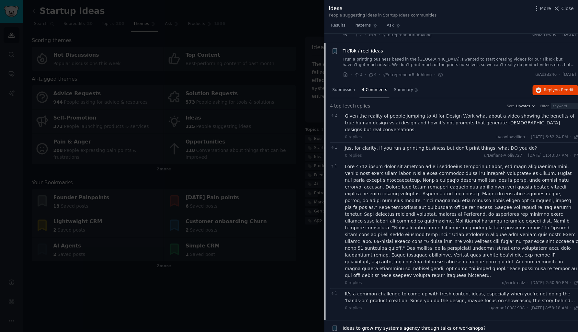
click at [361, 48] on span "TikTok / reel ideas" at bounding box center [363, 51] width 40 height 7
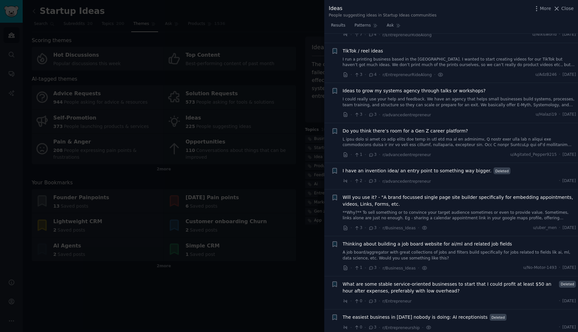
scroll to position [1424, 0]
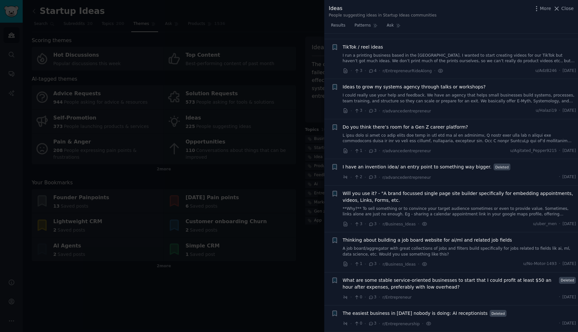
click at [365, 84] on span "Ideas to grow my systems agency through talks or workshops?" at bounding box center [414, 87] width 143 height 7
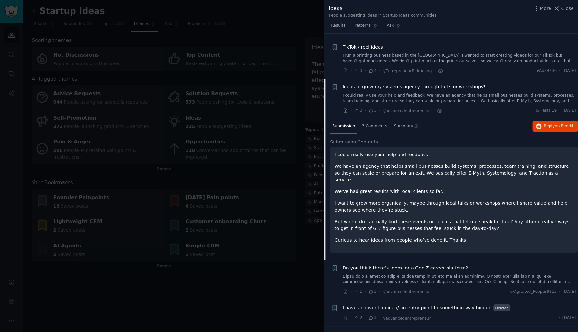
scroll to position [1464, 0]
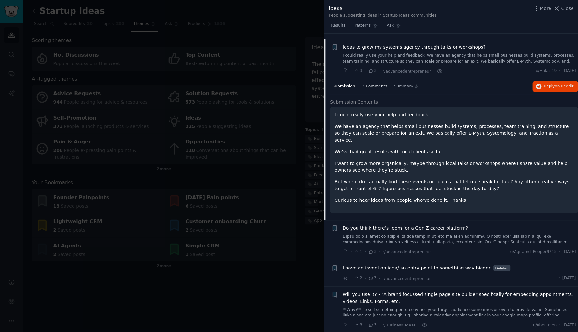
click at [369, 84] on span "3 Comments" at bounding box center [374, 87] width 25 height 6
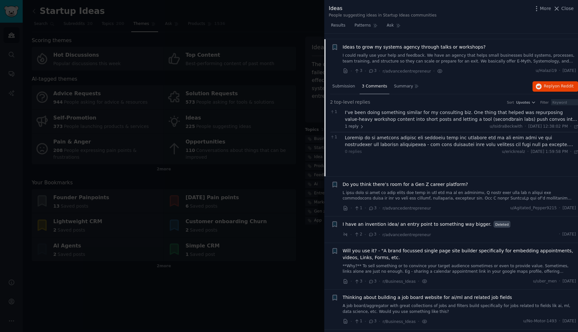
click at [363, 44] on span "Ideas to grow my systems agency through talks or workshops?" at bounding box center [414, 47] width 143 height 7
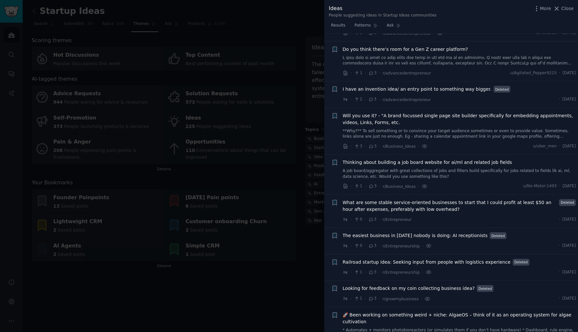
scroll to position [1507, 0]
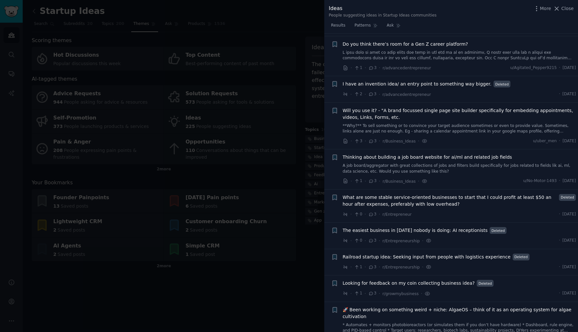
click at [402, 81] on span "I have an invention idea/ an entry point to something way bigger." at bounding box center [417, 84] width 149 height 7
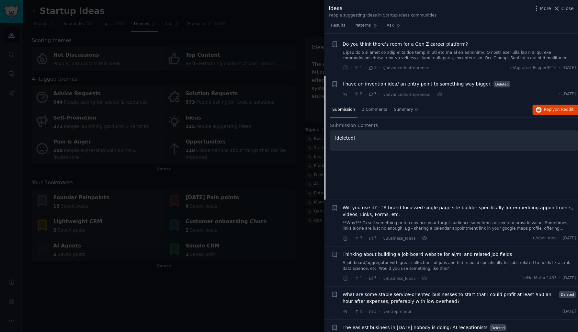
scroll to position [1543, 0]
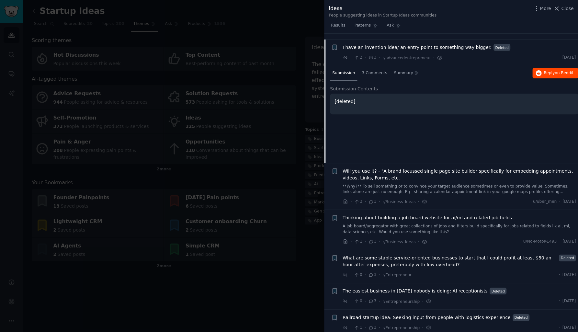
click at [551, 70] on span "Reply on Reddit" at bounding box center [559, 73] width 30 height 6
click at [364, 44] on span "I have an invention idea/ an entry point to something way bigger." at bounding box center [417, 47] width 149 height 7
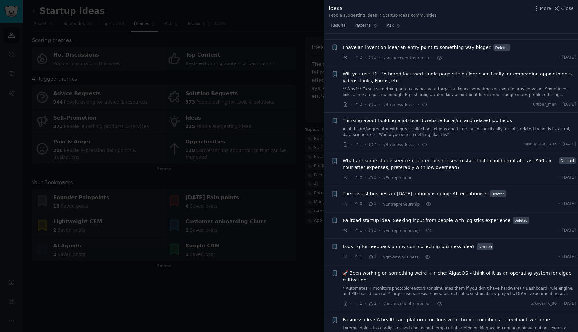
click at [362, 71] on span "Will you use it? - "A brand focussed single page site builder specifically for …" at bounding box center [459, 78] width 233 height 14
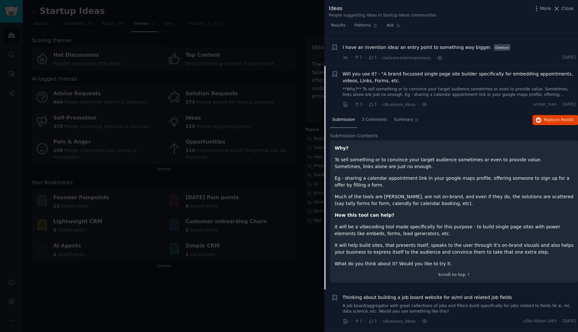
scroll to position [1570, 0]
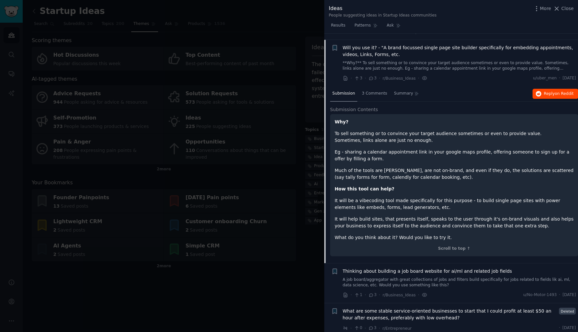
click at [552, 91] on span "Reply on Reddit" at bounding box center [559, 94] width 30 height 6
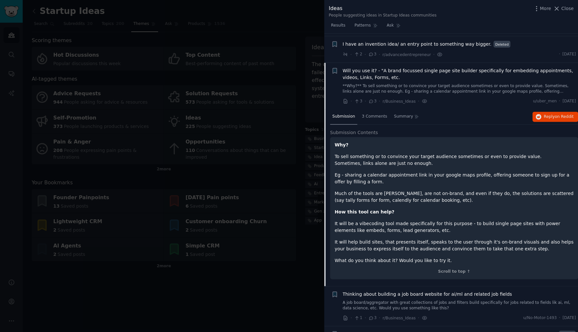
scroll to position [1544, 0]
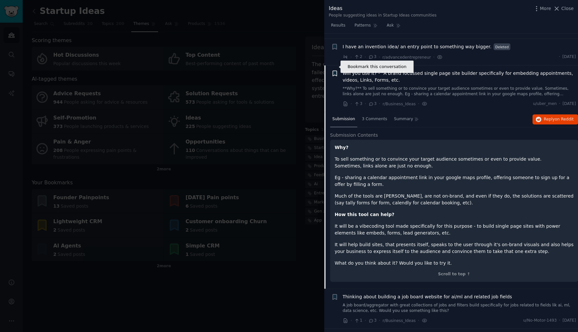
click at [335, 71] on icon "button" at bounding box center [335, 73] width 4 height 5
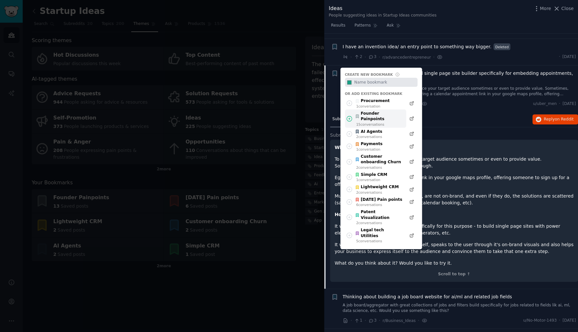
click at [354, 109] on div "Founder Painpoints 15 conversation s" at bounding box center [375, 118] width 61 height 18
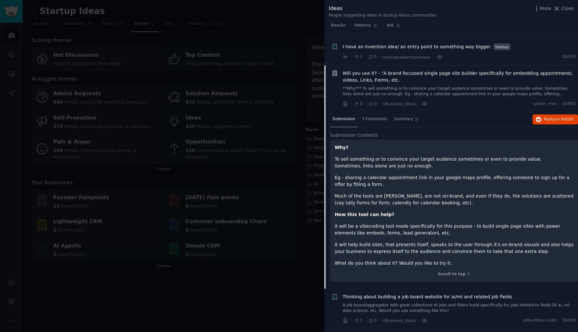
click at [364, 70] on span "Will you use it? - "A brand focussed single page site builder specifically for …" at bounding box center [459, 77] width 233 height 14
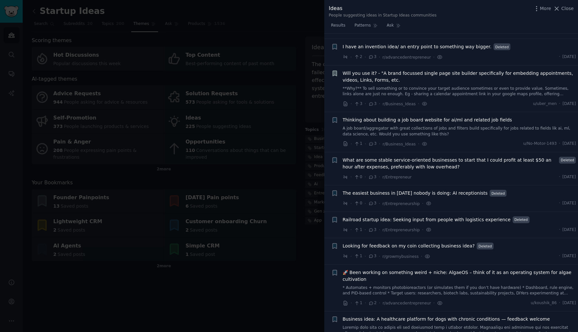
scroll to position [1570, 0]
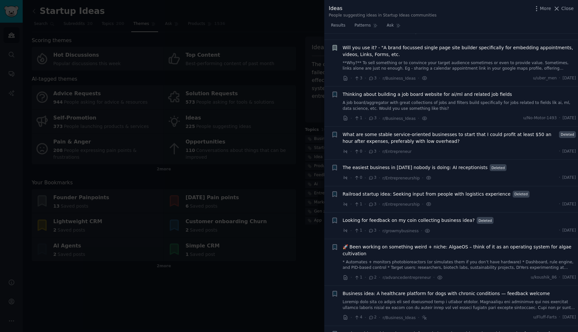
click at [365, 91] on span "Thinking about building a job board website for ai/ml and related job fields" at bounding box center [427, 94] width 169 height 7
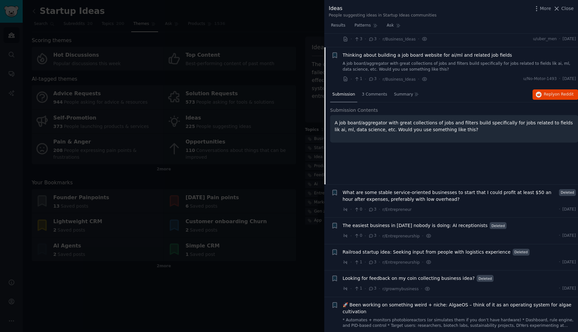
scroll to position [1616, 0]
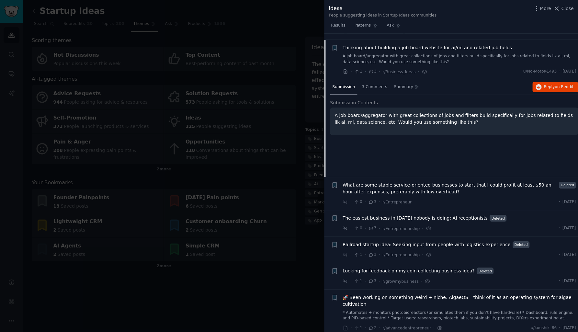
click at [365, 44] on span "Thinking about building a job board website for ai/ml and related job fields" at bounding box center [427, 47] width 169 height 7
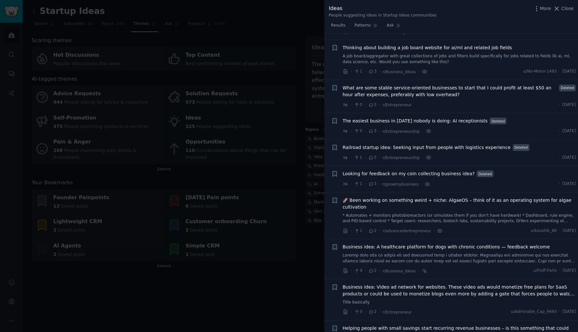
click at [365, 85] on span "What are some stable service-oriented businesses to start that I could profit a…" at bounding box center [450, 92] width 214 height 14
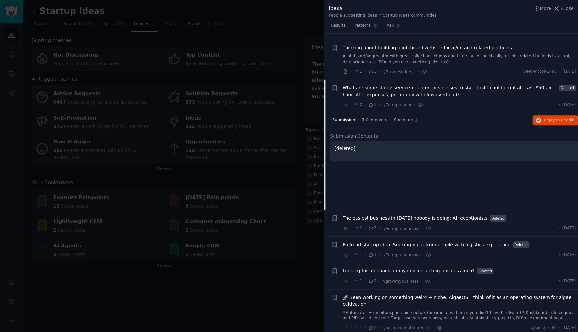
scroll to position [1656, 0]
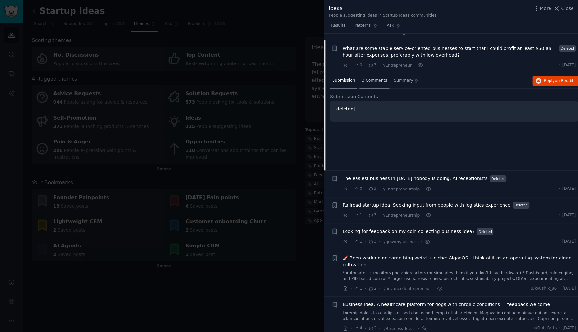
click at [369, 78] on span "3 Comments" at bounding box center [374, 81] width 25 height 6
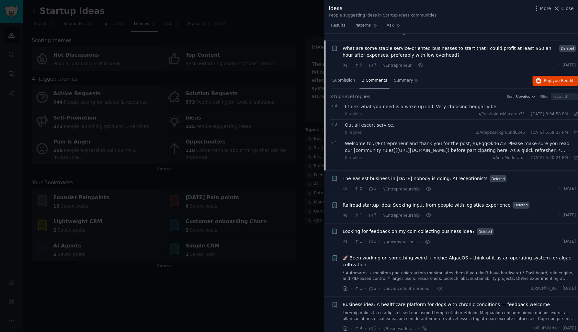
click at [364, 45] on span "What are some stable service-oriented businesses to start that I could profit a…" at bounding box center [450, 52] width 214 height 14
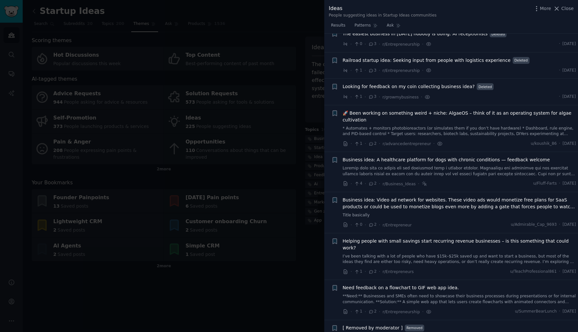
scroll to position [1702, 0]
click at [370, 58] on span "Railroad startup idea: Seeking input from people with logistics experience" at bounding box center [427, 61] width 168 height 7
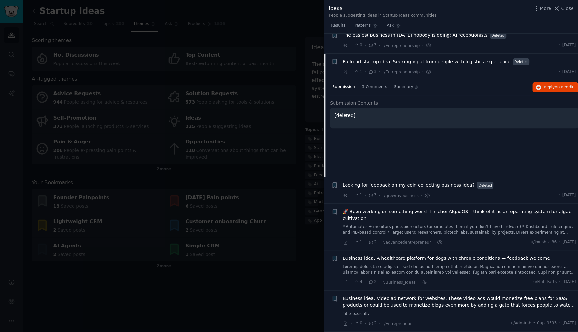
scroll to position [1715, 0]
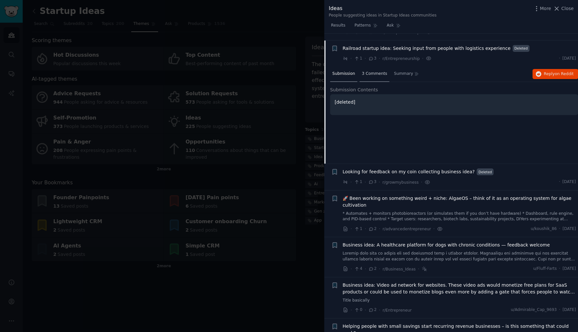
click at [371, 71] on span "3 Comments" at bounding box center [374, 74] width 25 height 6
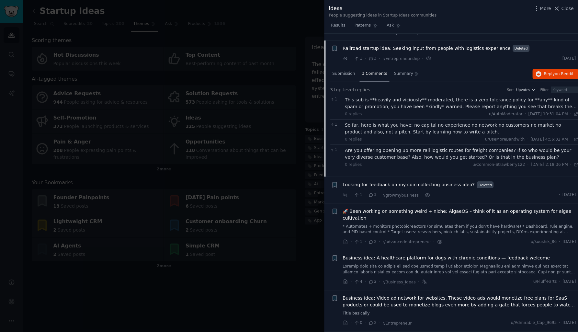
click at [368, 45] on span "Railroad startup idea: Seeking input from people with logistics experience" at bounding box center [427, 48] width 168 height 7
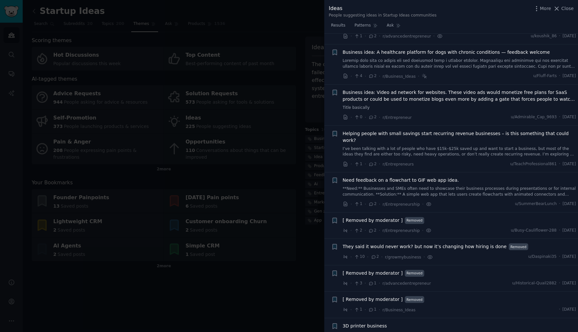
scroll to position [1812, 0]
click at [419, 88] on span "Business idea: Video ad network for websites. These video ads would monetize fr…" at bounding box center [459, 95] width 233 height 14
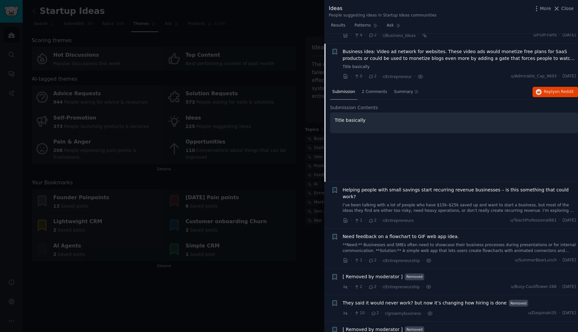
scroll to position [1854, 0]
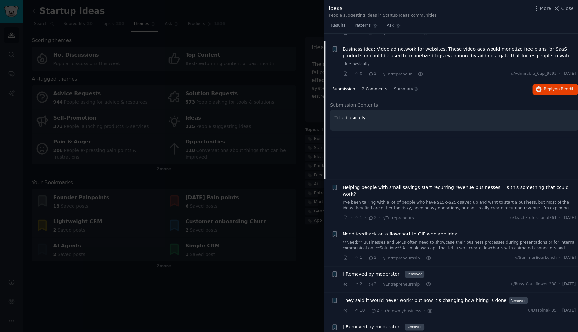
click at [380, 86] on span "2 Comments" at bounding box center [374, 89] width 25 height 6
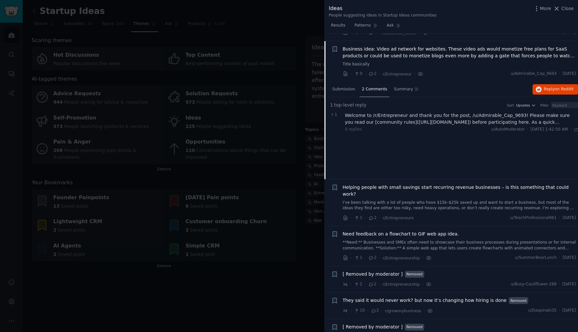
click at [375, 114] on div "Welcome to /r/Entrepreneur and thank you for the post, /u/Admirable_Cap_9693! P…" at bounding box center [461, 119] width 233 height 14
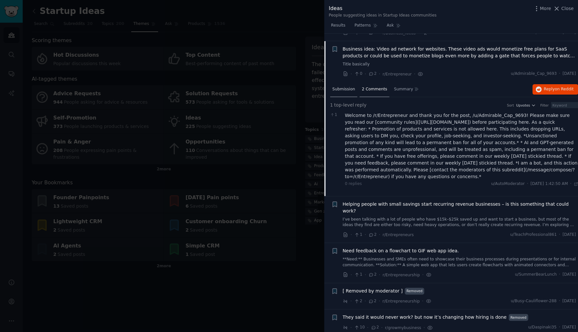
click at [348, 85] on div "Submission" at bounding box center [343, 90] width 27 height 16
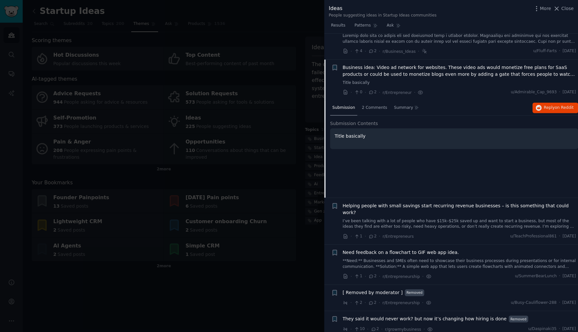
scroll to position [1835, 0]
click at [365, 65] on span "Business idea: Video ad network for websites. These video ads would monetize fr…" at bounding box center [459, 72] width 233 height 14
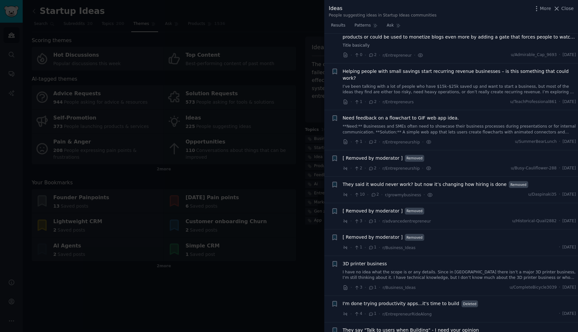
scroll to position [1874, 0]
click at [365, 67] on span "Helping people with small savings start recurring revenue businesses – is this …" at bounding box center [459, 74] width 233 height 14
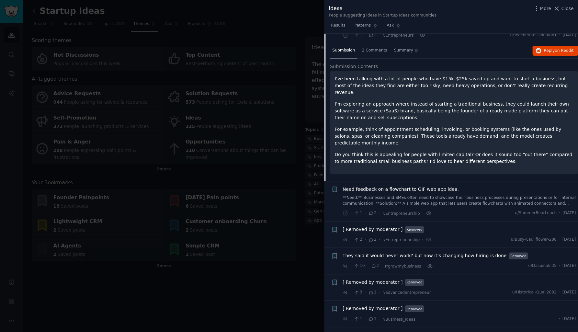
scroll to position [1940, 0]
click at [368, 47] on span "2 Comments" at bounding box center [374, 50] width 25 height 6
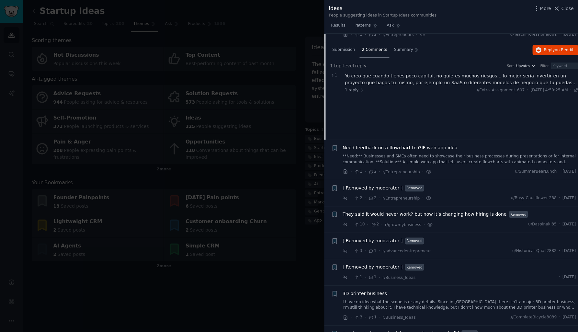
click at [373, 73] on div "Yo creo que cuando tienes poco capital, no quieres muchos riesgos... lo mejor s…" at bounding box center [461, 80] width 233 height 14
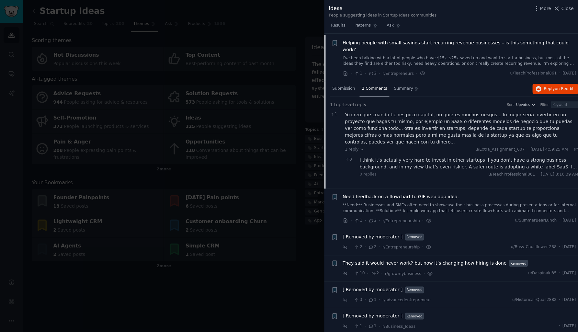
scroll to position [1909, 0]
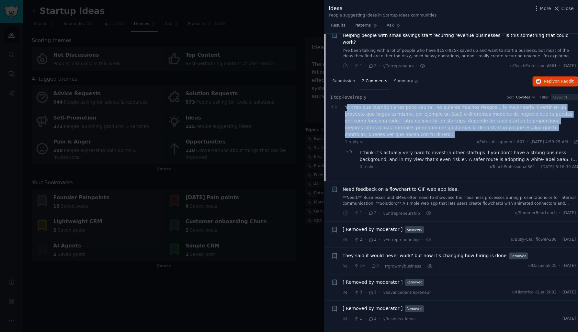
drag, startPoint x: 346, startPoint y: 93, endPoint x: 541, endPoint y: 113, distance: 196.4
click at [541, 113] on div "Yo creo que cuando tienes poco capital, no quieres muchos riesgos... lo mejor s…" at bounding box center [461, 121] width 233 height 34
click at [540, 113] on div "Yo creo que cuando tienes poco capital, no quieres muchos riesgos... lo mejor s…" at bounding box center [461, 121] width 233 height 34
drag, startPoint x: 540, startPoint y: 113, endPoint x: 344, endPoint y: 93, distance: 196.6
click at [344, 102] on div "[DEMOGRAPHIC_DATA] creo que cuando tienes poco capital, no quieres muchos riesg…" at bounding box center [454, 138] width 248 height 73
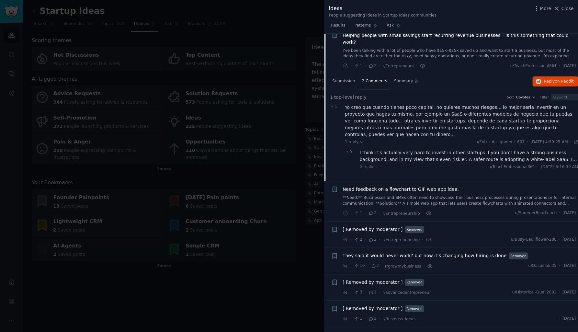
click at [357, 147] on div "0 I think it’s actually very hard to invest in other startups if you don’t have…" at bounding box center [461, 159] width 233 height 25
click at [350, 108] on div "Yo creo que cuando tienes poco capital, no quieres muchos riesgos... lo mejor s…" at bounding box center [461, 121] width 233 height 34
click at [338, 78] on span "Submission" at bounding box center [343, 81] width 23 height 6
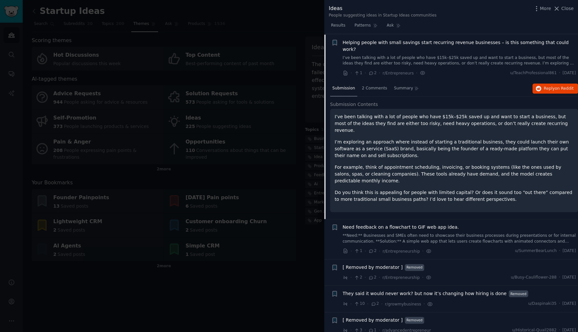
scroll to position [1894, 0]
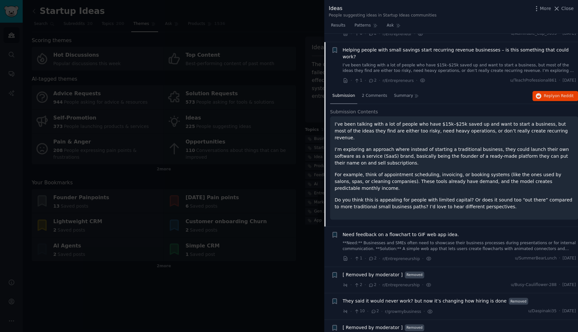
click at [389, 47] on span "Helping people with small savings start recurring revenue businesses – is this …" at bounding box center [459, 54] width 233 height 14
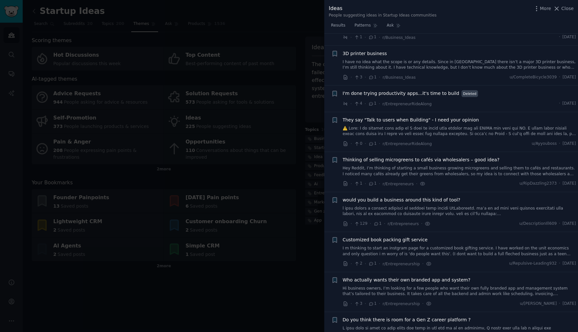
scroll to position [2084, 0]
click at [429, 90] on span "I'm done trying productivity apps...it's time to build" at bounding box center [401, 93] width 117 height 7
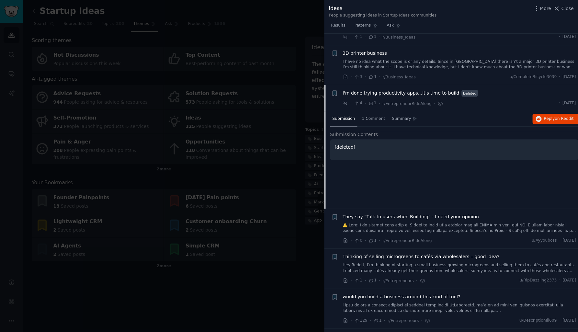
scroll to position [2120, 0]
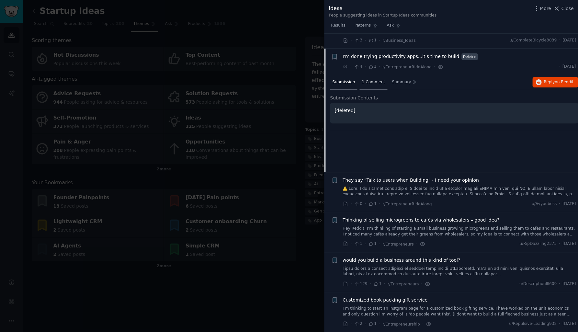
click at [375, 79] on span "1 Comment" at bounding box center [373, 82] width 23 height 6
click at [383, 105] on div "Love this! 👏 You nailed the real pain point, most people don’t need *another* p…" at bounding box center [461, 112] width 233 height 14
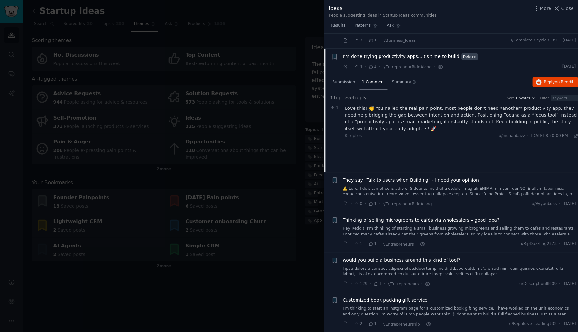
click at [367, 53] on span "I'm done trying productivity apps...it's time to build" at bounding box center [401, 56] width 117 height 7
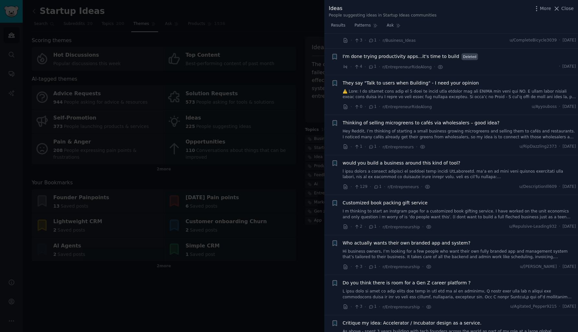
click at [367, 80] on span "They say "Talk to users when Building" - I need your opinion" at bounding box center [411, 83] width 136 height 7
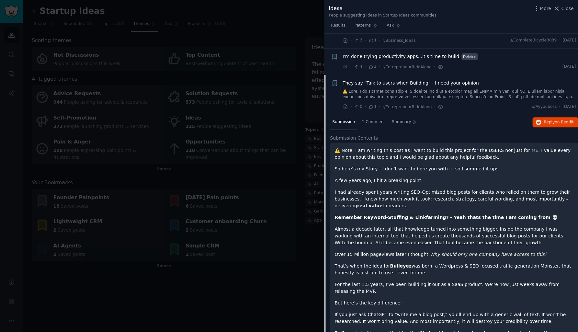
scroll to position [2146, 0]
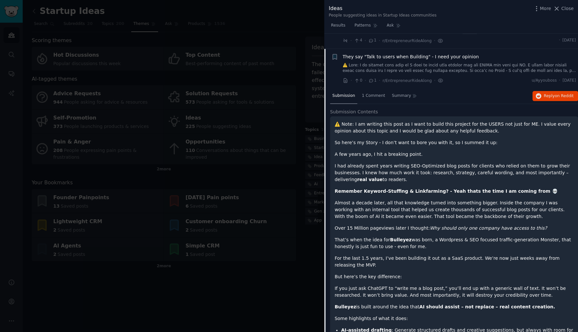
click at [378, 63] on link at bounding box center [459, 68] width 233 height 11
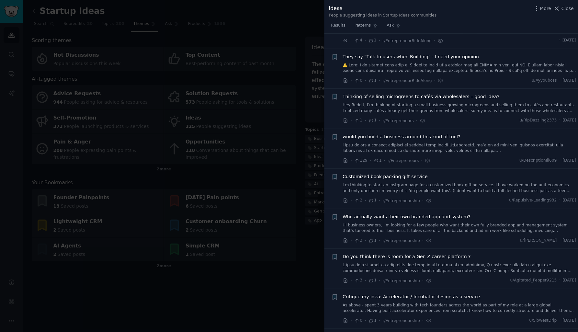
click at [378, 63] on link at bounding box center [459, 68] width 233 height 11
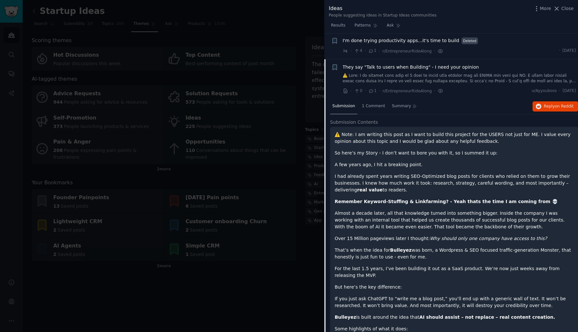
scroll to position [2131, 0]
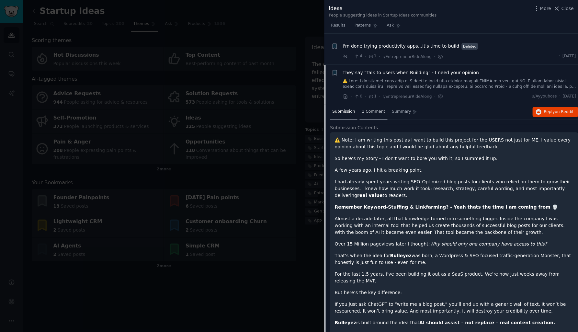
click at [368, 109] on span "1 Comment" at bounding box center [373, 112] width 23 height 6
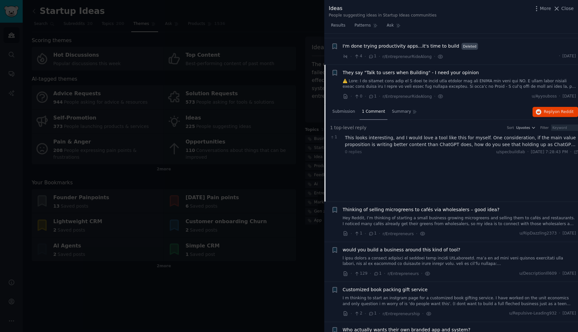
click at [374, 134] on div "This looks interesting, and I would love a tool like this for myself. One consi…" at bounding box center [461, 141] width 233 height 14
click at [362, 69] on span "They say "Talk to users when Building" - I need your opinion" at bounding box center [411, 72] width 136 height 7
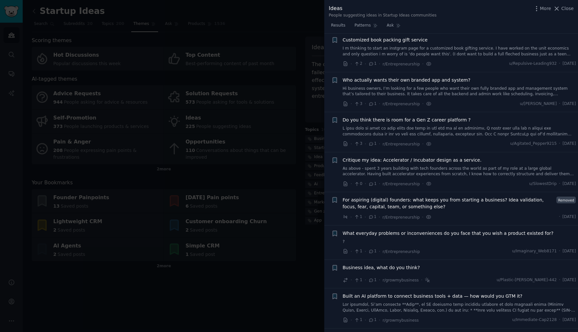
scroll to position [2282, 0]
click at [374, 86] on link "Hi business owners, I’m looking for a few people who want their own fully brand…" at bounding box center [459, 91] width 233 height 11
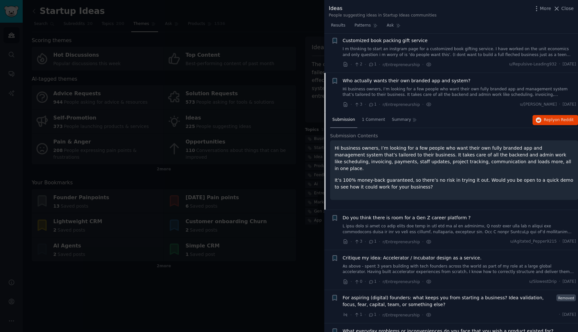
scroll to position [2306, 0]
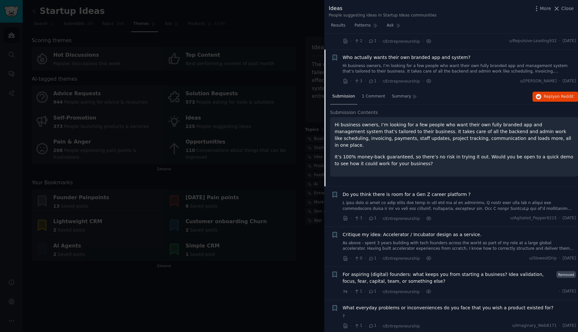
click at [383, 54] on span "Who actually wants their own branded app and system?" at bounding box center [407, 57] width 128 height 7
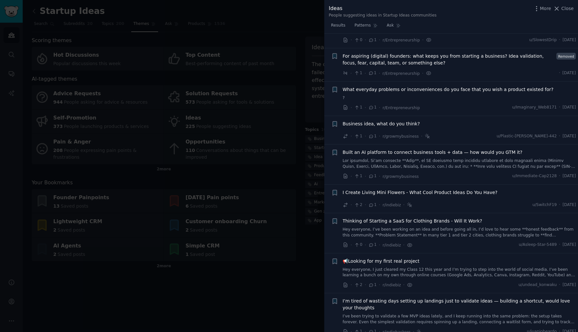
scroll to position [2433, 0]
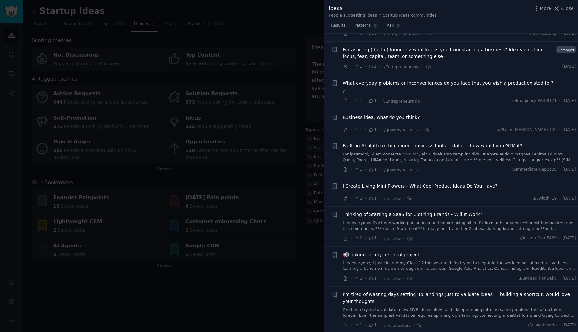
click at [470, 80] on span "What everyday problems or inconveniences do you face that you wish a product ex…" at bounding box center [448, 83] width 211 height 7
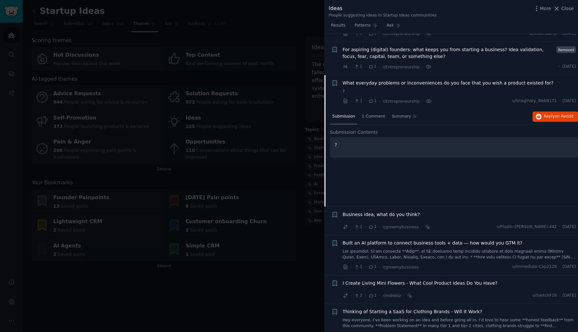
scroll to position [2459, 0]
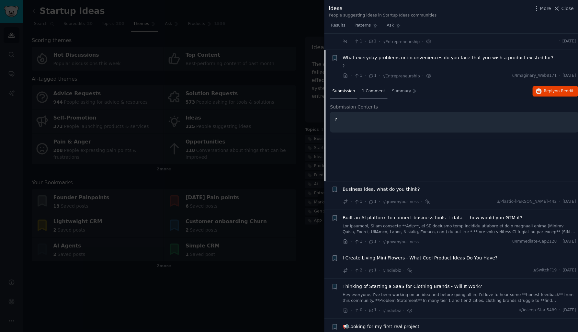
click at [376, 88] on span "1 Comment" at bounding box center [373, 91] width 23 height 6
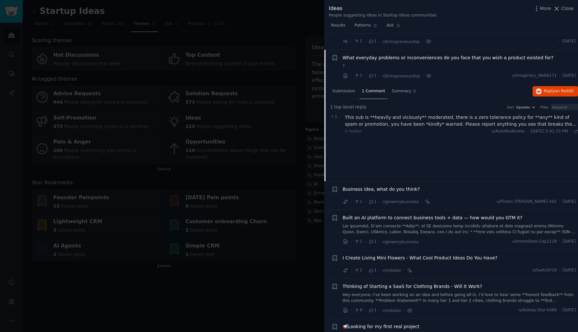
click at [351, 54] on span "What everyday problems or inconveniences do you face that you wish a product ex…" at bounding box center [448, 57] width 211 height 7
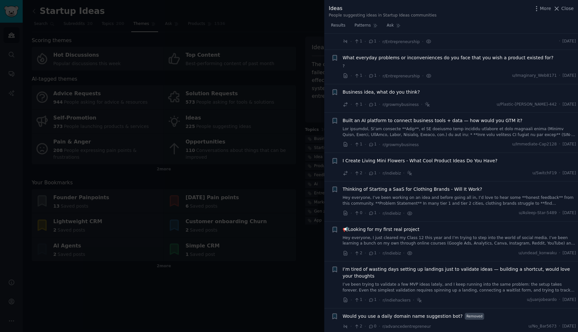
click at [369, 89] on span "Business idea, what do you think?" at bounding box center [381, 92] width 77 height 7
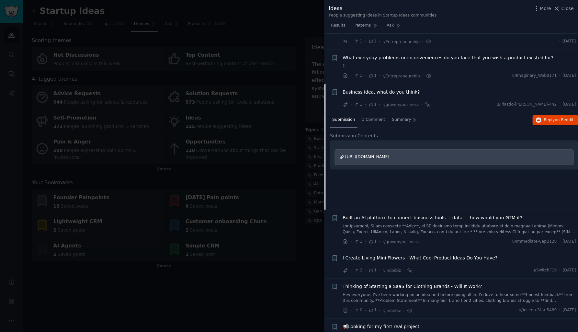
scroll to position [2493, 0]
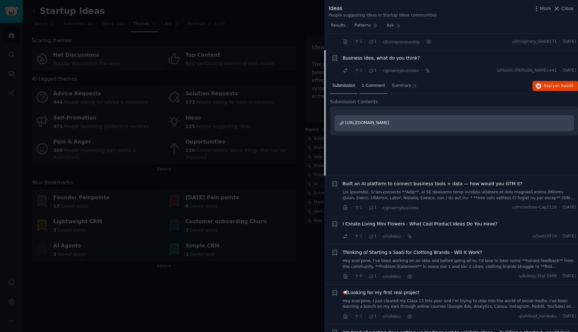
click at [371, 83] on span "1 Comment" at bounding box center [373, 86] width 23 height 6
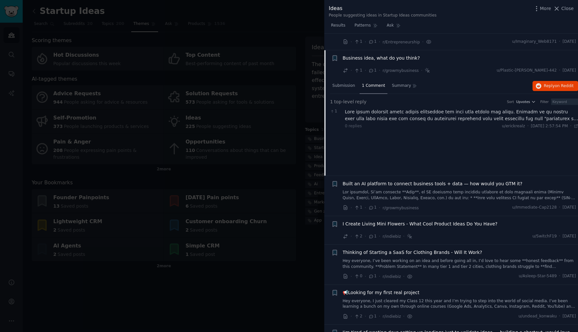
click at [363, 108] on div at bounding box center [461, 115] width 233 height 14
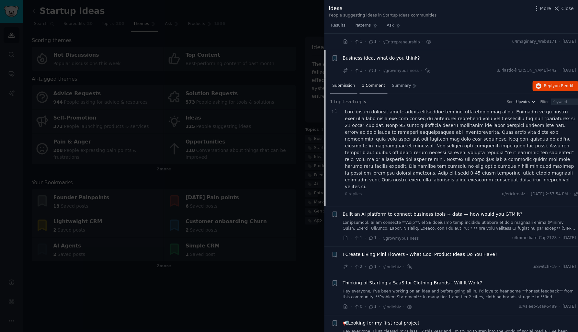
click at [339, 83] on span "Submission" at bounding box center [343, 86] width 23 height 6
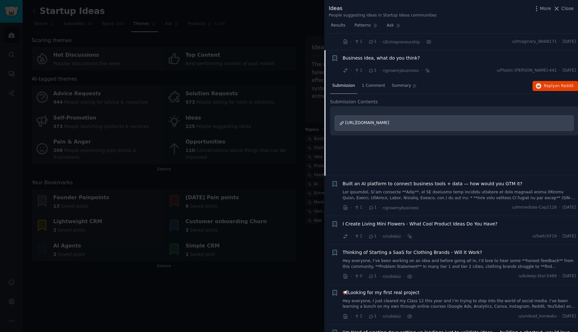
click at [347, 55] on span "Business idea, what do you think?" at bounding box center [381, 58] width 77 height 7
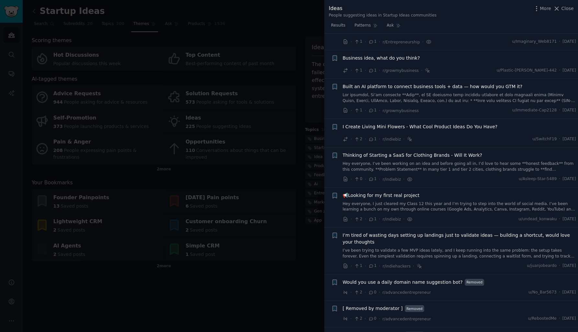
click at [369, 83] on span "Built an AI platform to connect business tools + data — how would you GTM it?" at bounding box center [433, 86] width 180 height 7
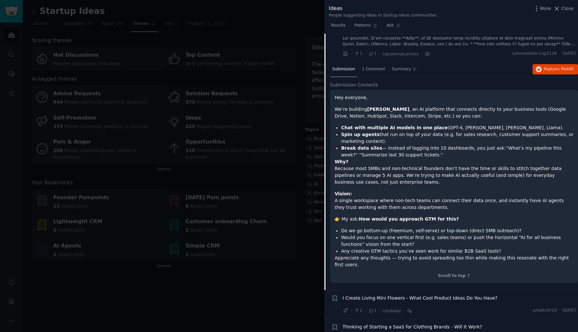
scroll to position [2550, 0]
click at [370, 66] on span "1 Comment" at bounding box center [373, 69] width 23 height 6
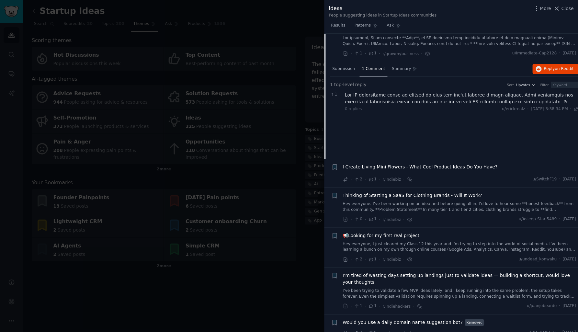
click at [365, 92] on div at bounding box center [461, 99] width 233 height 14
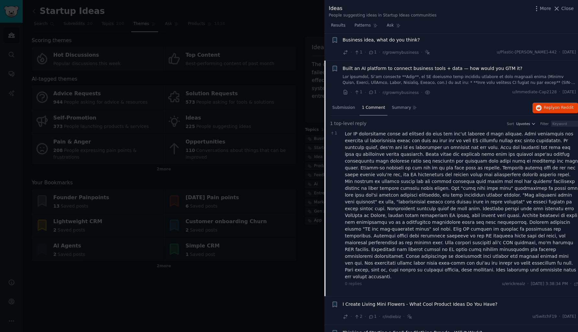
scroll to position [2501, 0]
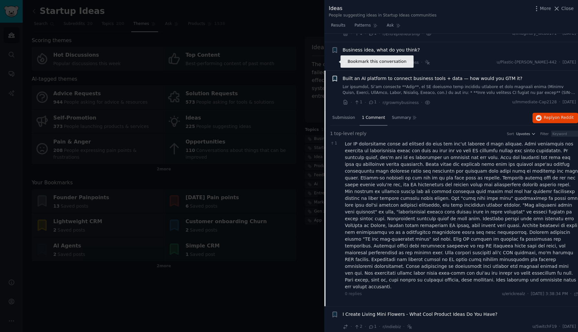
click at [335, 76] on icon "button" at bounding box center [335, 78] width 4 height 5
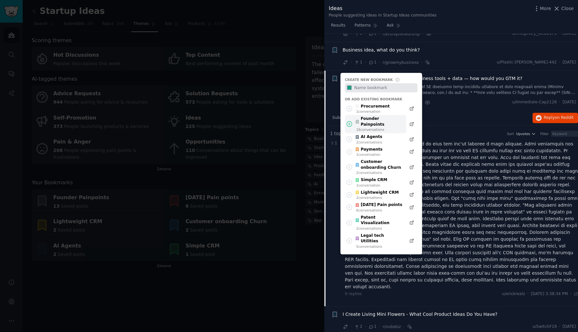
click at [362, 127] on div "16 conversation s" at bounding box center [379, 129] width 47 height 5
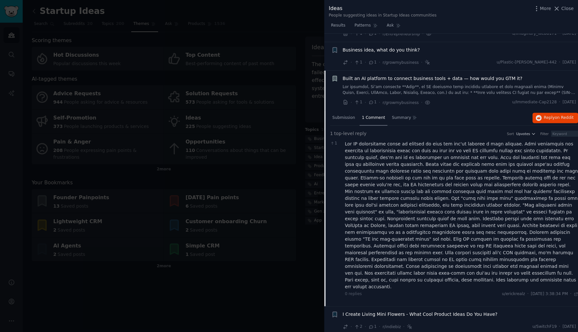
click at [354, 75] on span "Built an AI platform to connect business tools + data — how would you GTM it?" at bounding box center [433, 78] width 180 height 7
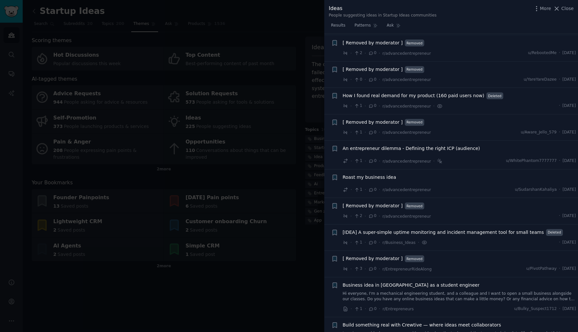
scroll to position [2761, 0]
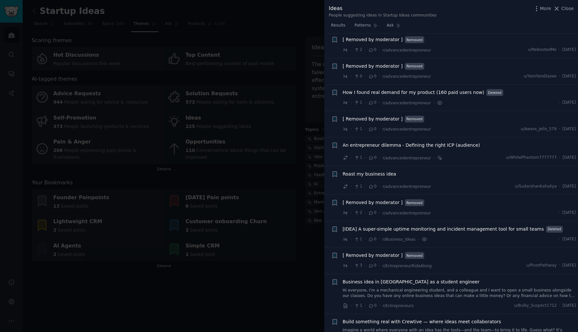
click at [444, 89] on span "How I found real demand for my product (160 paid users now)" at bounding box center [414, 92] width 142 height 7
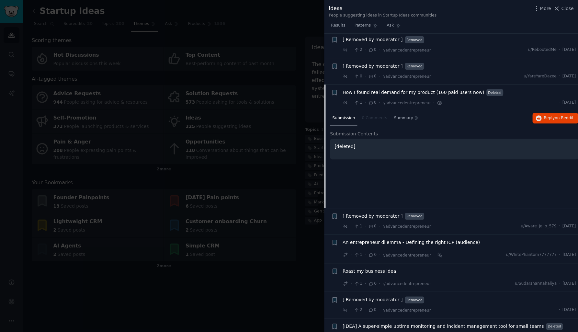
scroll to position [2795, 0]
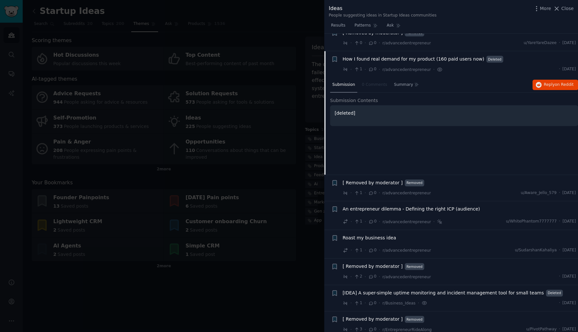
click at [384, 56] on span "How I found real demand for my product (160 paid users now)" at bounding box center [414, 59] width 142 height 7
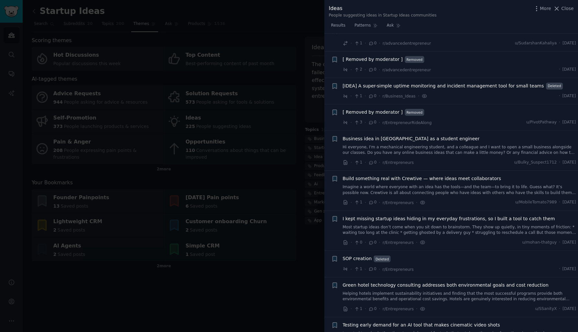
scroll to position [2906, 0]
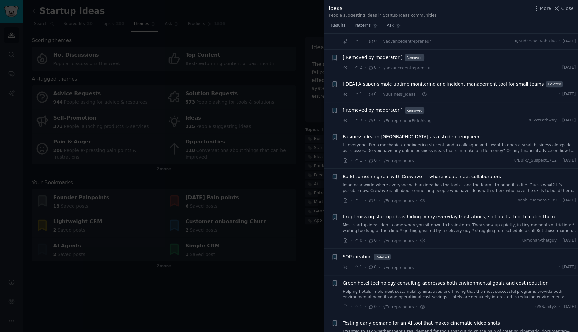
click at [468, 81] on span "[IDEA] A super-simple uptime monitoring and incident management tool for small …" at bounding box center [443, 84] width 201 height 7
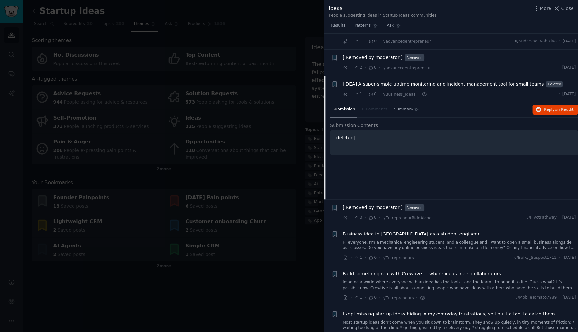
scroll to position [2931, 0]
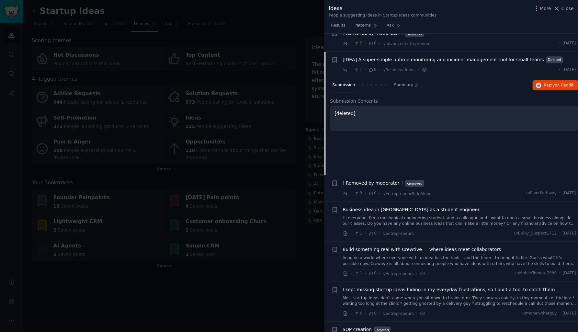
click at [471, 56] on span "[IDEA] A super-simple uptime monitoring and incident management tool for small …" at bounding box center [443, 59] width 201 height 7
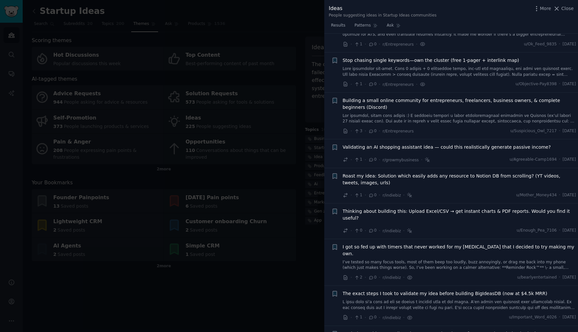
scroll to position [3248, 0]
click at [423, 98] on span "Building a small online community for entrepreneurs, freelancers, business owne…" at bounding box center [459, 105] width 233 height 14
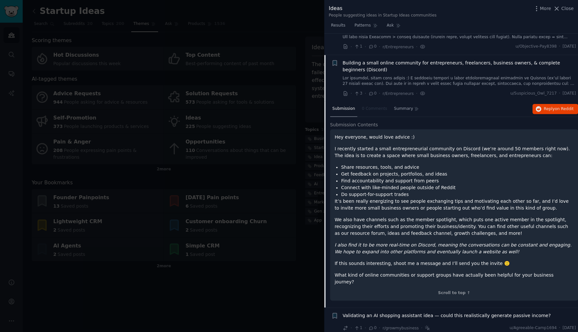
scroll to position [3288, 0]
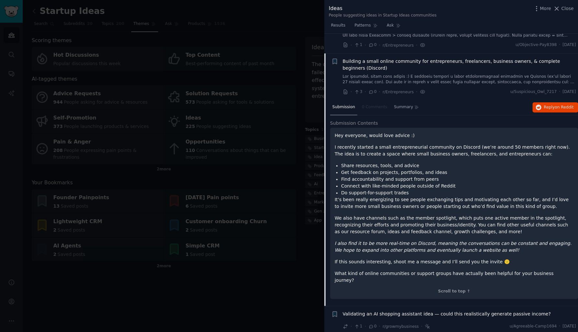
click at [418, 58] on span "Building a small online community for entrepreneurs, freelancers, business owne…" at bounding box center [459, 65] width 233 height 14
